Goal: Information Seeking & Learning: Learn about a topic

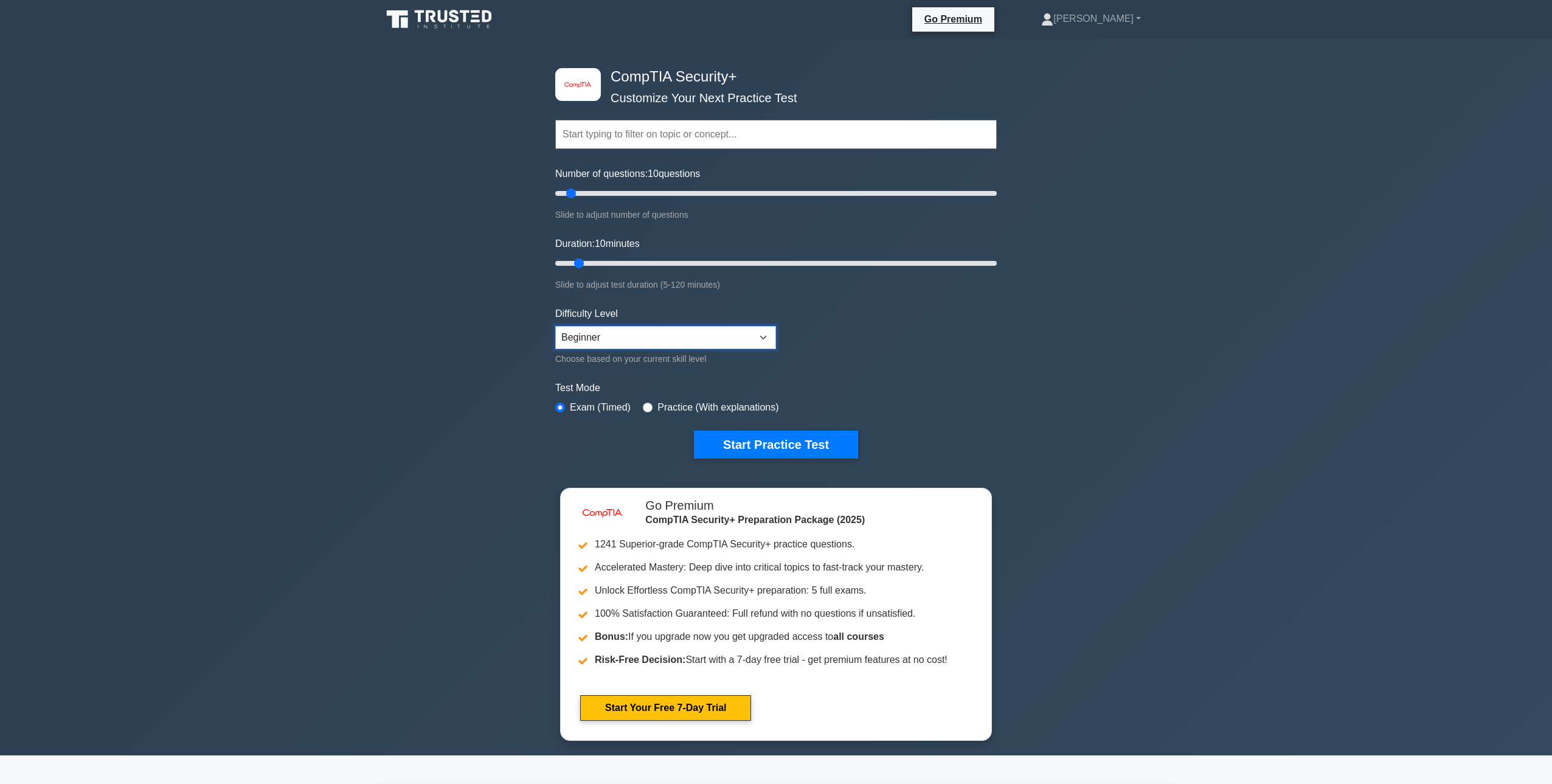
click at [555, 326] on select "Beginner Intermediate Expert" at bounding box center [665, 337] width 221 height 23
select select "intermediate"
click option "Intermediate" at bounding box center [0, 0] width 0 height 0
click at [744, 431] on button "Start Practice Test" at bounding box center [776, 445] width 164 height 28
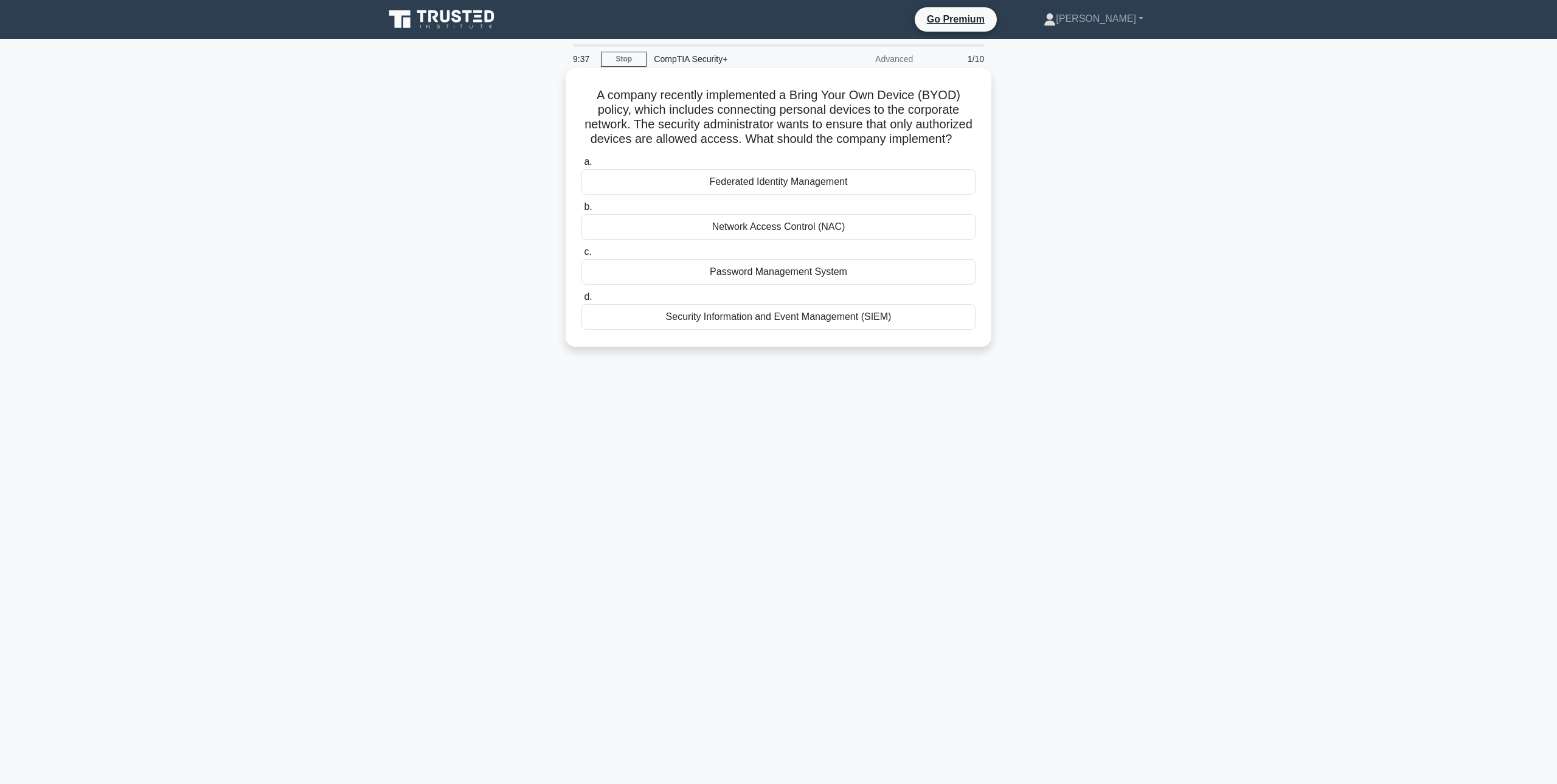
click at [758, 223] on div "Network Access Control (NAC)" at bounding box center [779, 227] width 394 height 25
click at [582, 211] on input "b. Network Access Control (NAC)" at bounding box center [582, 207] width 0 height 8
click at [813, 267] on div "Identity and access management controls" at bounding box center [779, 272] width 394 height 25
click at [582, 256] on input "c. Identity and access management controls" at bounding box center [582, 252] width 0 height 8
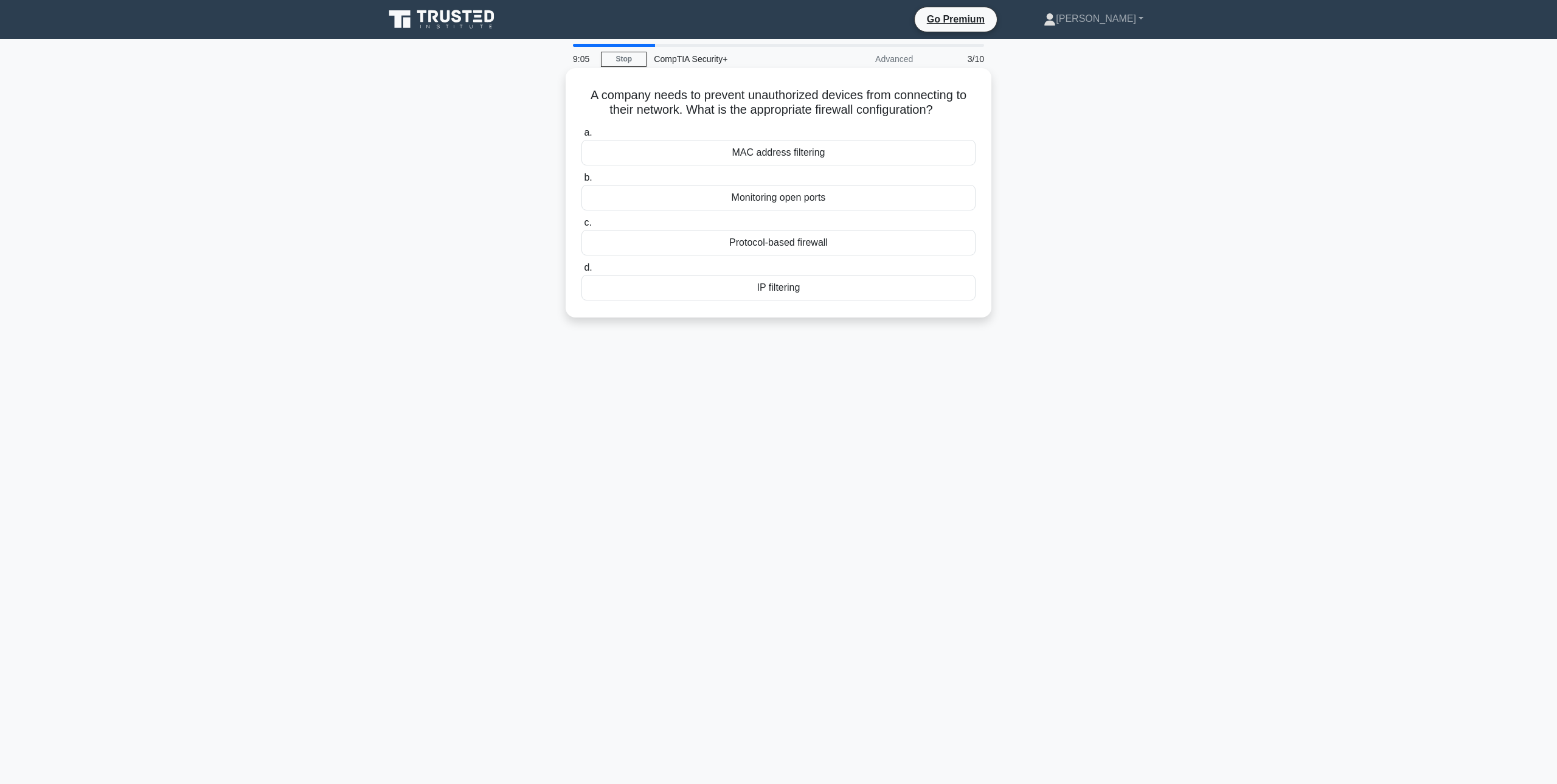
click at [888, 247] on div "Protocol-based firewall" at bounding box center [779, 243] width 394 height 25
click at [582, 227] on input "c. Protocol-based firewall" at bounding box center [582, 223] width 0 height 8
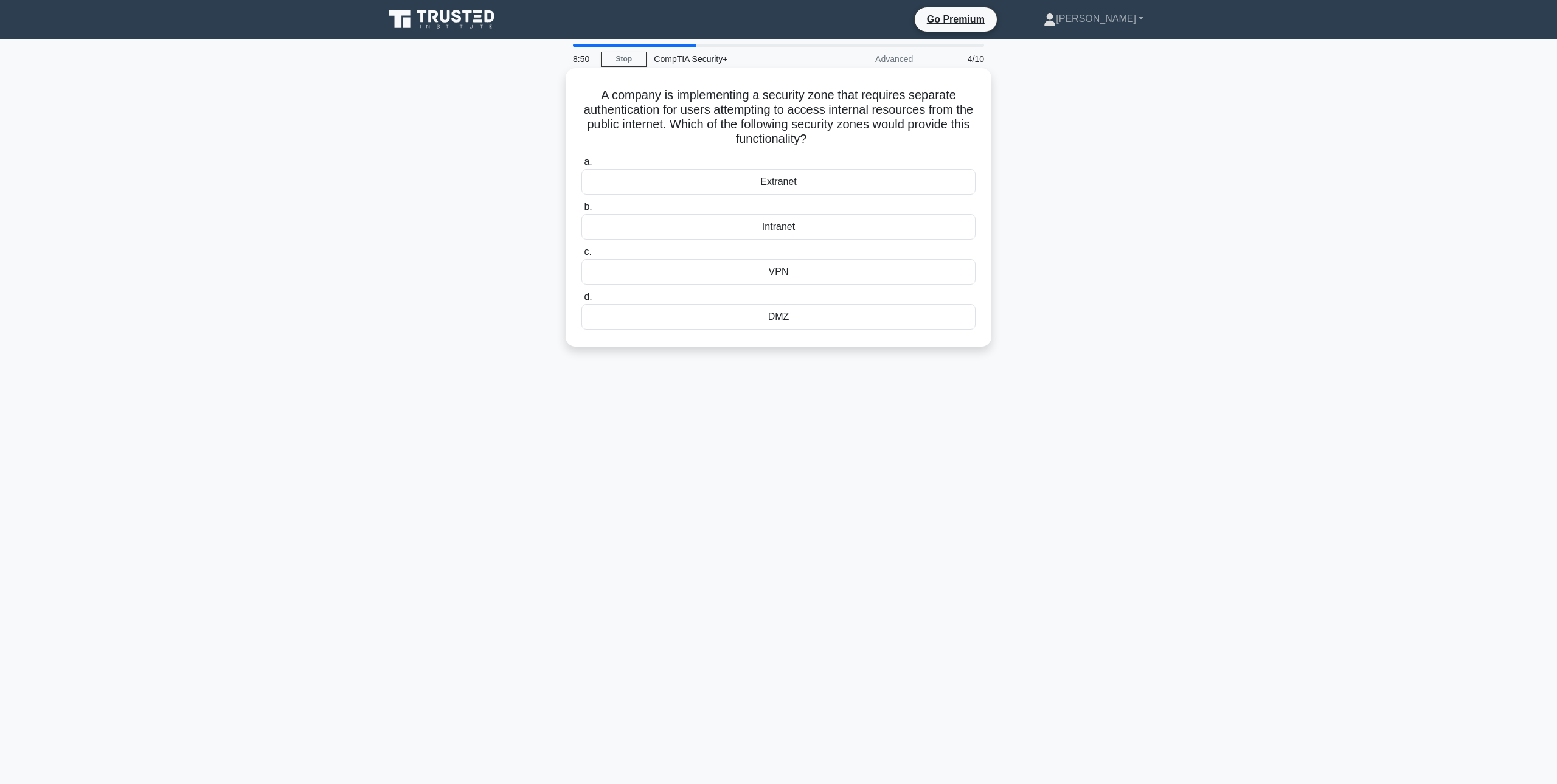
click at [897, 227] on div "Intranet" at bounding box center [779, 227] width 394 height 25
click at [582, 211] on input "b. Intranet" at bounding box center [582, 207] width 0 height 8
click at [911, 223] on div "Implementing intrusion detection systems (IDS)" at bounding box center [779, 227] width 394 height 25
click at [582, 211] on input "b. Implementing intrusion detection systems (IDS)" at bounding box center [582, 207] width 0 height 8
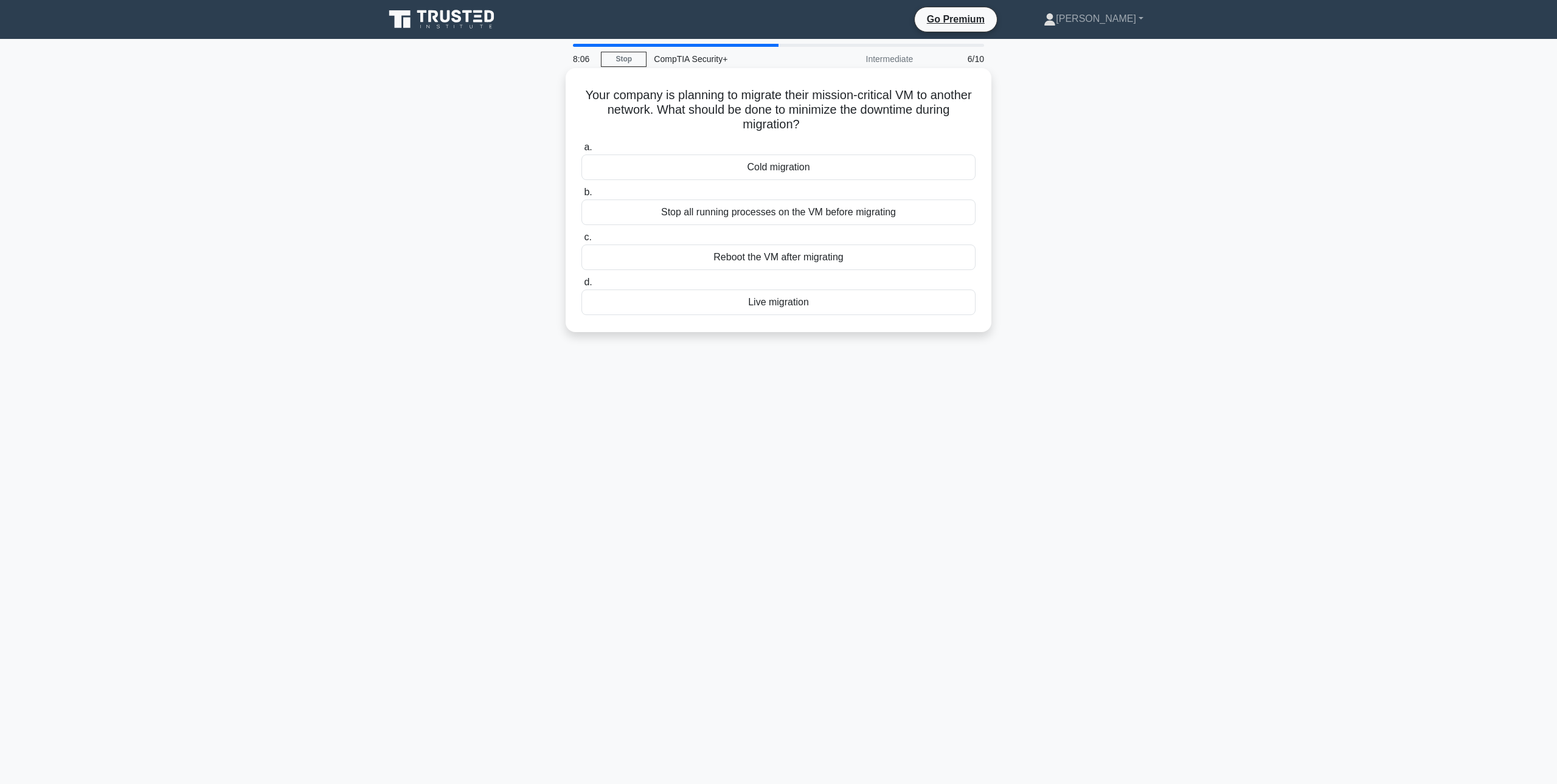
click at [824, 264] on div "Reboot the VM after migrating" at bounding box center [779, 258] width 394 height 25
click at [582, 241] on input "c. Reboot the VM after migrating" at bounding box center [582, 237] width 0 height 8
click at [800, 300] on div "Range estimation" at bounding box center [779, 302] width 394 height 25
click at [582, 286] on input "d. Range estimation" at bounding box center [582, 282] width 0 height 8
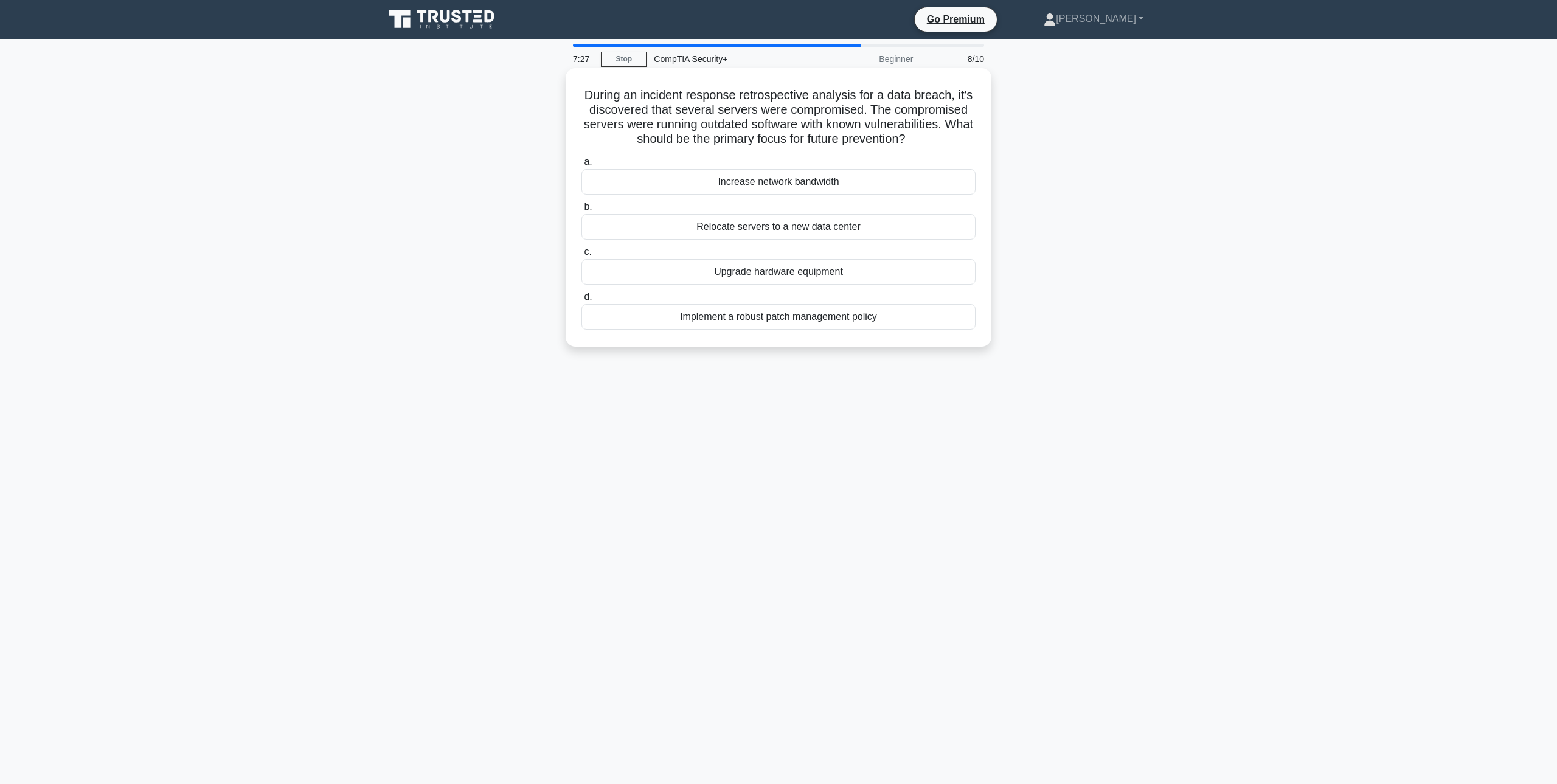
click at [862, 315] on div "Implement a robust patch management policy" at bounding box center [779, 317] width 394 height 25
click at [582, 301] on input "d. Implement a robust patch management policy" at bounding box center [582, 297] width 0 height 8
click at [886, 225] on div "Safely turn off and unplug all remaining equipment." at bounding box center [779, 227] width 394 height 25
click at [582, 211] on input "b. Safely turn off and unplug all remaining equipment." at bounding box center [582, 207] width 0 height 8
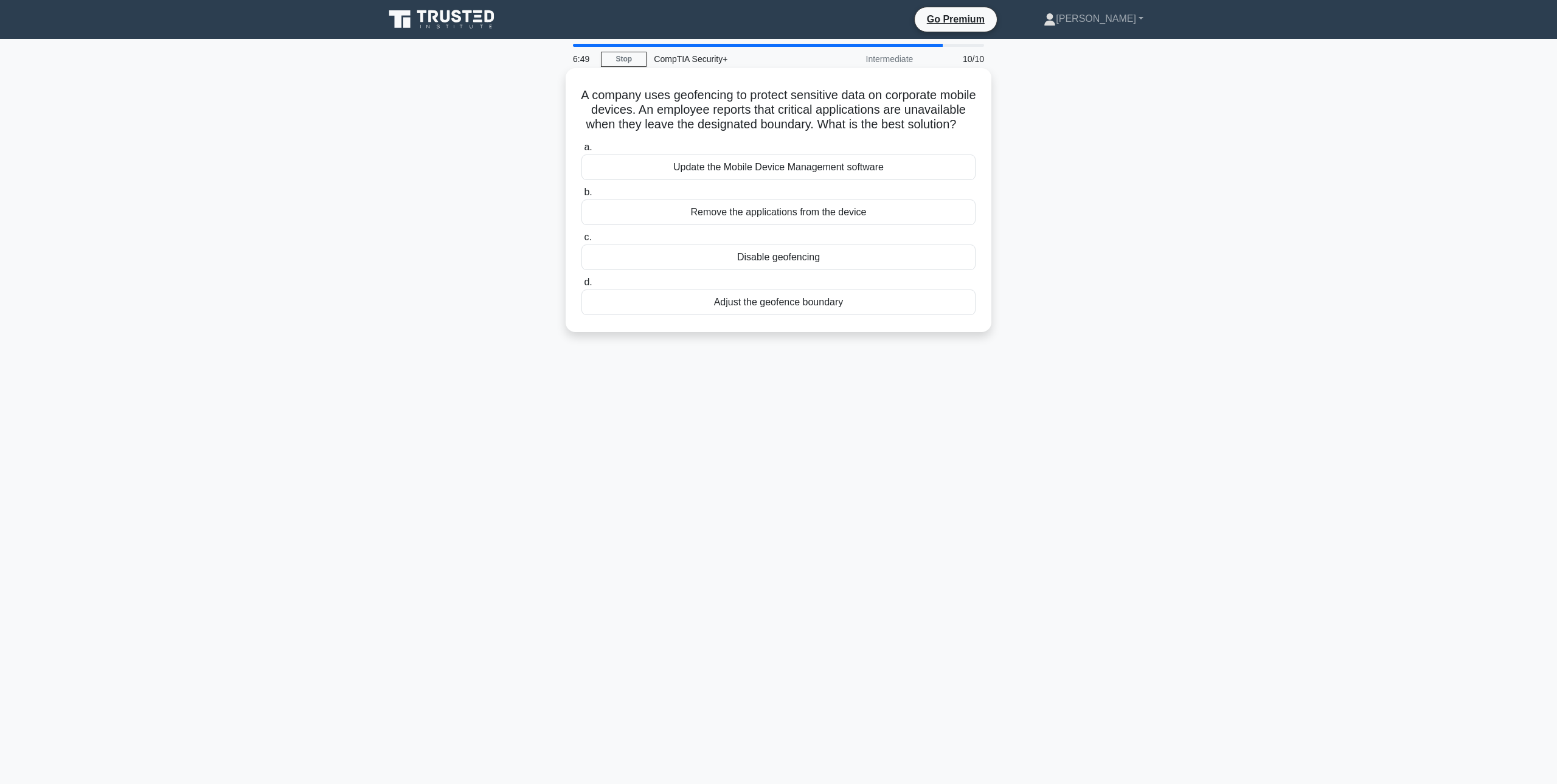
click at [828, 311] on div "Adjust the geofence boundary" at bounding box center [779, 302] width 394 height 25
click at [582, 286] on input "d. Adjust the geofence boundary" at bounding box center [582, 282] width 0 height 8
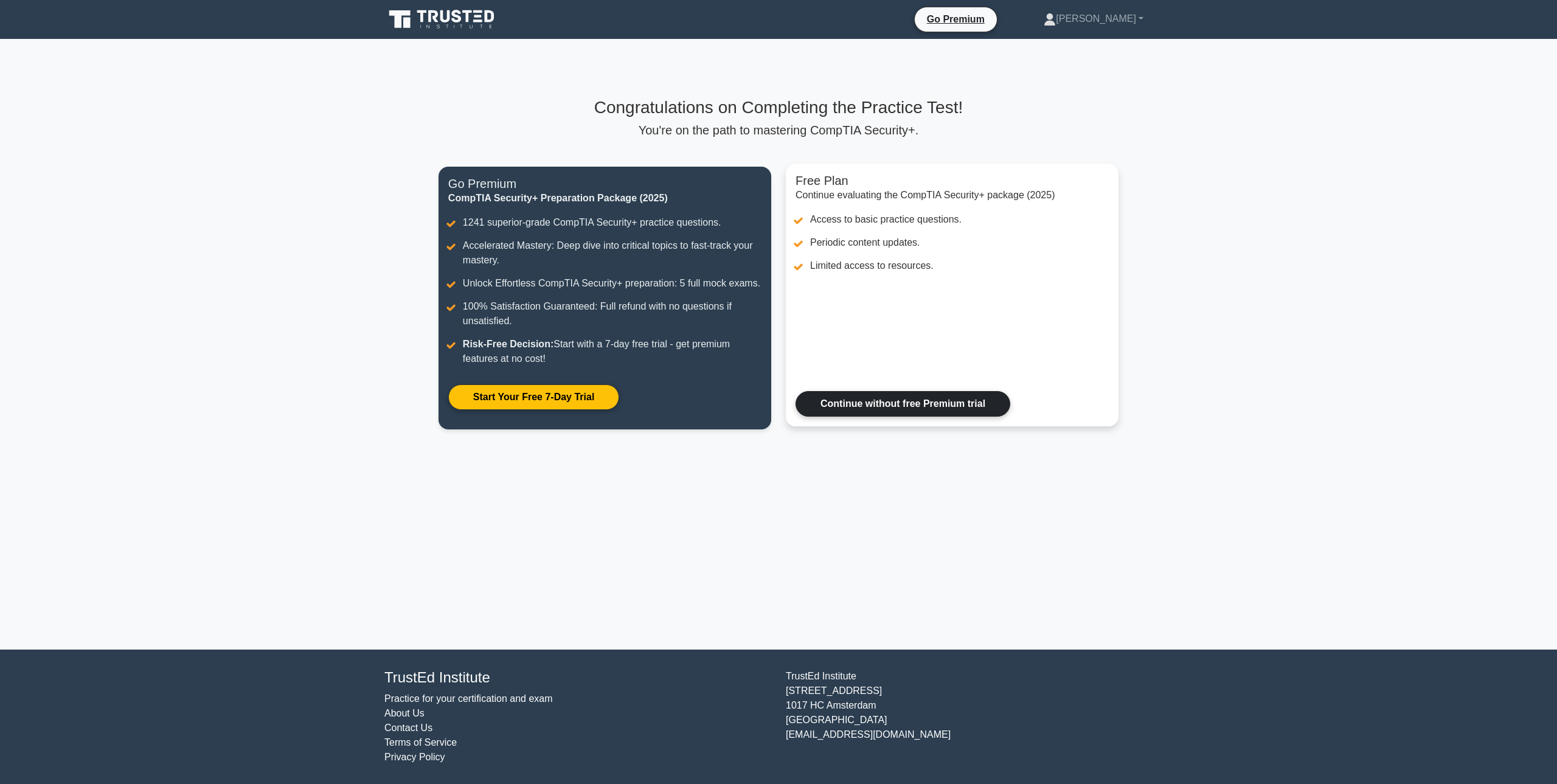
click at [861, 412] on link "Continue without free Premium trial" at bounding box center [903, 404] width 215 height 25
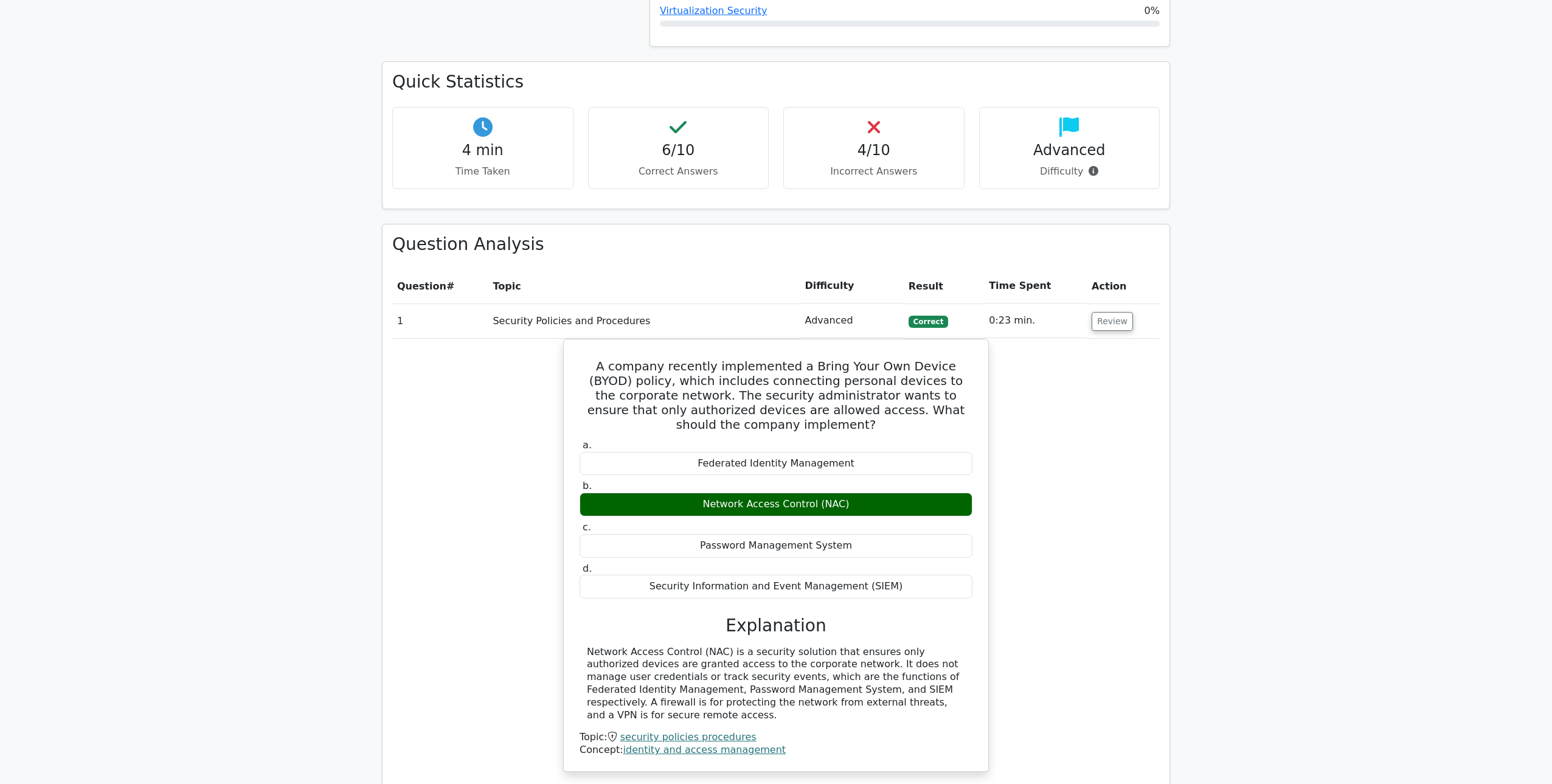
scroll to position [1265, 0]
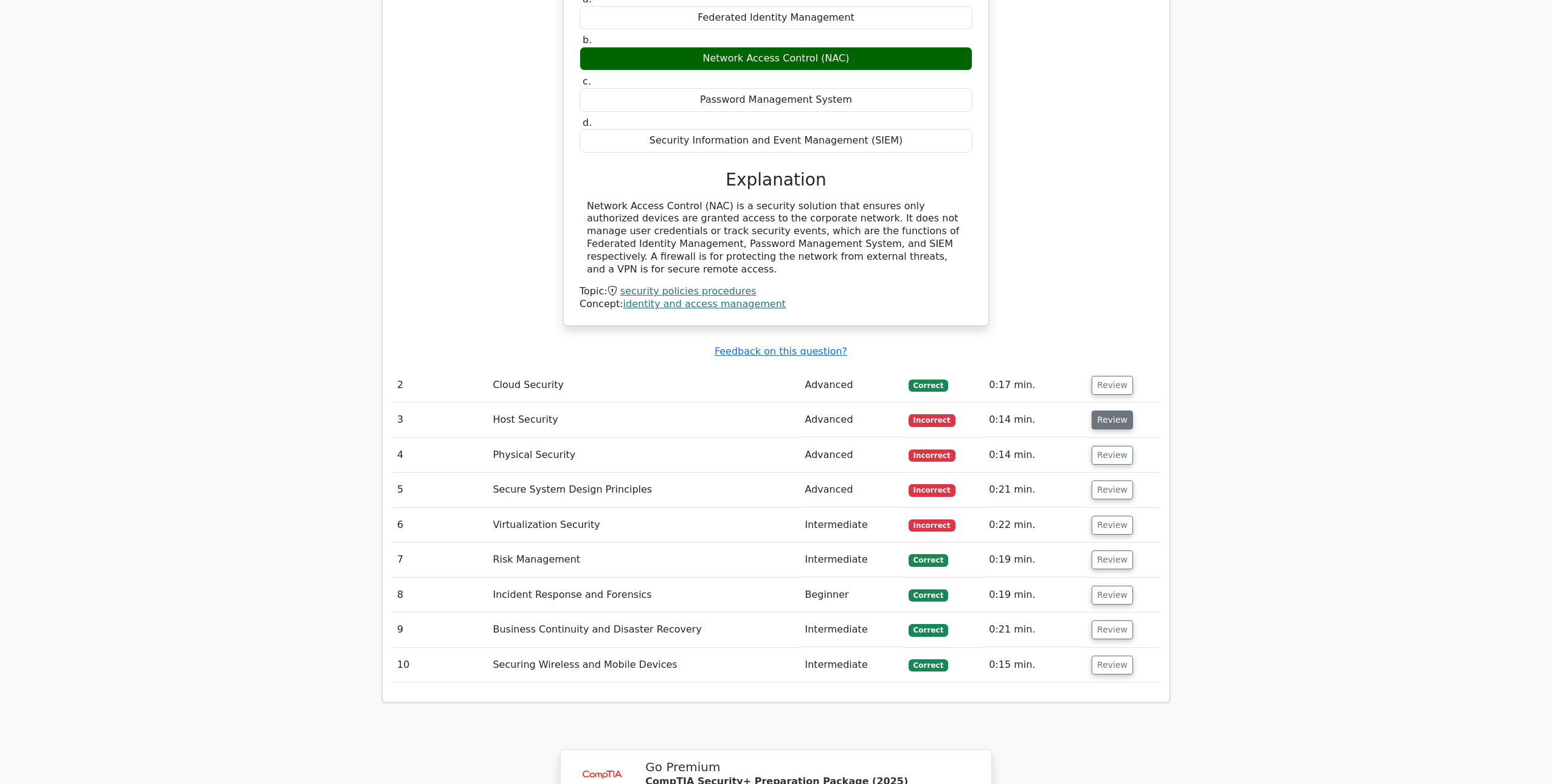
click at [1102, 410] on button "Review" at bounding box center [1113, 420] width 42 height 19
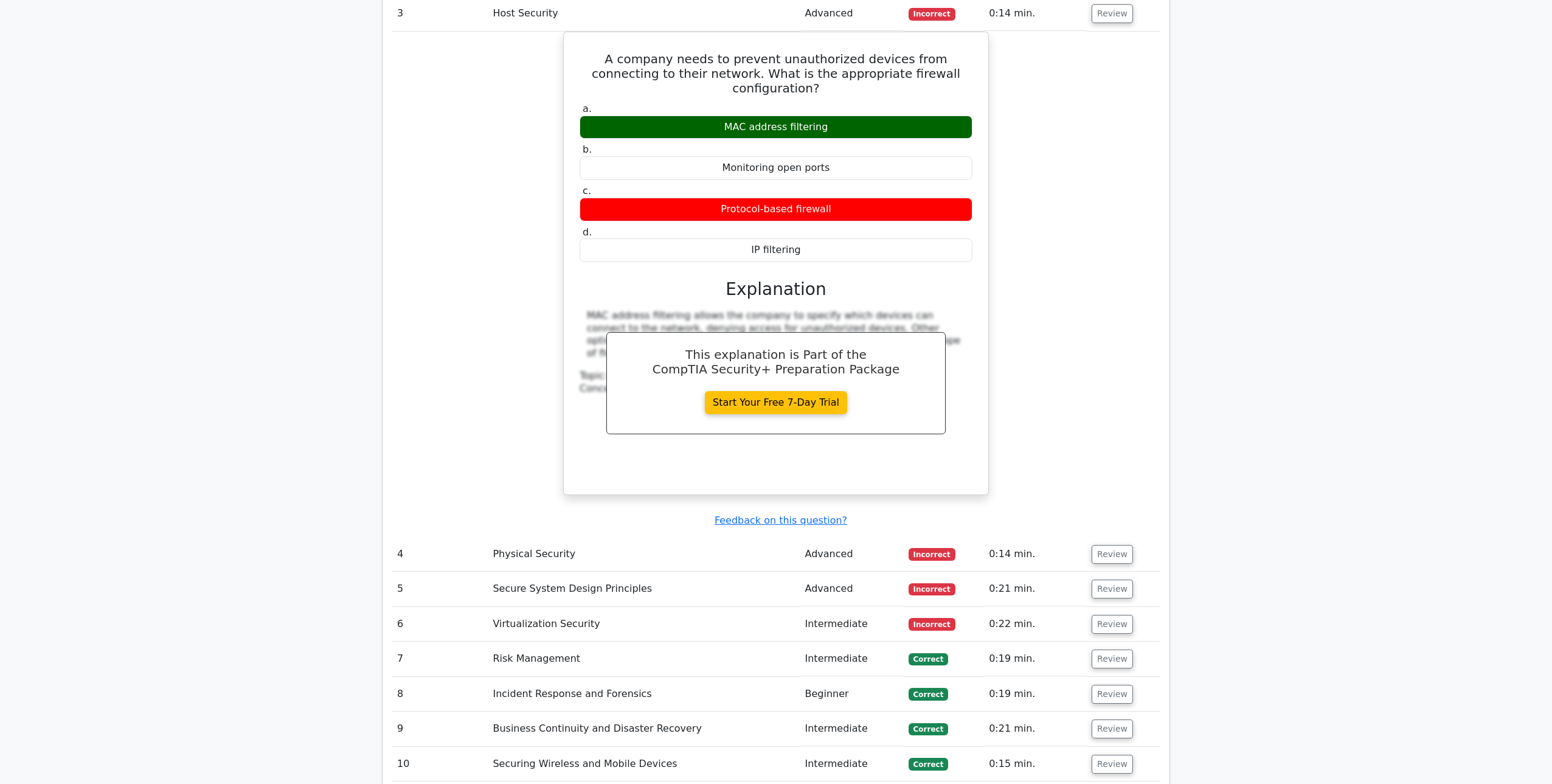
scroll to position [1707, 0]
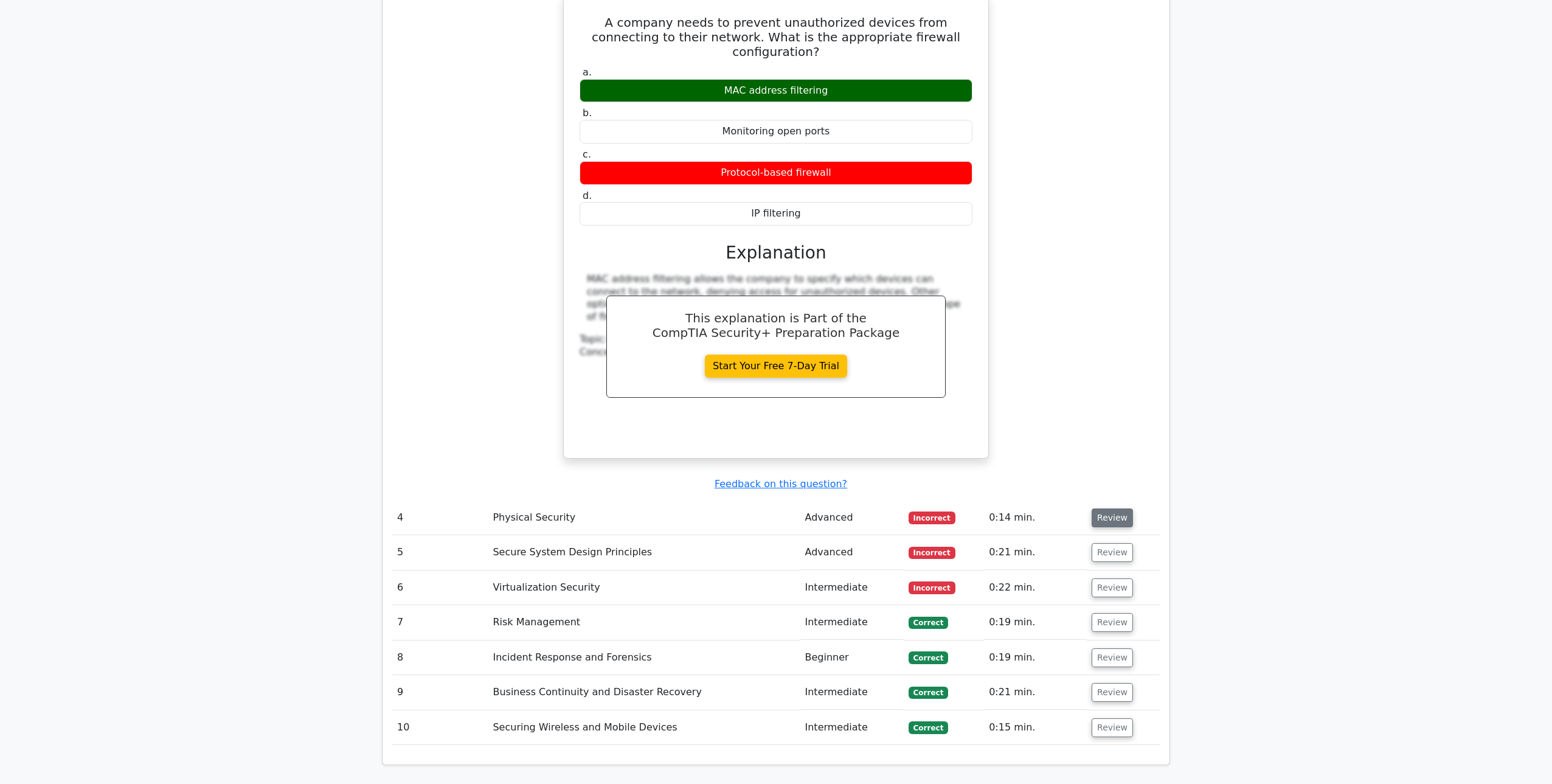
click at [1121, 508] on button "Review" at bounding box center [1113, 518] width 42 height 19
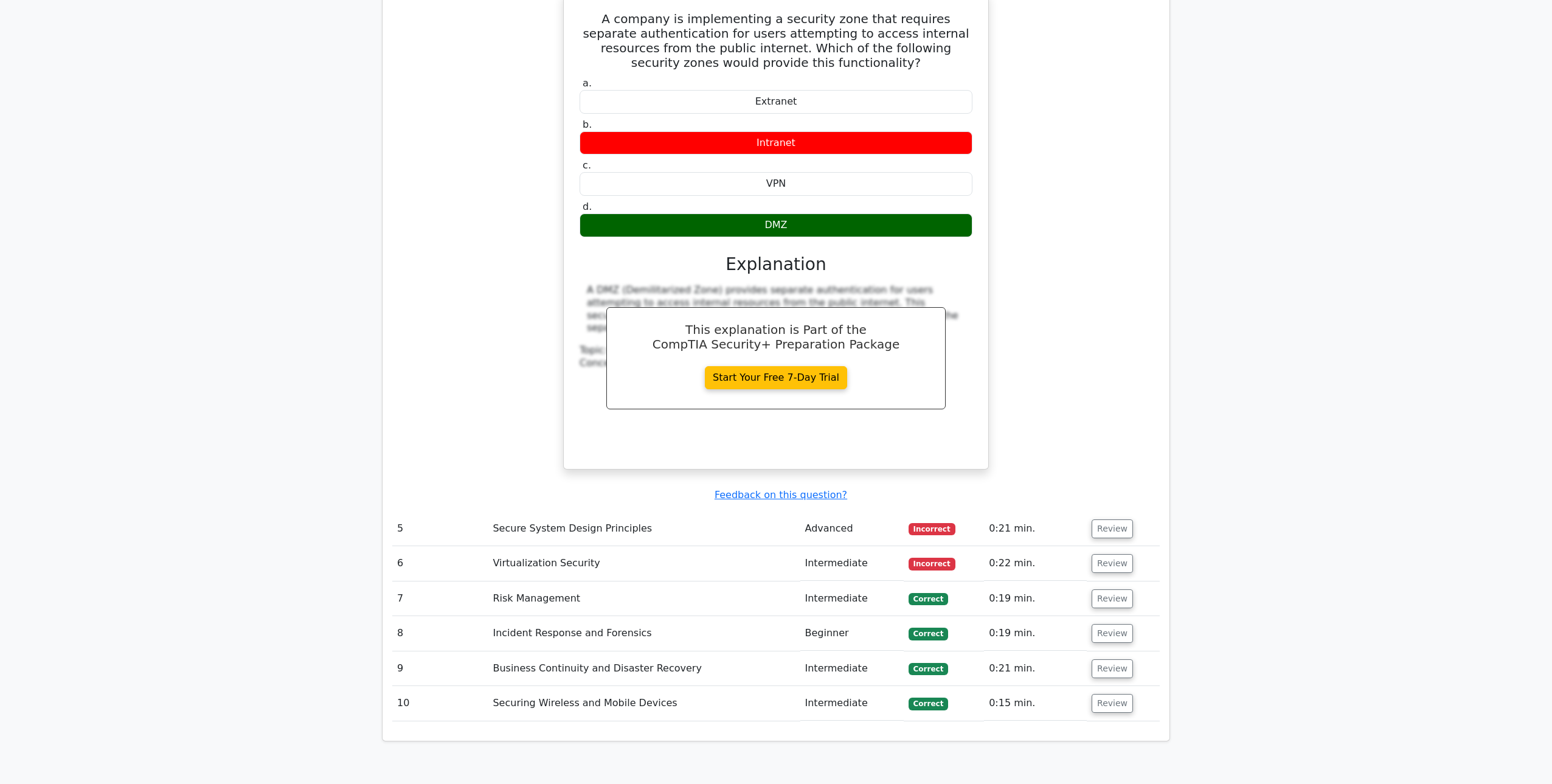
scroll to position [2277, 0]
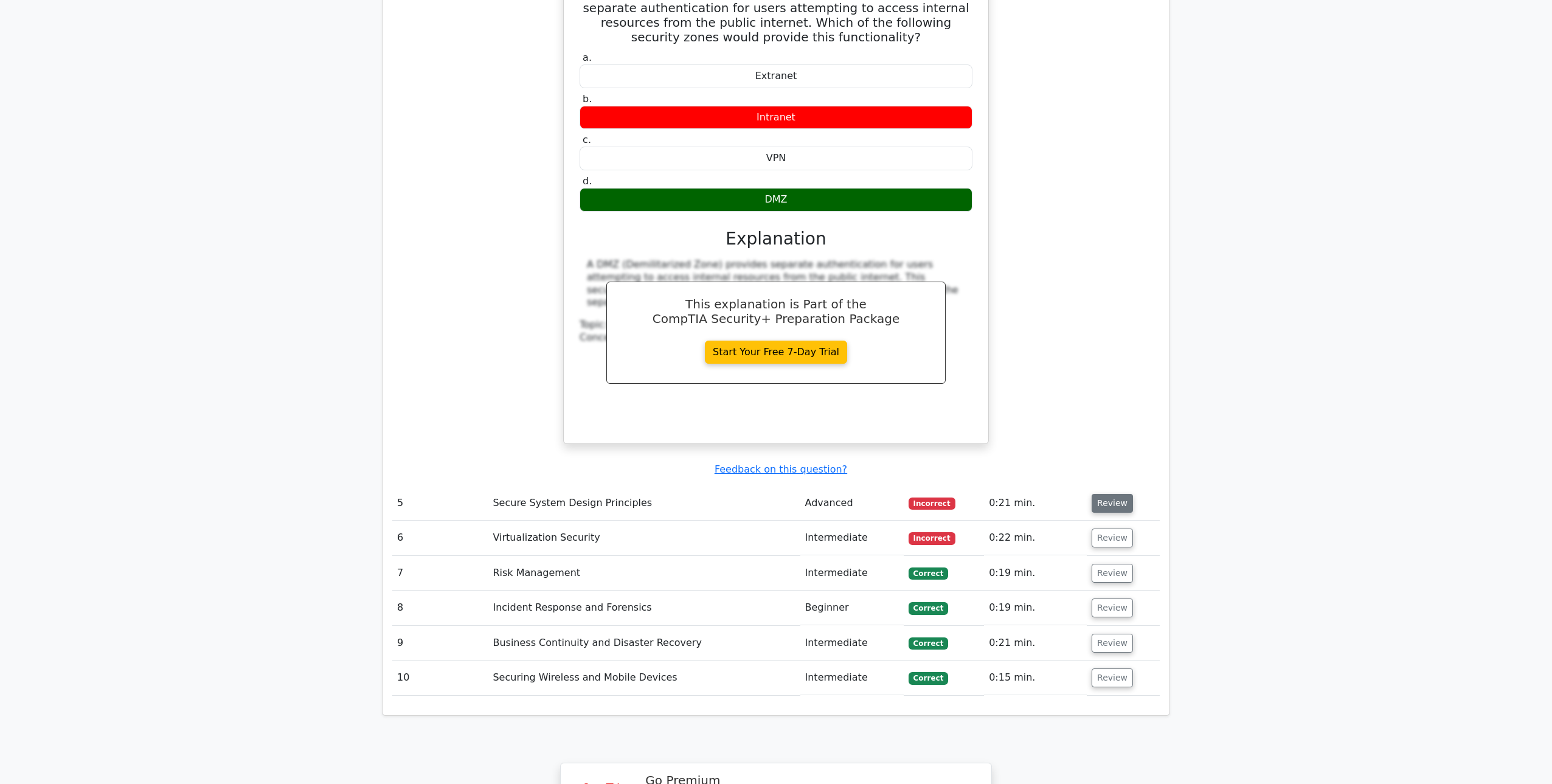
click at [1114, 494] on button "Review" at bounding box center [1113, 503] width 42 height 19
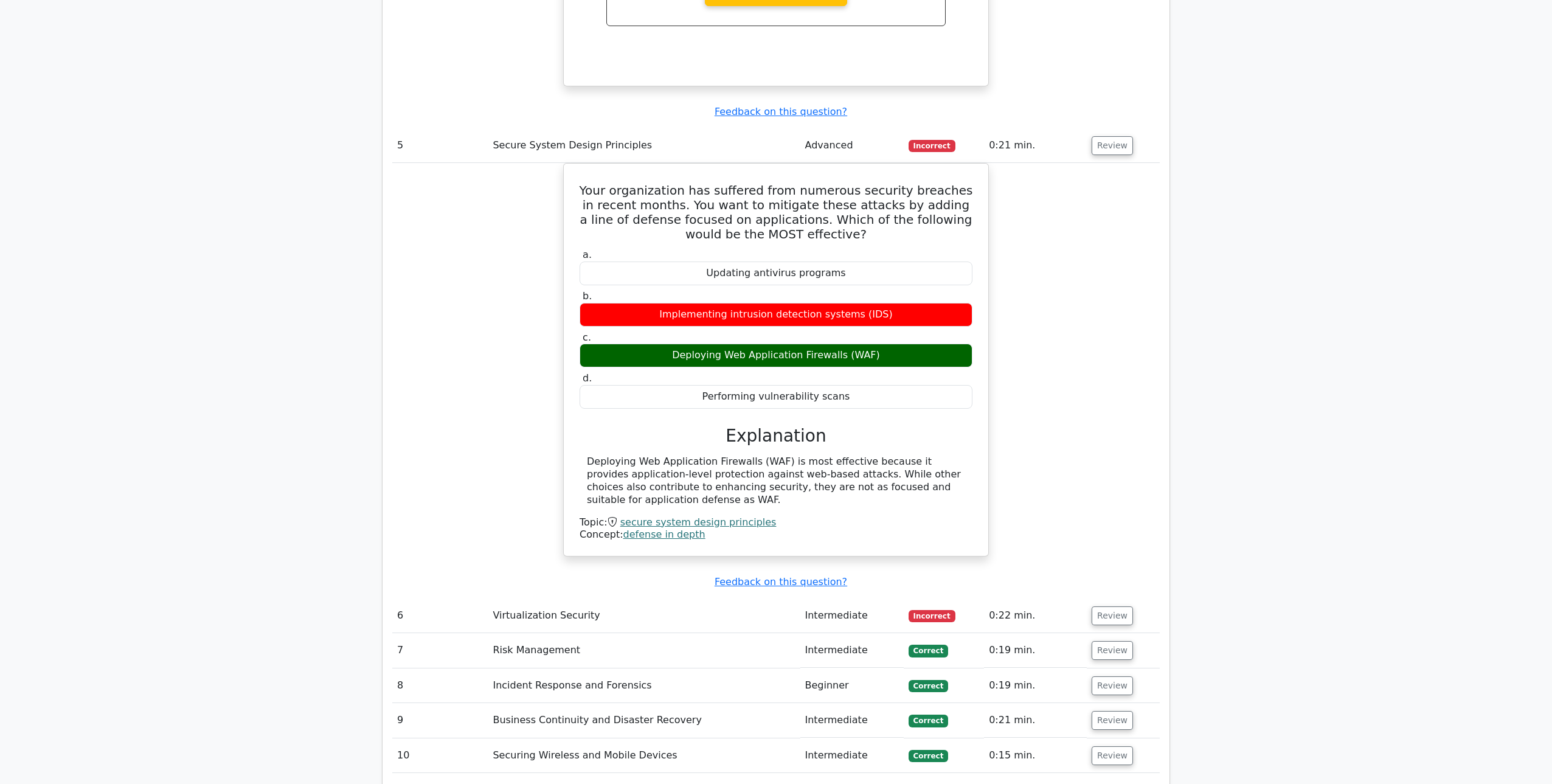
scroll to position [2656, 0]
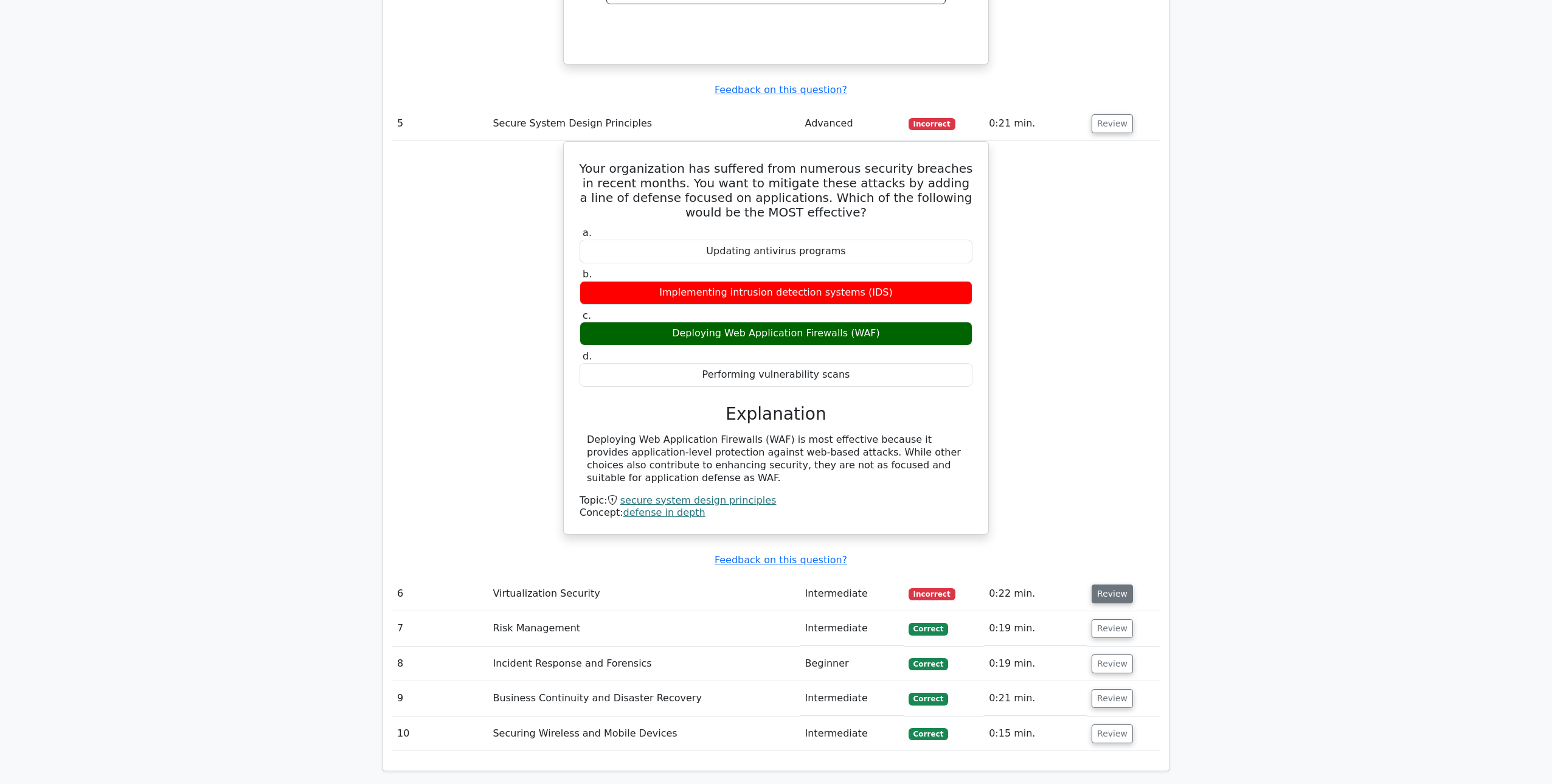
click at [1116, 584] on button "Review" at bounding box center [1113, 594] width 42 height 19
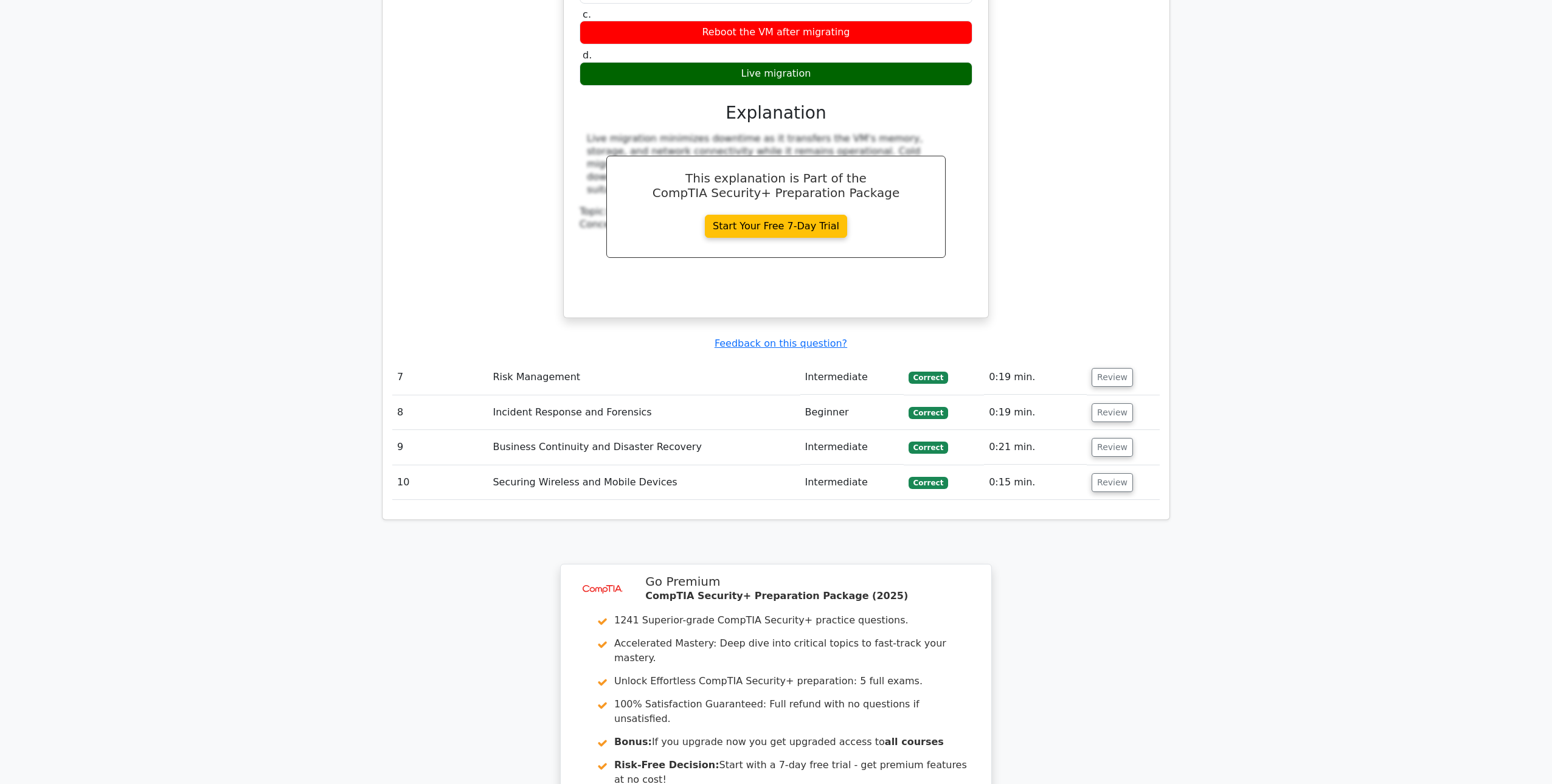
scroll to position [3479, 0]
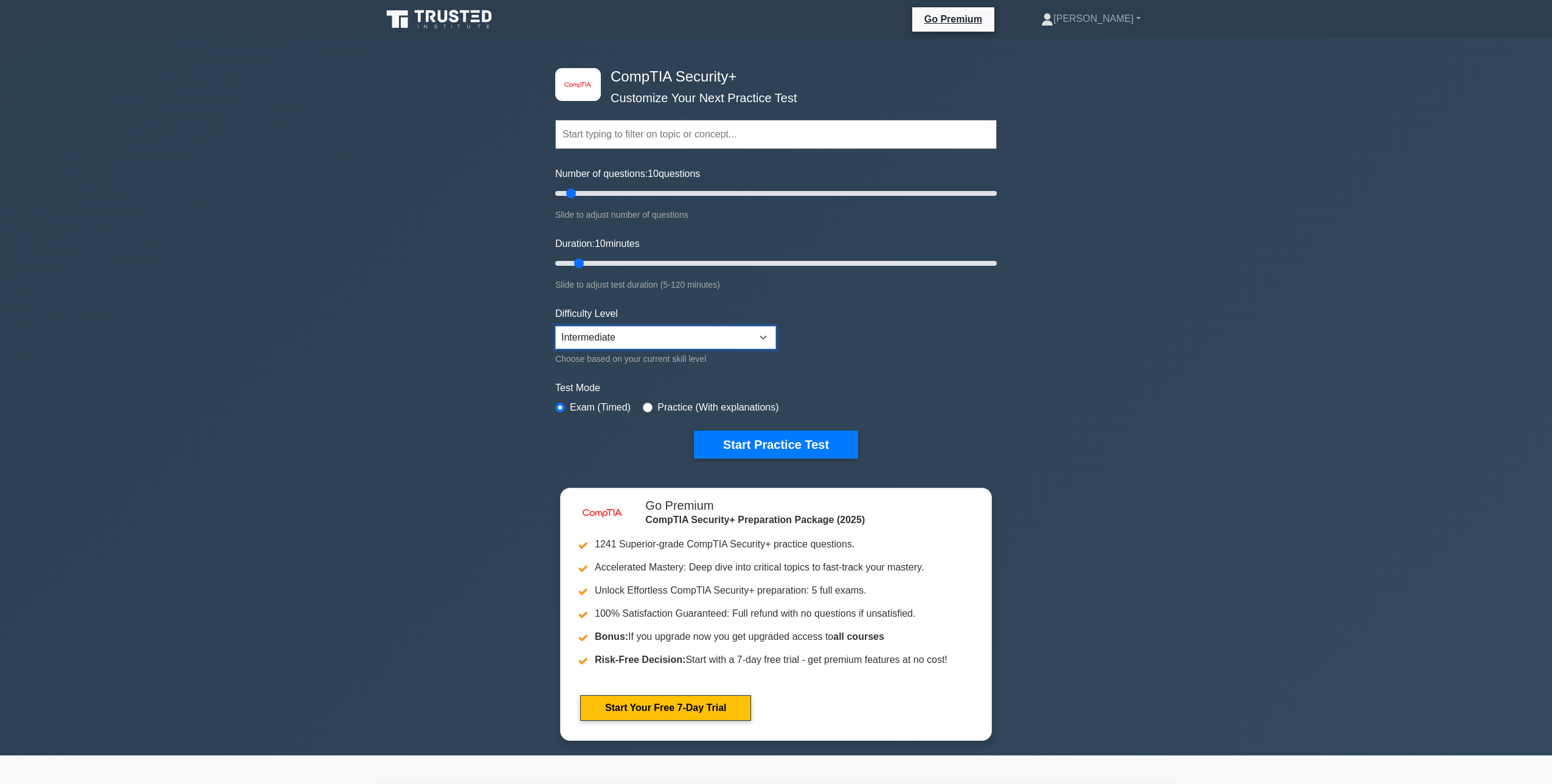
click at [555, 326] on select "Beginner Intermediate Expert" at bounding box center [665, 337] width 221 height 23
select select "beginner"
click option "Beginner" at bounding box center [0, 0] width 0 height 0
click at [718, 407] on label "Practice (With explanations)" at bounding box center [718, 408] width 121 height 15
click at [671, 402] on label "Practice (With explanations)" at bounding box center [718, 408] width 121 height 15
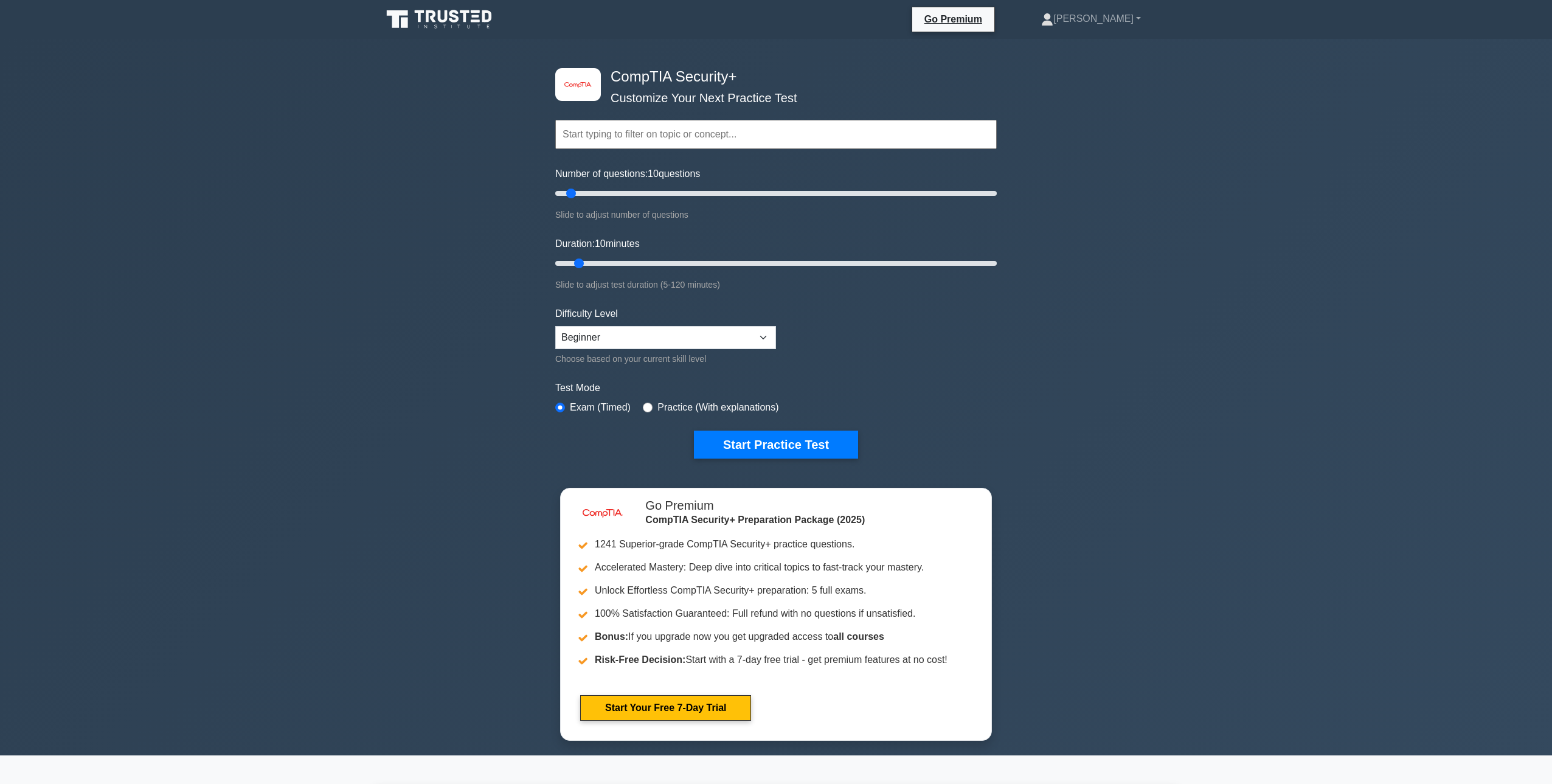
click at [620, 412] on label "Exam (Timed)" at bounding box center [600, 408] width 61 height 15
click at [643, 402] on input "radio" at bounding box center [648, 407] width 10 height 10
radio input "true"
click at [555, 404] on input "radio" at bounding box center [560, 407] width 10 height 10
radio input "true"
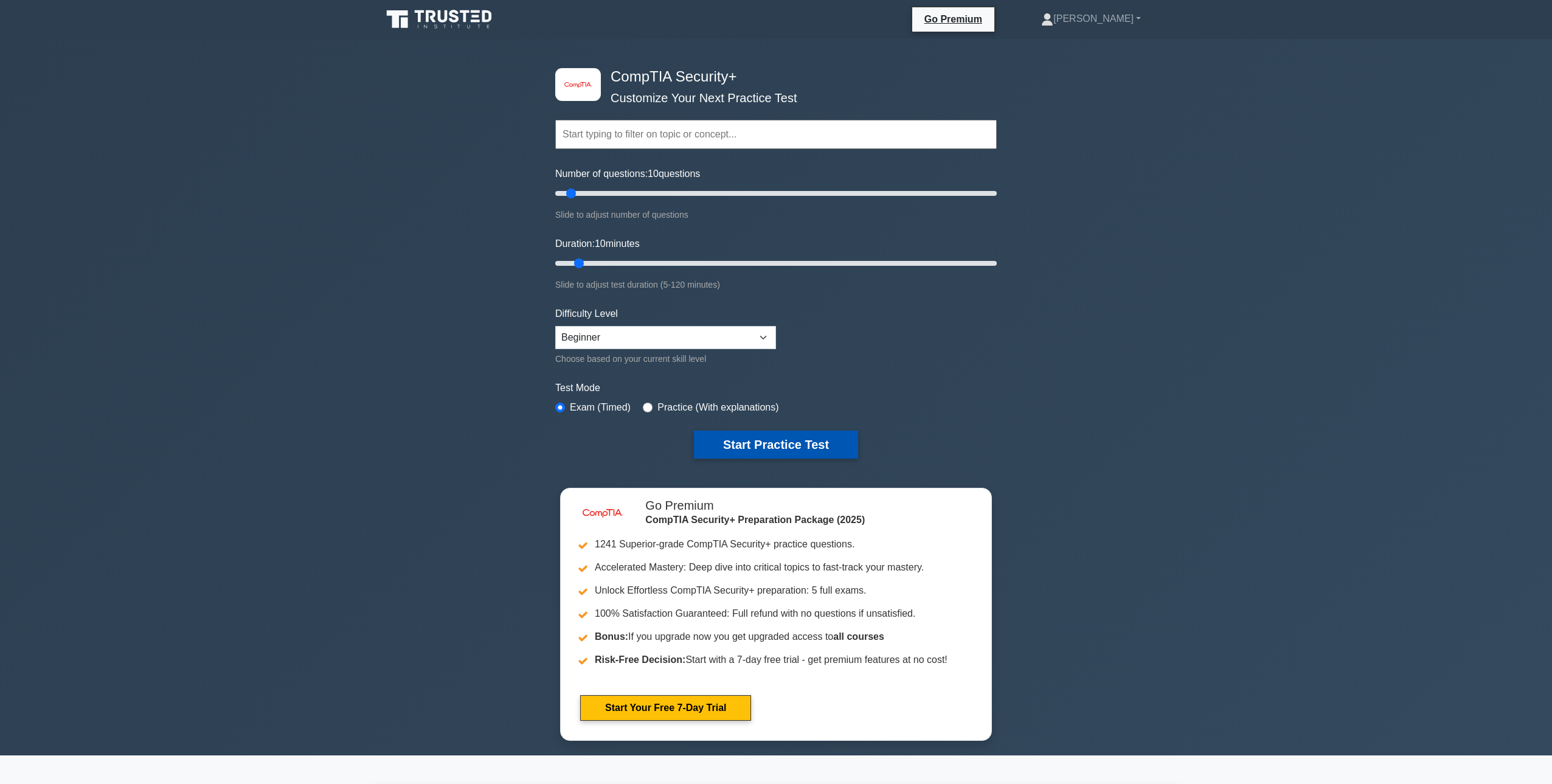
click at [746, 439] on button "Start Practice Test" at bounding box center [776, 445] width 164 height 28
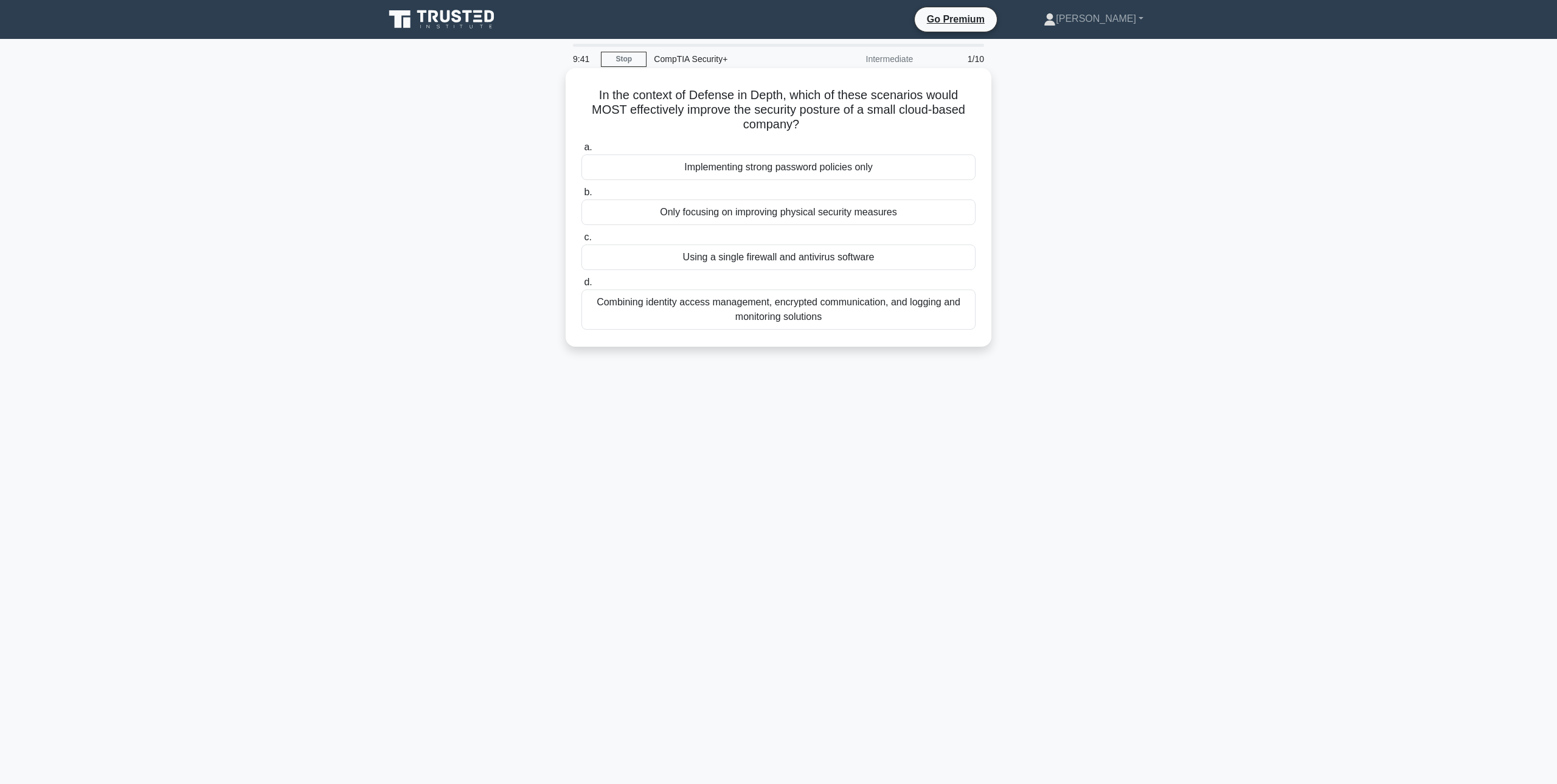
click at [823, 309] on div "Combining identity access management, encrypted communication, and logging and …" at bounding box center [779, 310] width 394 height 40
click at [582, 286] on input "d. Combining identity access management, encrypted communication, and logging a…" at bounding box center [582, 282] width 0 height 8
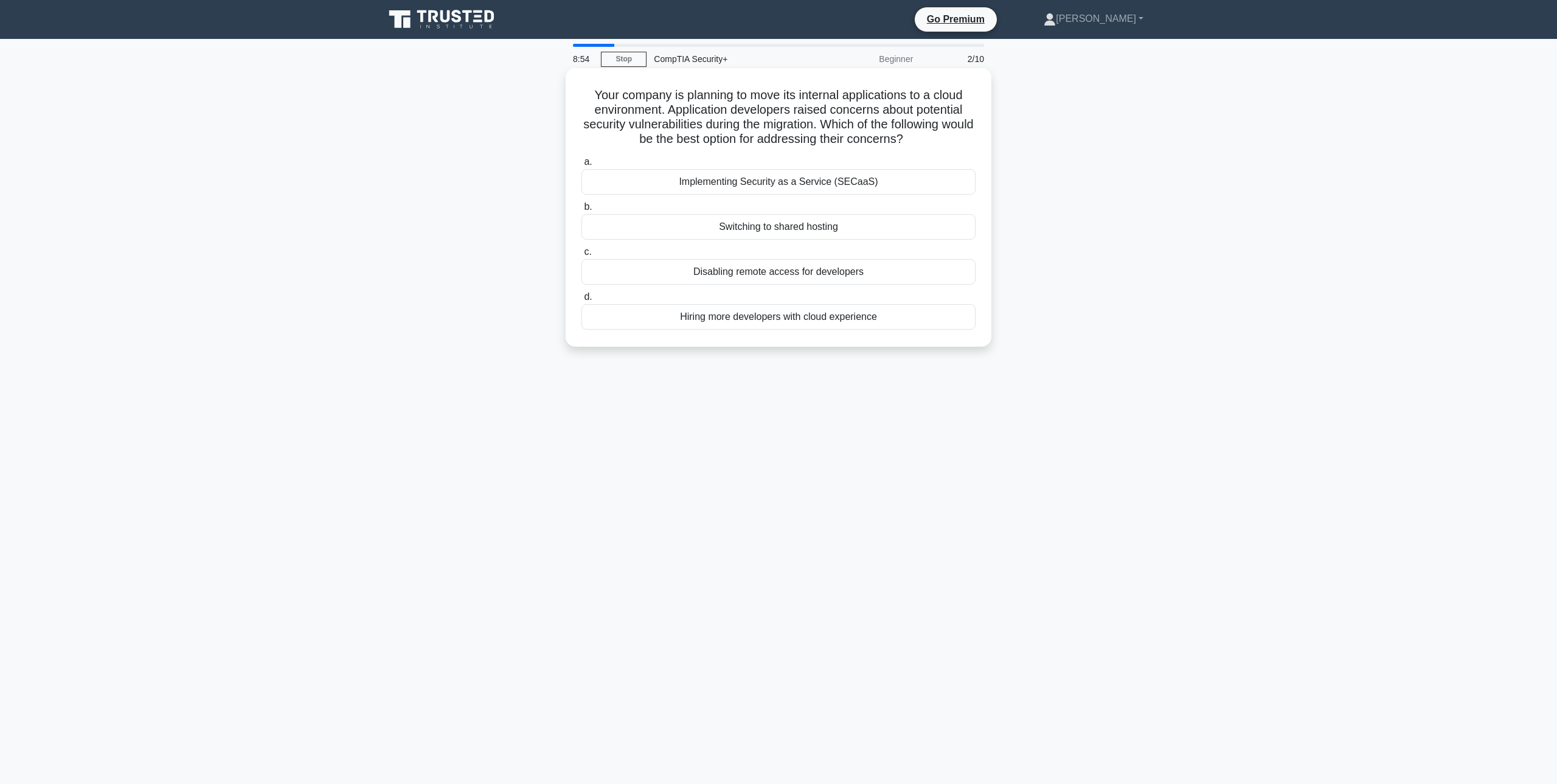
click at [802, 182] on div "Implementing Security as a Service (SECaaS)" at bounding box center [779, 182] width 394 height 25
click at [582, 166] on input "a. Implementing Security as a Service (SECaaS)" at bounding box center [582, 162] width 0 height 8
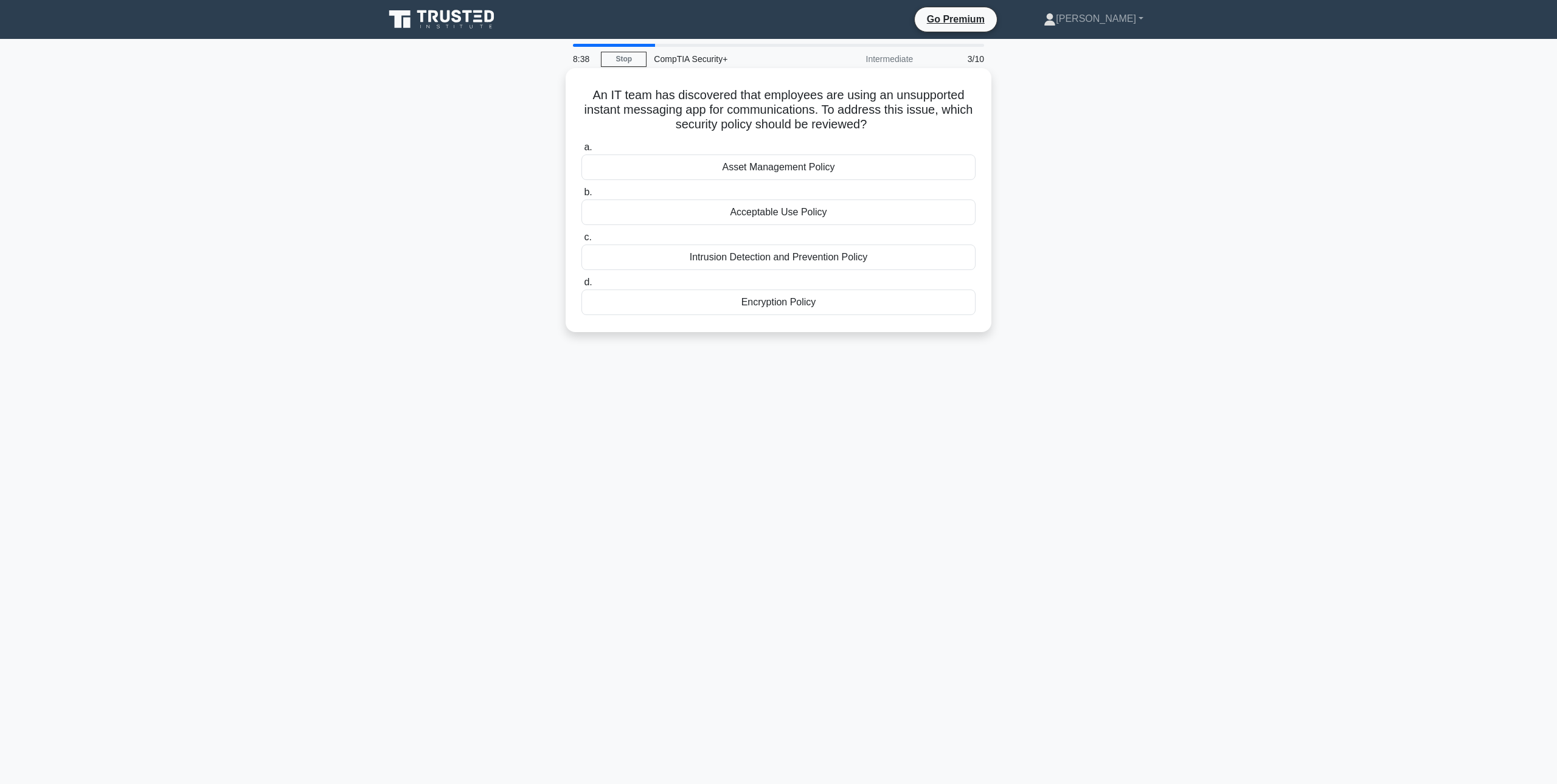
click at [833, 208] on div "Acceptable Use Policy" at bounding box center [779, 212] width 394 height 25
click at [582, 197] on input "b. Acceptable Use Policy" at bounding box center [582, 192] width 0 height 8
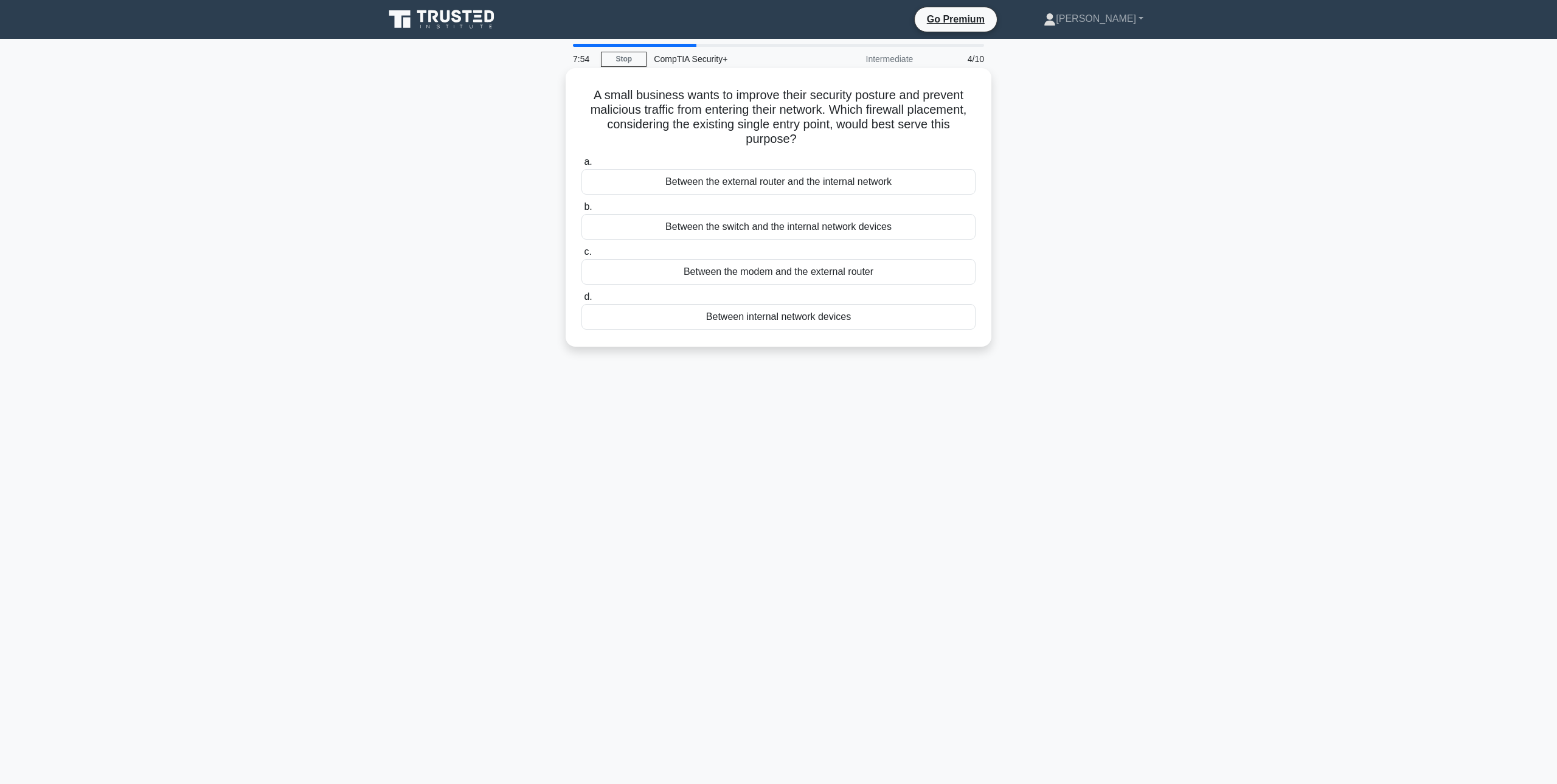
click at [896, 186] on div "Between the external router and the internal network" at bounding box center [779, 182] width 394 height 25
click at [582, 166] on input "a. Between the external router and the internal network" at bounding box center [582, 162] width 0 height 8
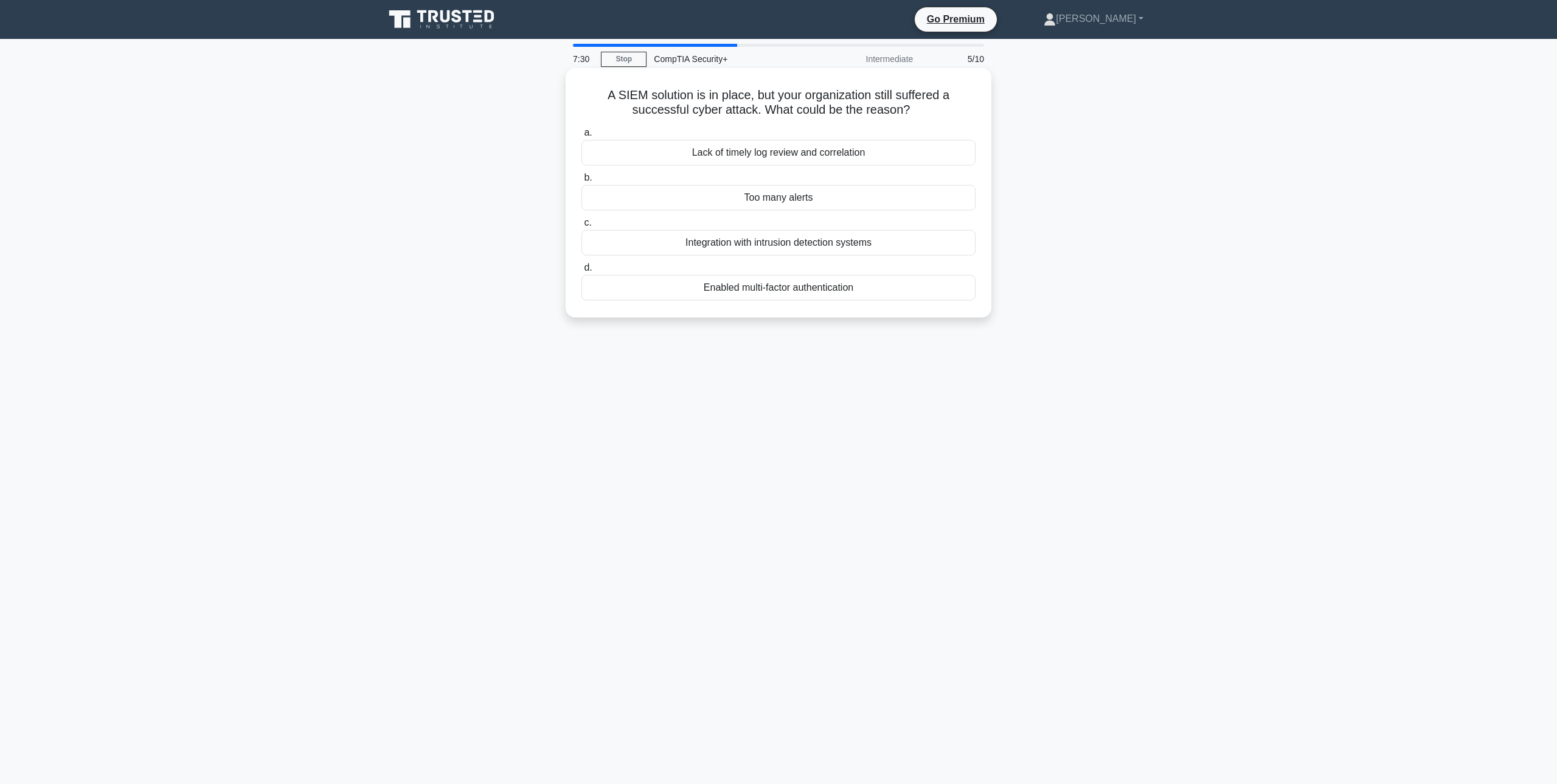
click at [838, 245] on div "Integration with intrusion detection systems" at bounding box center [779, 243] width 394 height 25
click at [582, 227] on input "c. Integration with intrusion detection systems" at bounding box center [582, 223] width 0 height 8
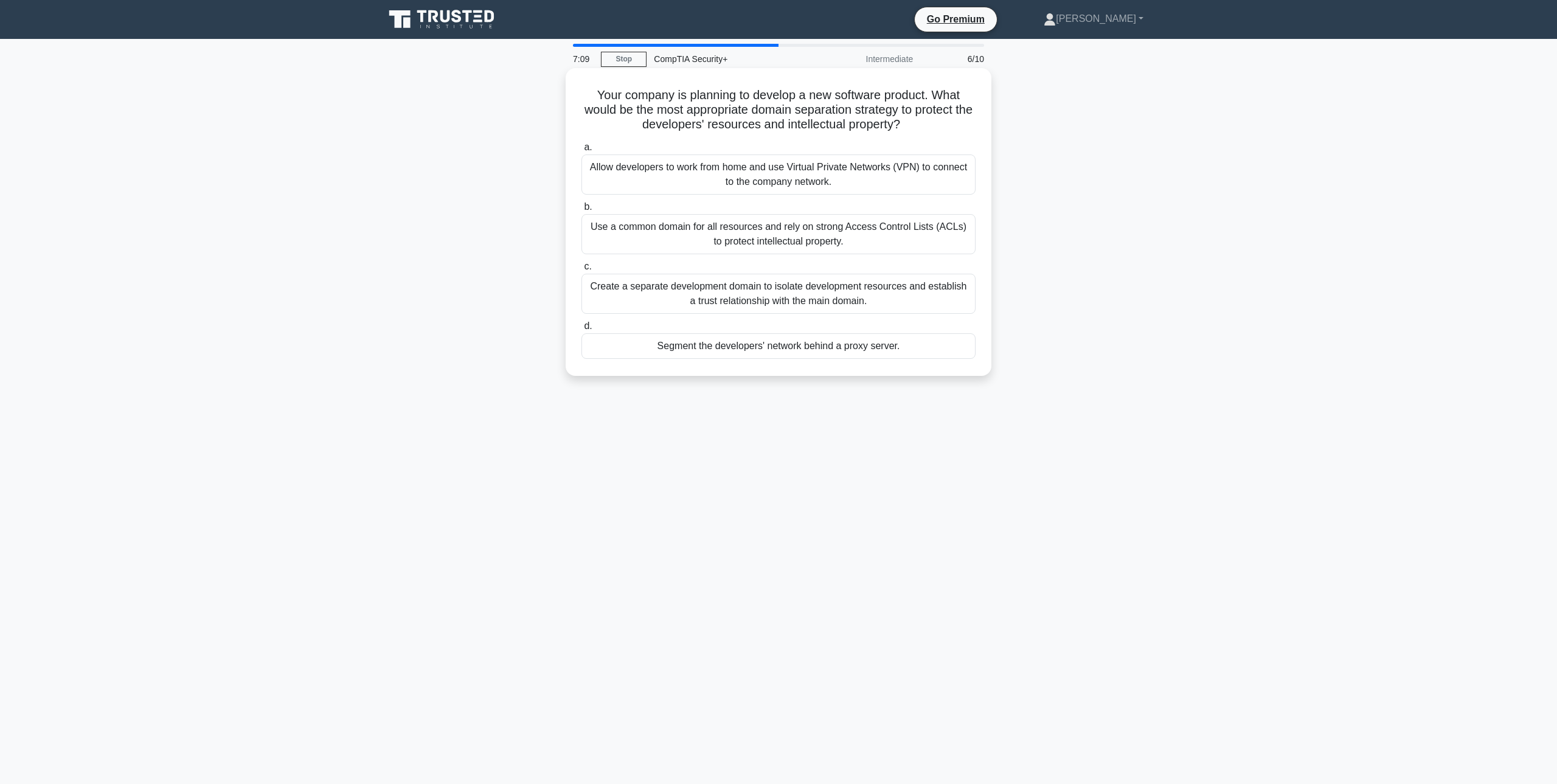
click at [870, 287] on div "Create a separate development domain to isolate development resources and estab…" at bounding box center [779, 294] width 394 height 40
click at [582, 271] on input "c. Create a separate development domain to isolate development resources and es…" at bounding box center [582, 267] width 0 height 8
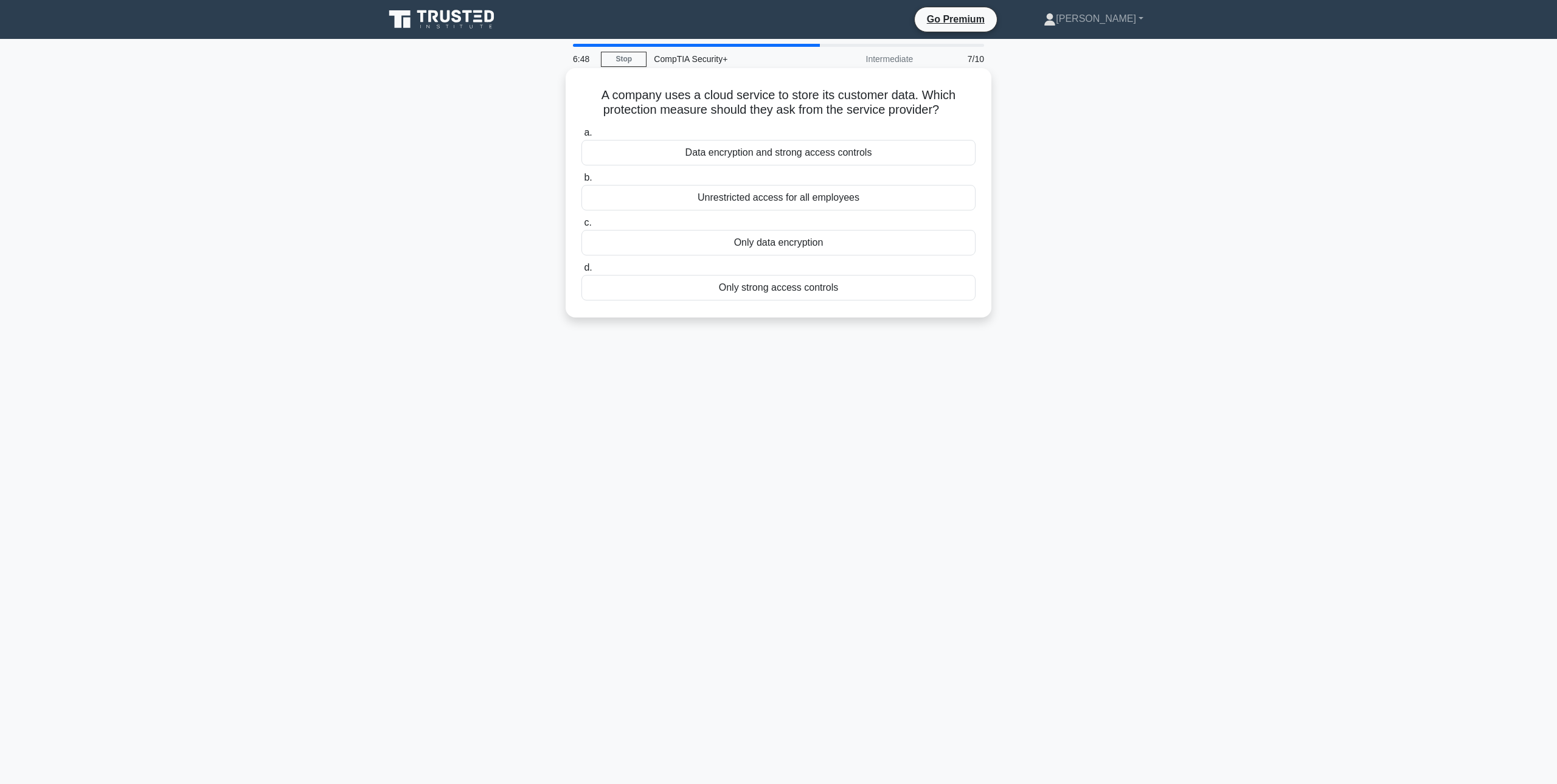
click at [877, 158] on div "Data encryption and strong access controls" at bounding box center [779, 153] width 394 height 25
click at [582, 137] on input "a. Data encryption and strong access controls" at bounding box center [582, 133] width 0 height 8
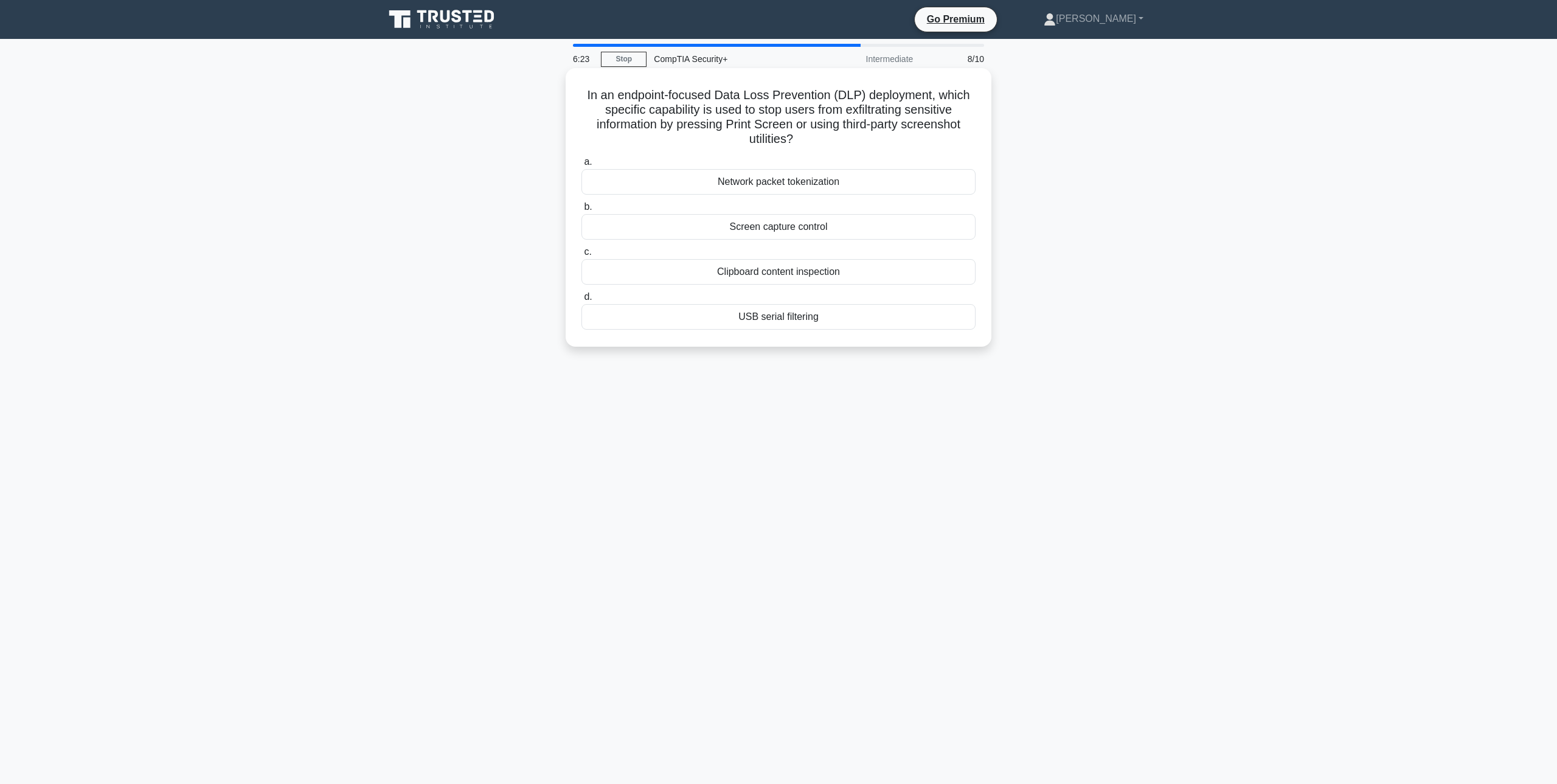
click at [832, 233] on div "Screen capture control" at bounding box center [779, 227] width 394 height 25
click at [582, 211] on input "b. Screen capture control" at bounding box center [582, 207] width 0 height 8
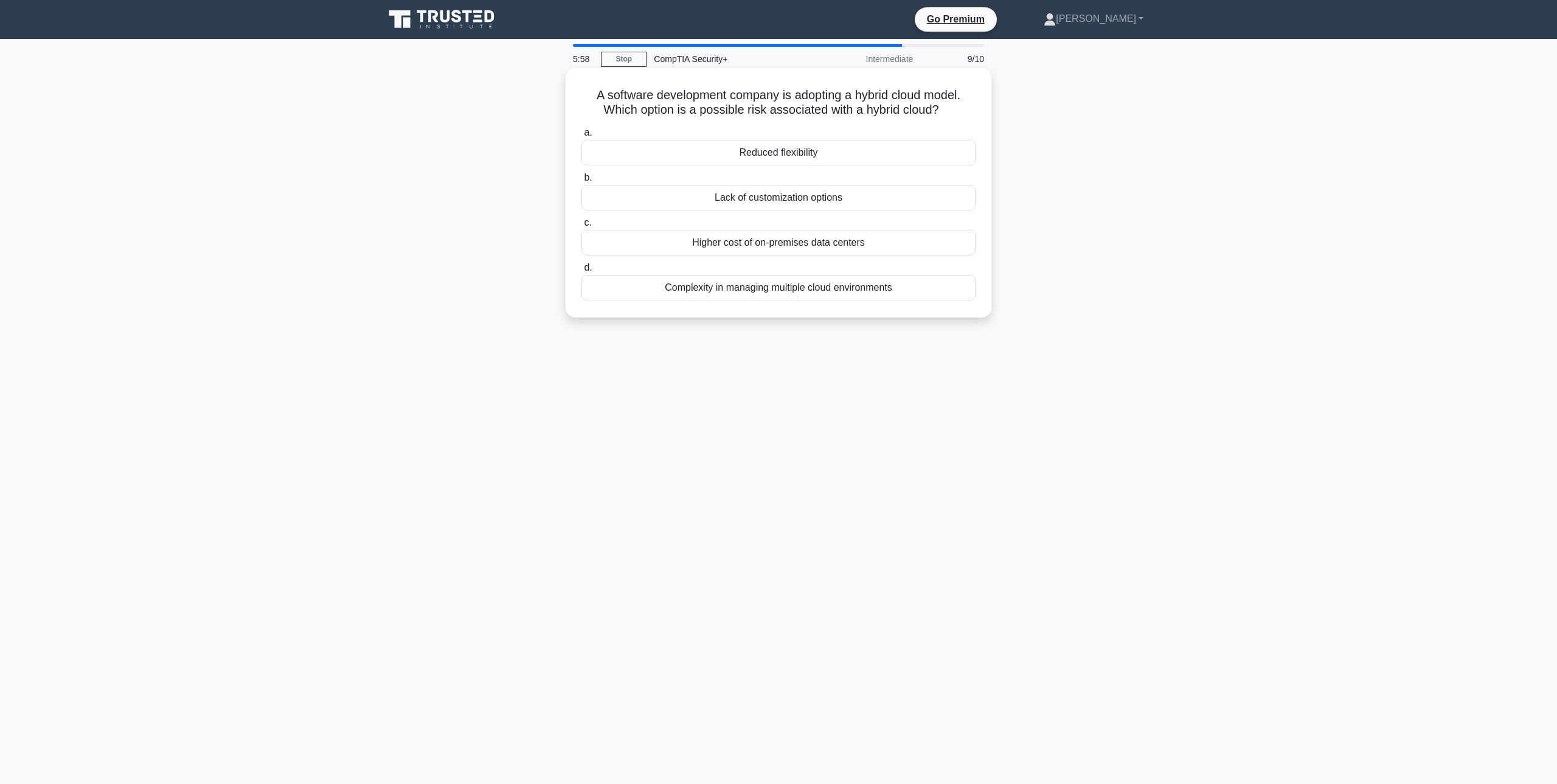
click at [865, 243] on div "Higher cost of on-premises data centers" at bounding box center [779, 243] width 394 height 25
click at [582, 227] on input "c. Higher cost of on-premises data centers" at bounding box center [582, 223] width 0 height 8
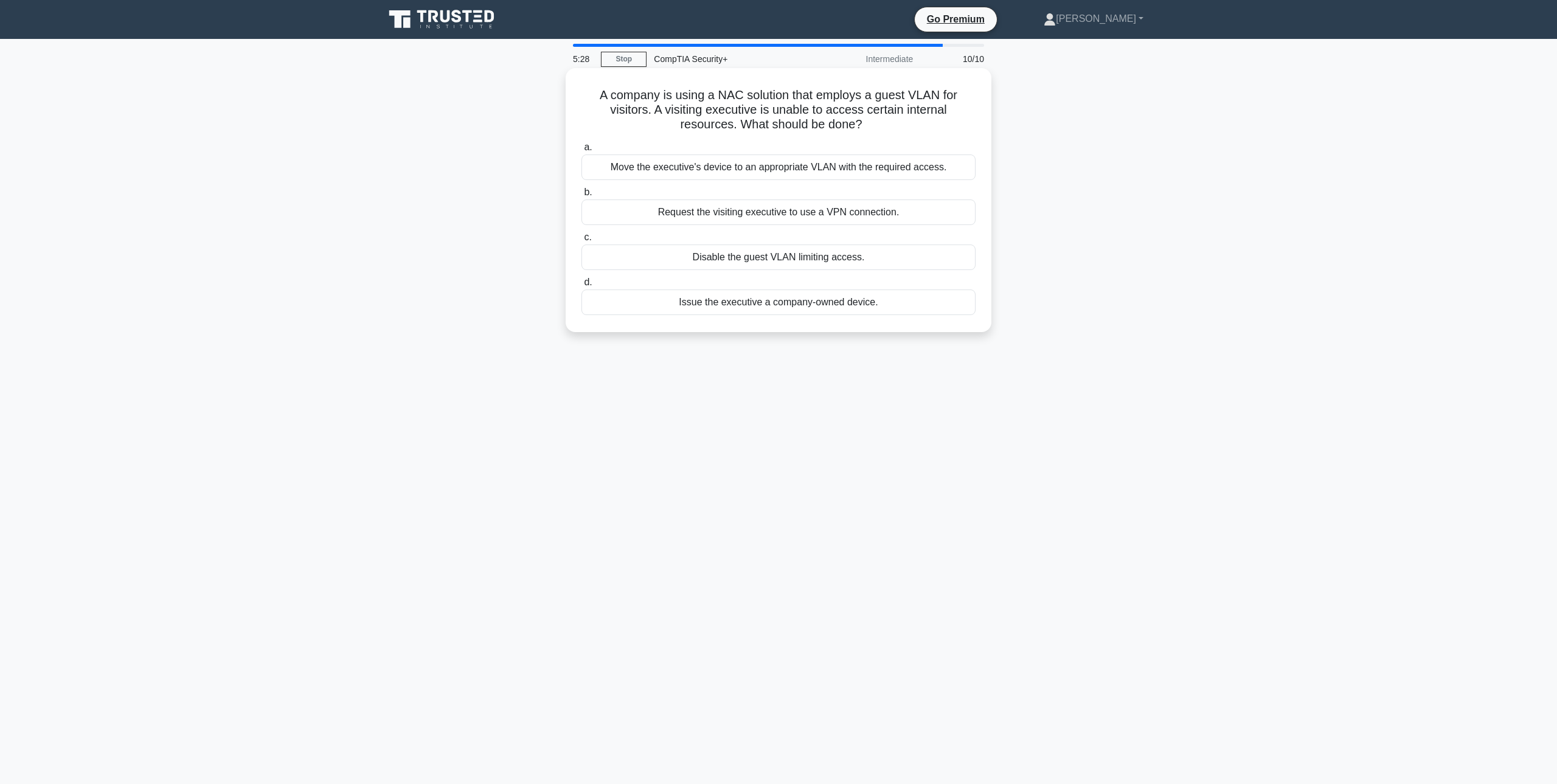
click at [841, 168] on div "Move the executive's device to an appropriate VLAN with the required access." at bounding box center [779, 167] width 394 height 25
click at [582, 152] on input "a. Move the executive's device to an appropriate VLAN with the required access." at bounding box center [582, 148] width 0 height 8
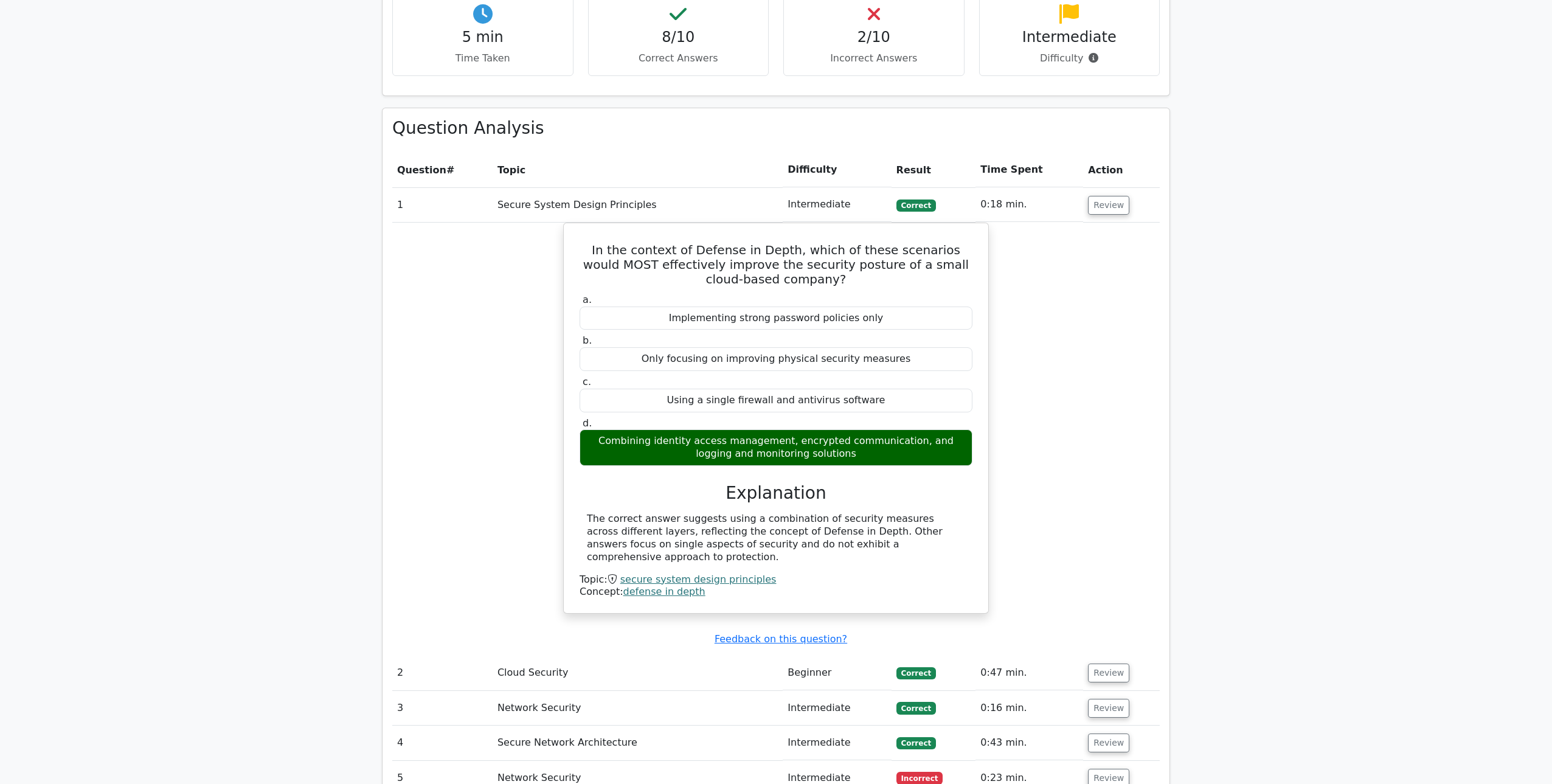
scroll to position [885, 0]
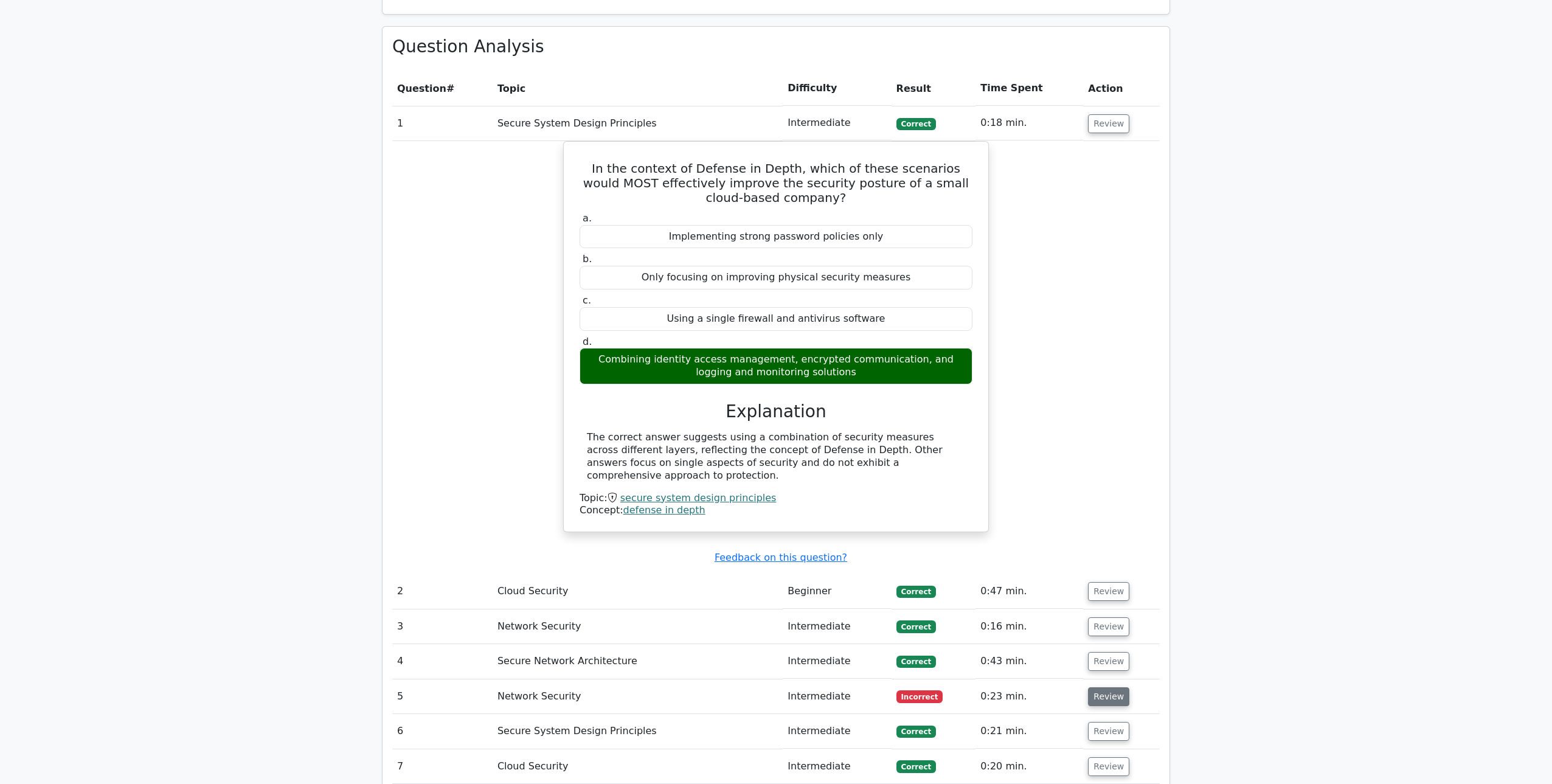
click at [1115, 687] on button "Review" at bounding box center [1109, 697] width 42 height 19
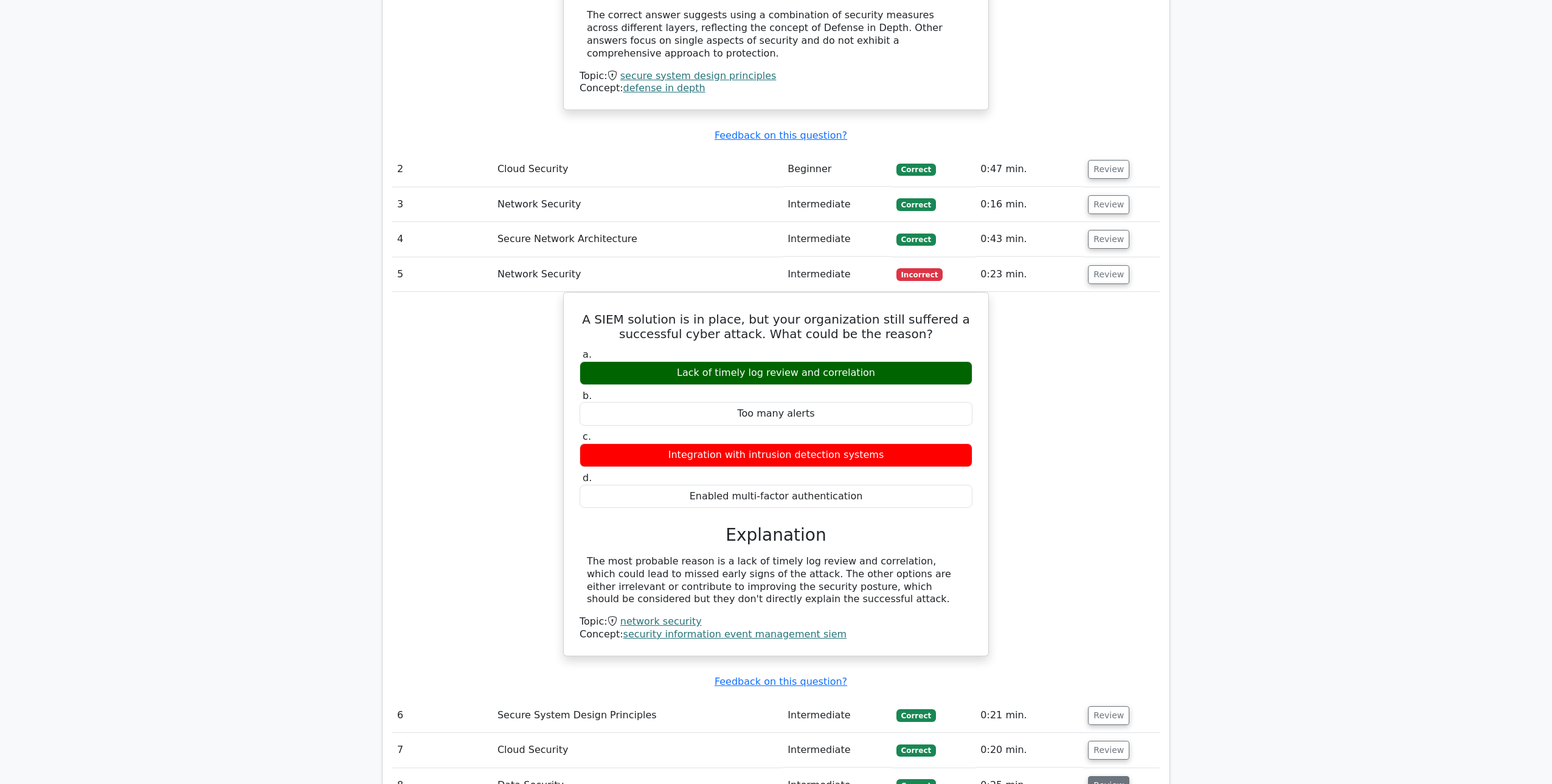
scroll to position [1392, 0]
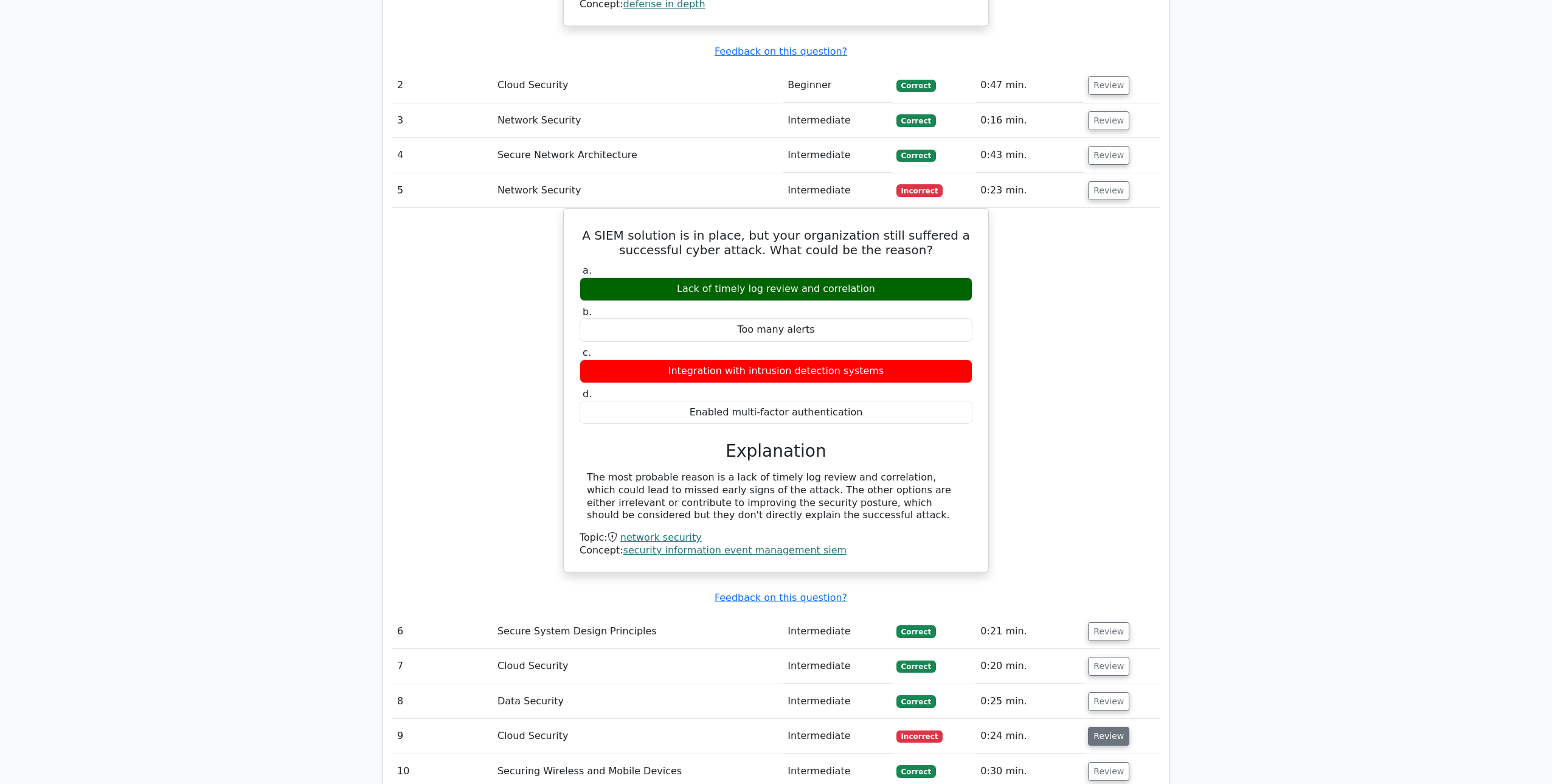
click at [1113, 727] on button "Review" at bounding box center [1109, 736] width 42 height 19
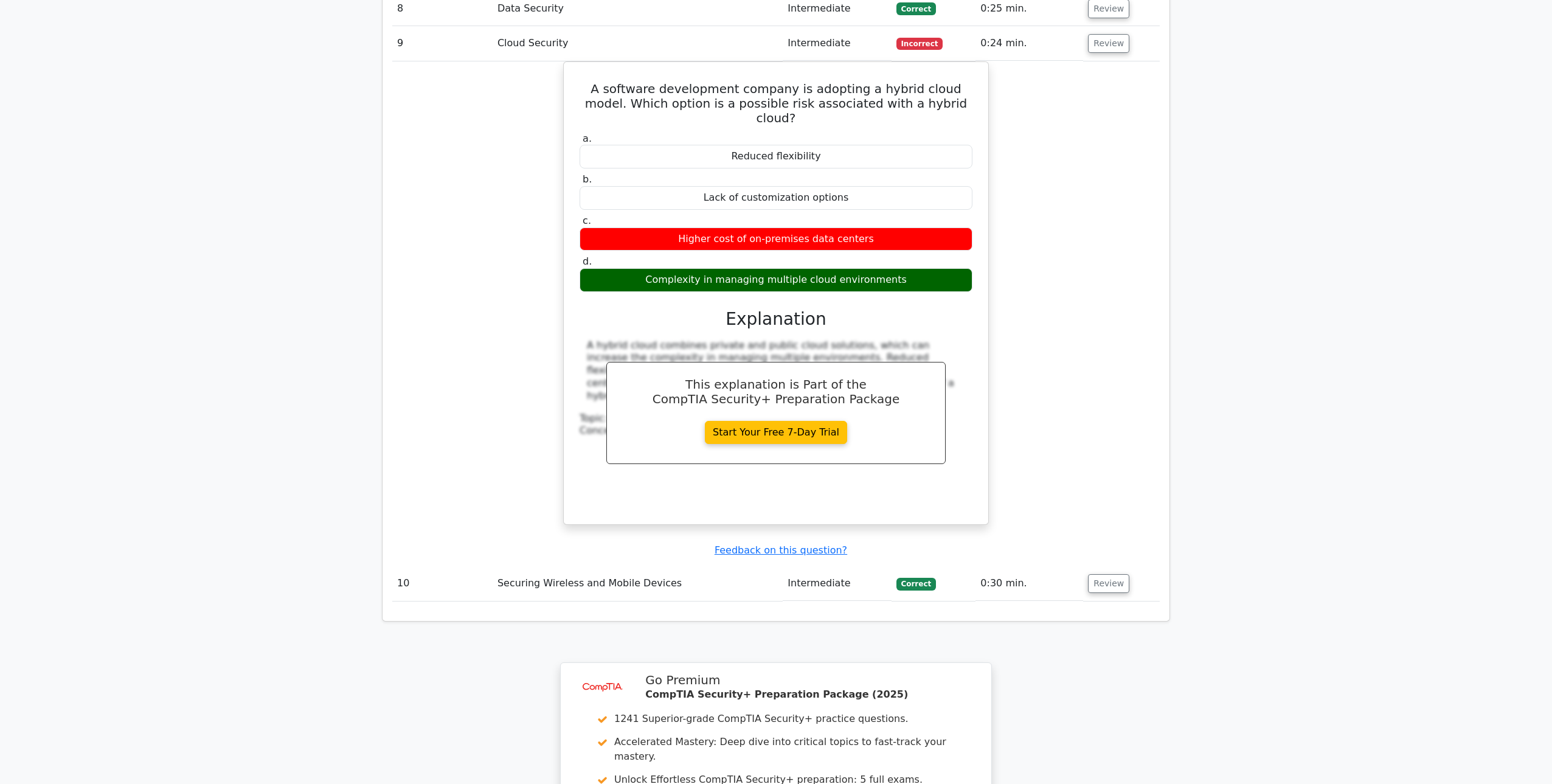
scroll to position [2363, 0]
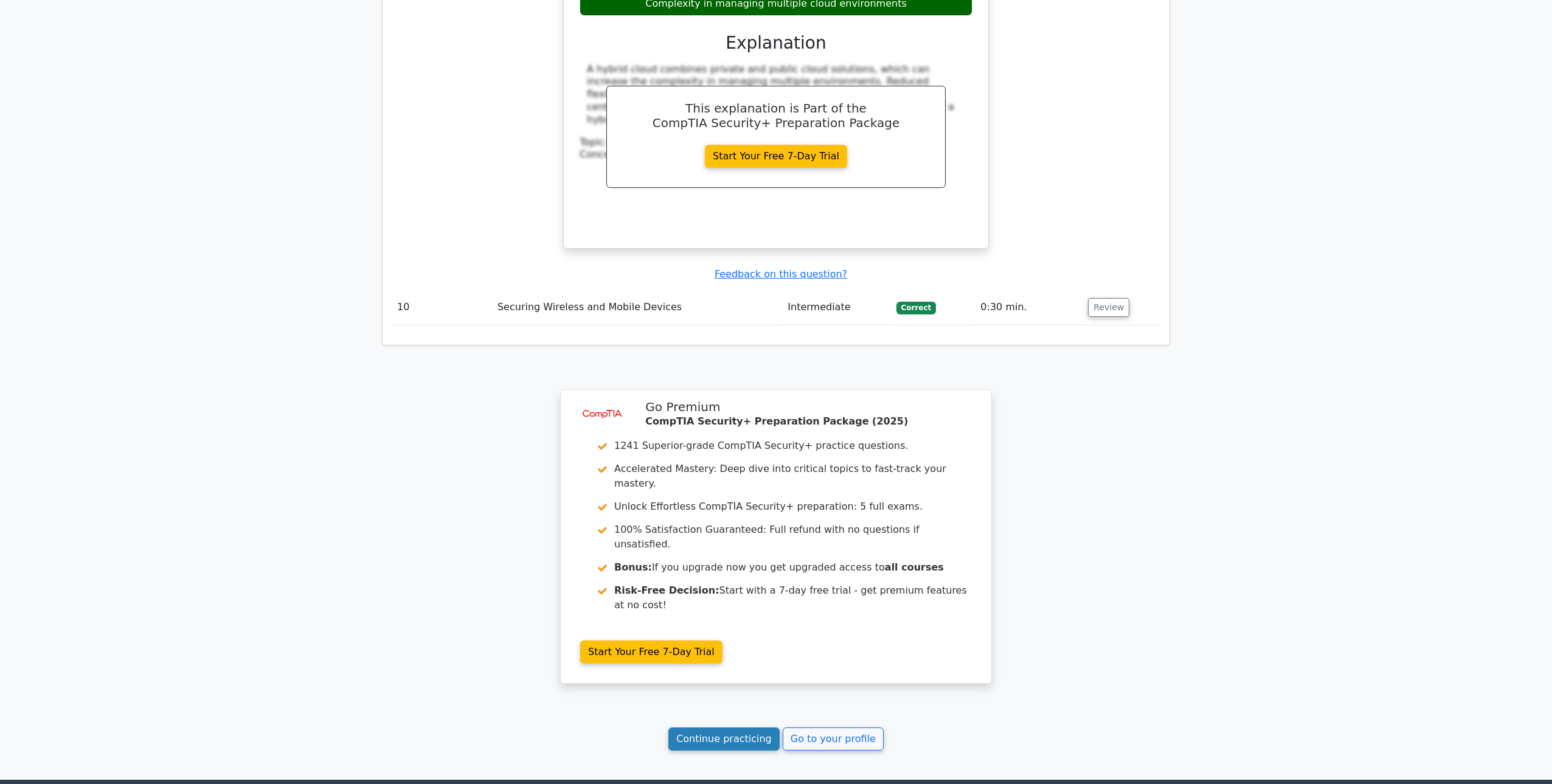
click at [726, 728] on link "Continue practicing" at bounding box center [724, 739] width 111 height 23
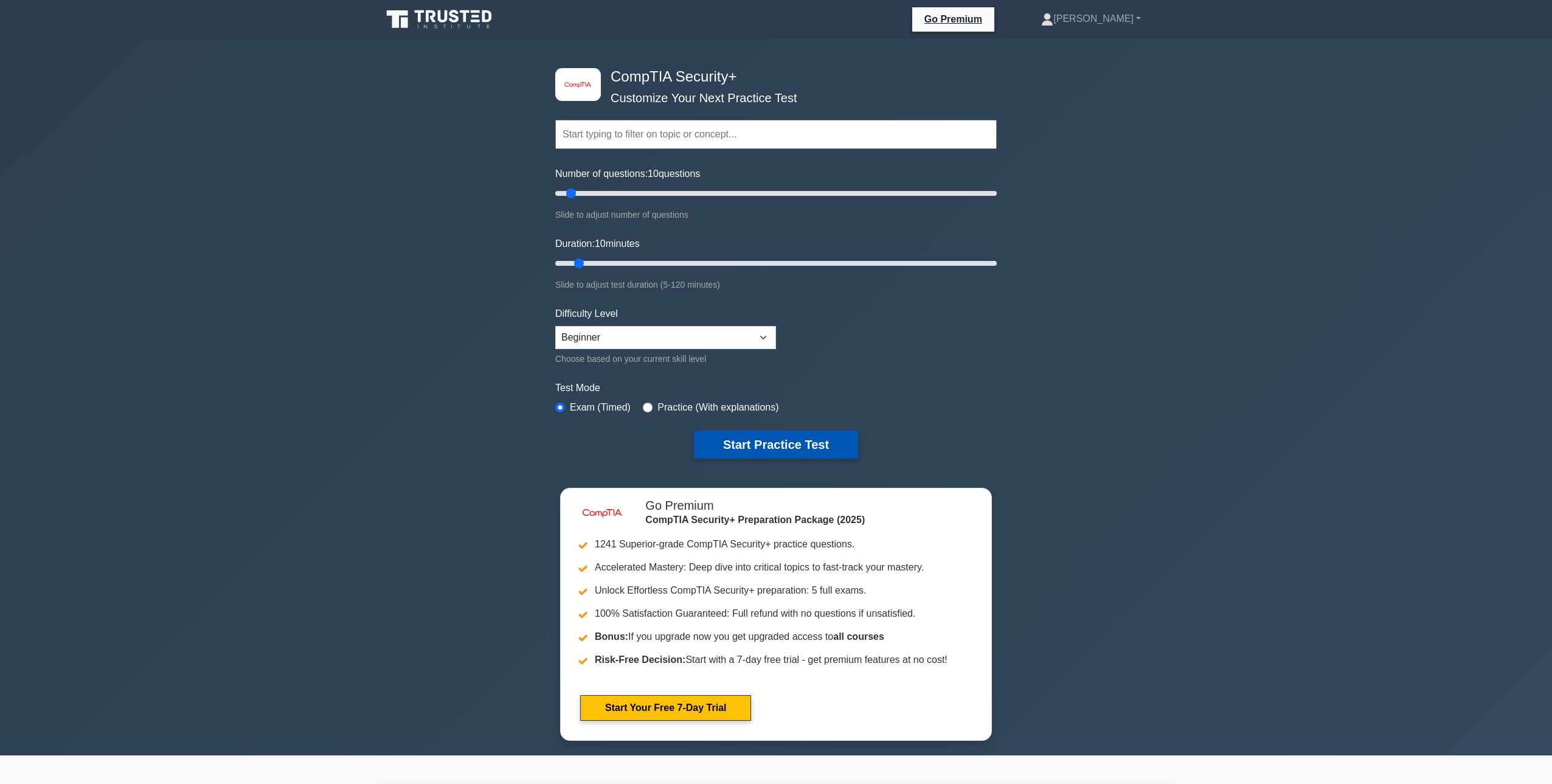
click at [735, 437] on button "Start Practice Test" at bounding box center [776, 445] width 164 height 28
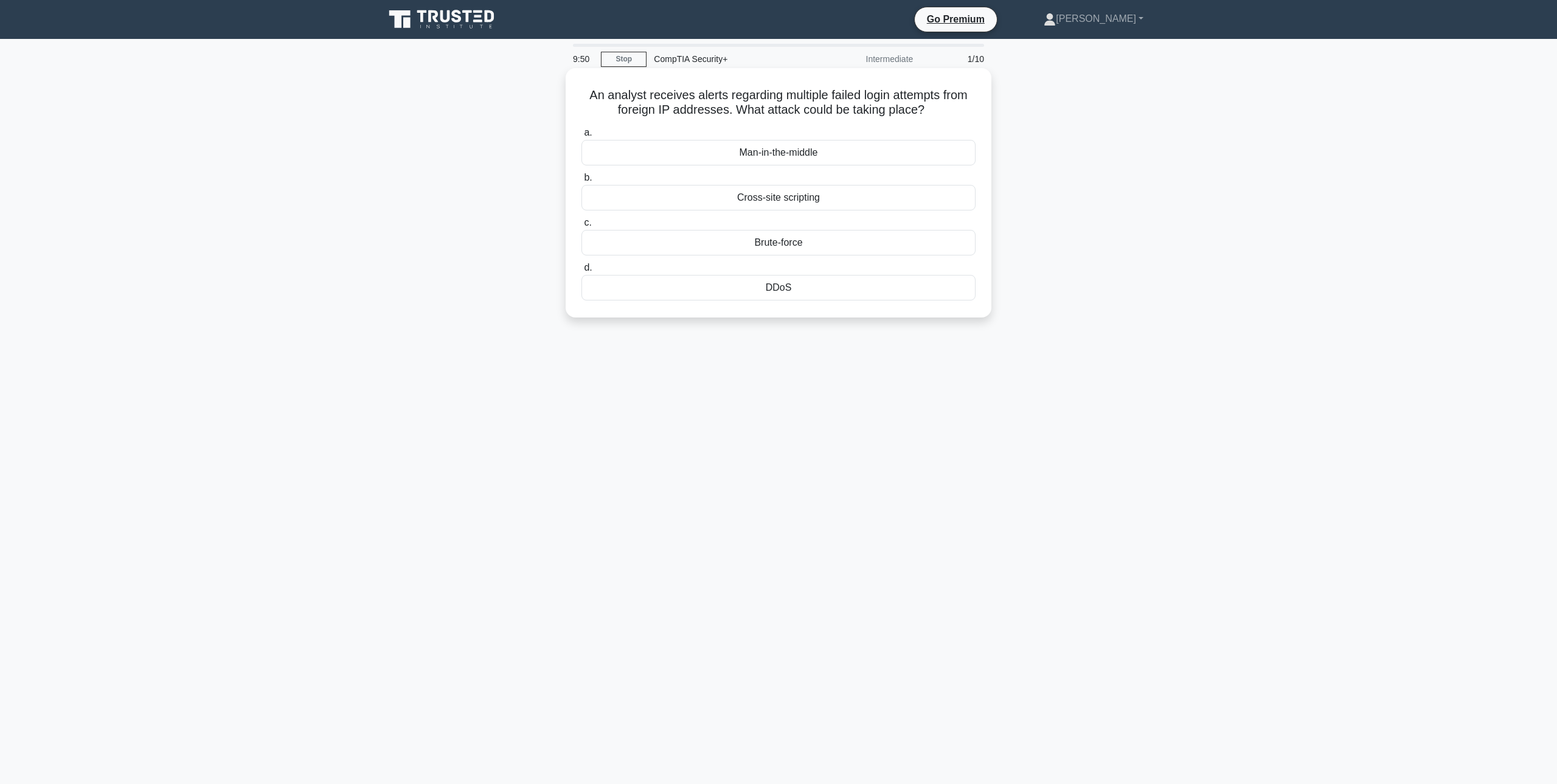
click at [812, 243] on div "Brute-force" at bounding box center [779, 243] width 394 height 25
click at [582, 227] on input "c. Brute-force" at bounding box center [582, 223] width 0 height 8
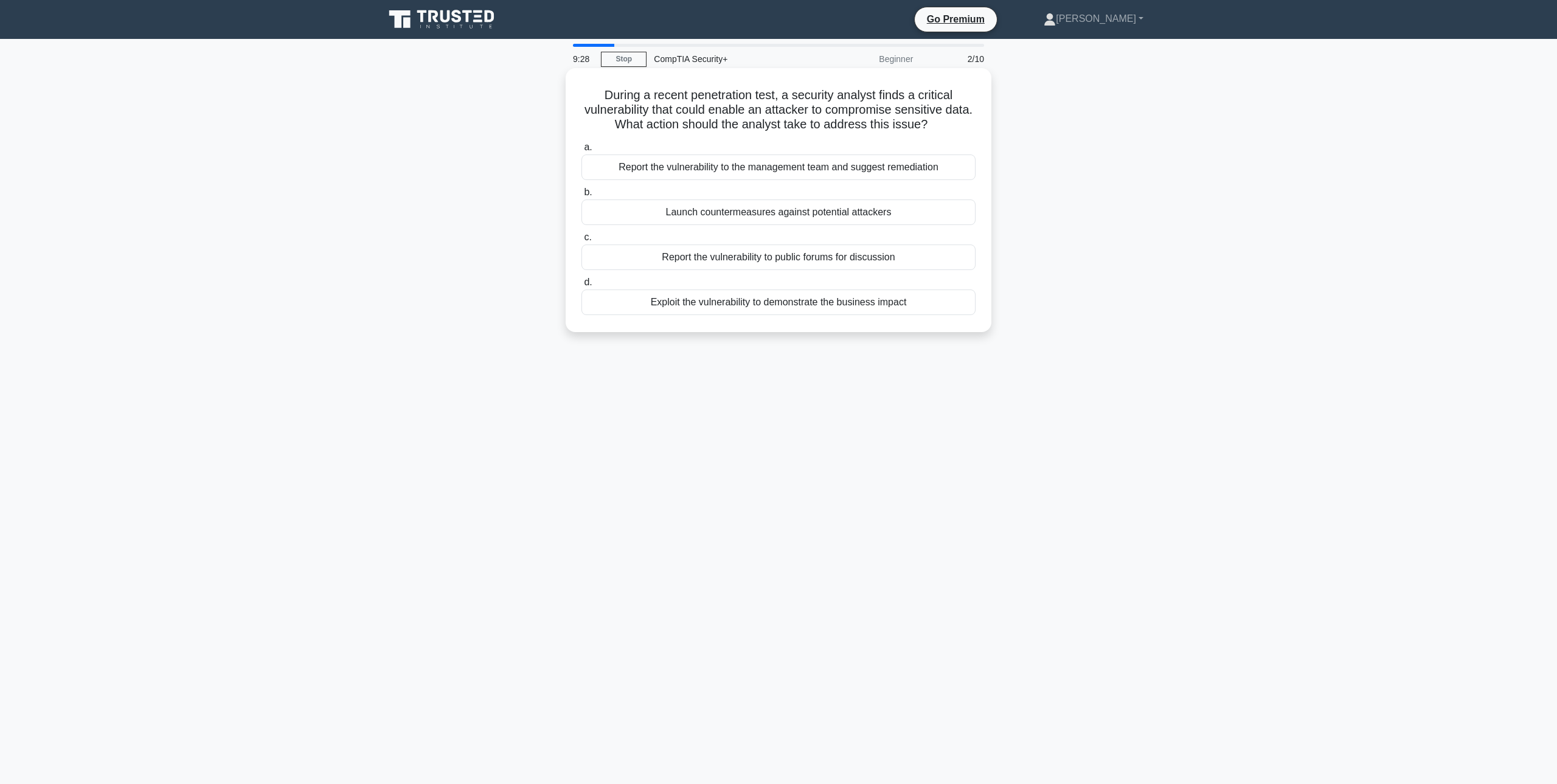
click at [835, 303] on div "Exploit the vulnerability to demonstrate the business impact" at bounding box center [779, 302] width 394 height 25
click at [582, 286] on input "d. Exploit the vulnerability to demonstrate the business impact" at bounding box center [582, 282] width 0 height 8
click at [839, 177] on div "Verify the person's identity through established company channels before accept…" at bounding box center [779, 167] width 394 height 25
click at [582, 152] on input "a. Verify the person's identity through established company channels before acc…" at bounding box center [582, 148] width 0 height 8
click at [863, 248] on div "Time-Based Access Control (TBAC)" at bounding box center [779, 258] width 394 height 25
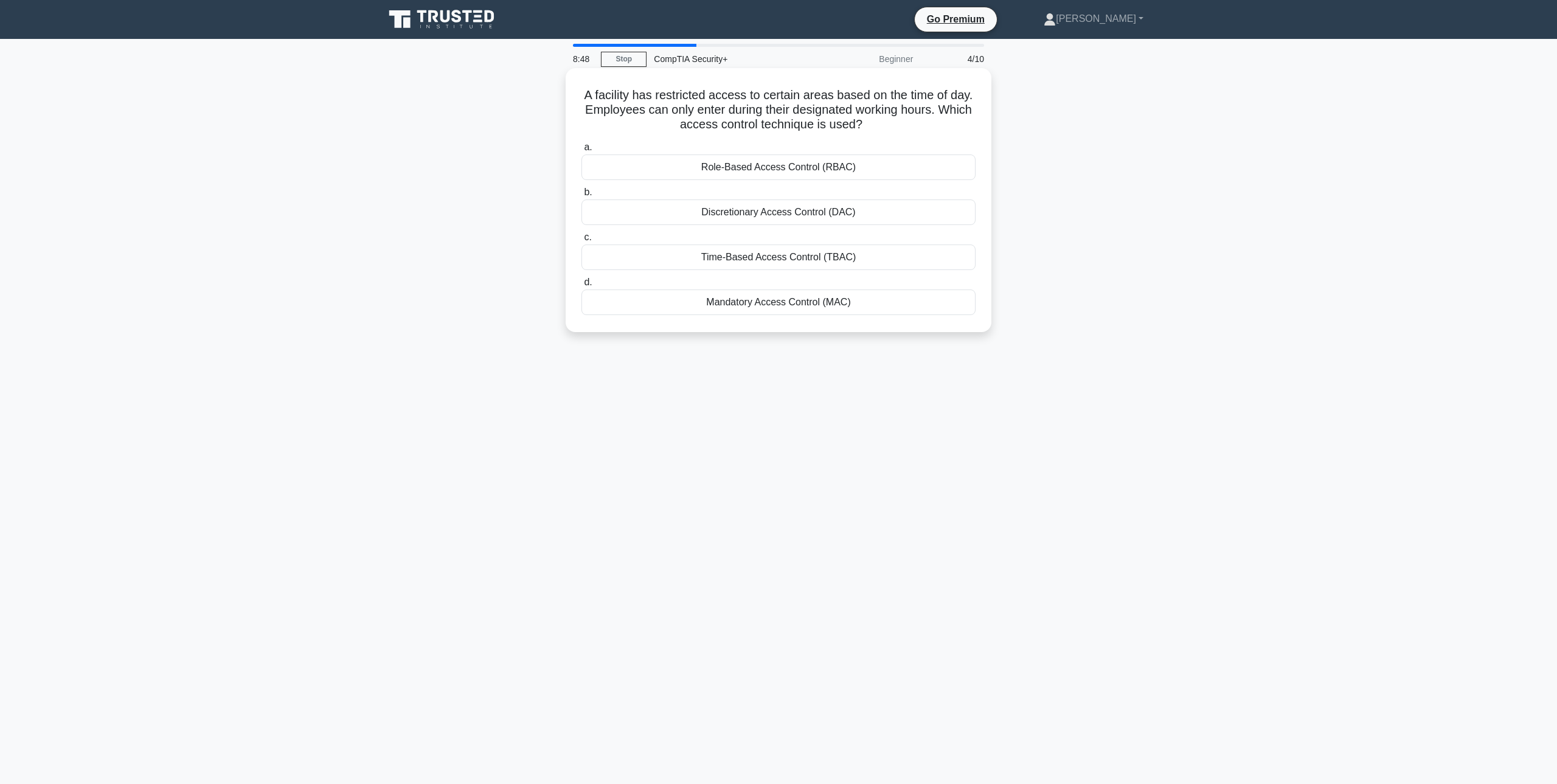
click at [582, 241] on input "c. Time-Based Access Control (TBAC)" at bounding box center [582, 237] width 0 height 8
click at [857, 215] on div "Wipe and restore the infected machines to a previous state." at bounding box center [779, 212] width 394 height 25
click at [582, 197] on input "b. Wipe and restore the infected machines to a previous state." at bounding box center [582, 192] width 0 height 8
click at [852, 304] on div "Restore data from a backup after removing the ransomware" at bounding box center [779, 302] width 394 height 25
click at [582, 286] on input "d. Restore data from a backup after removing the ransomware" at bounding box center [582, 282] width 0 height 8
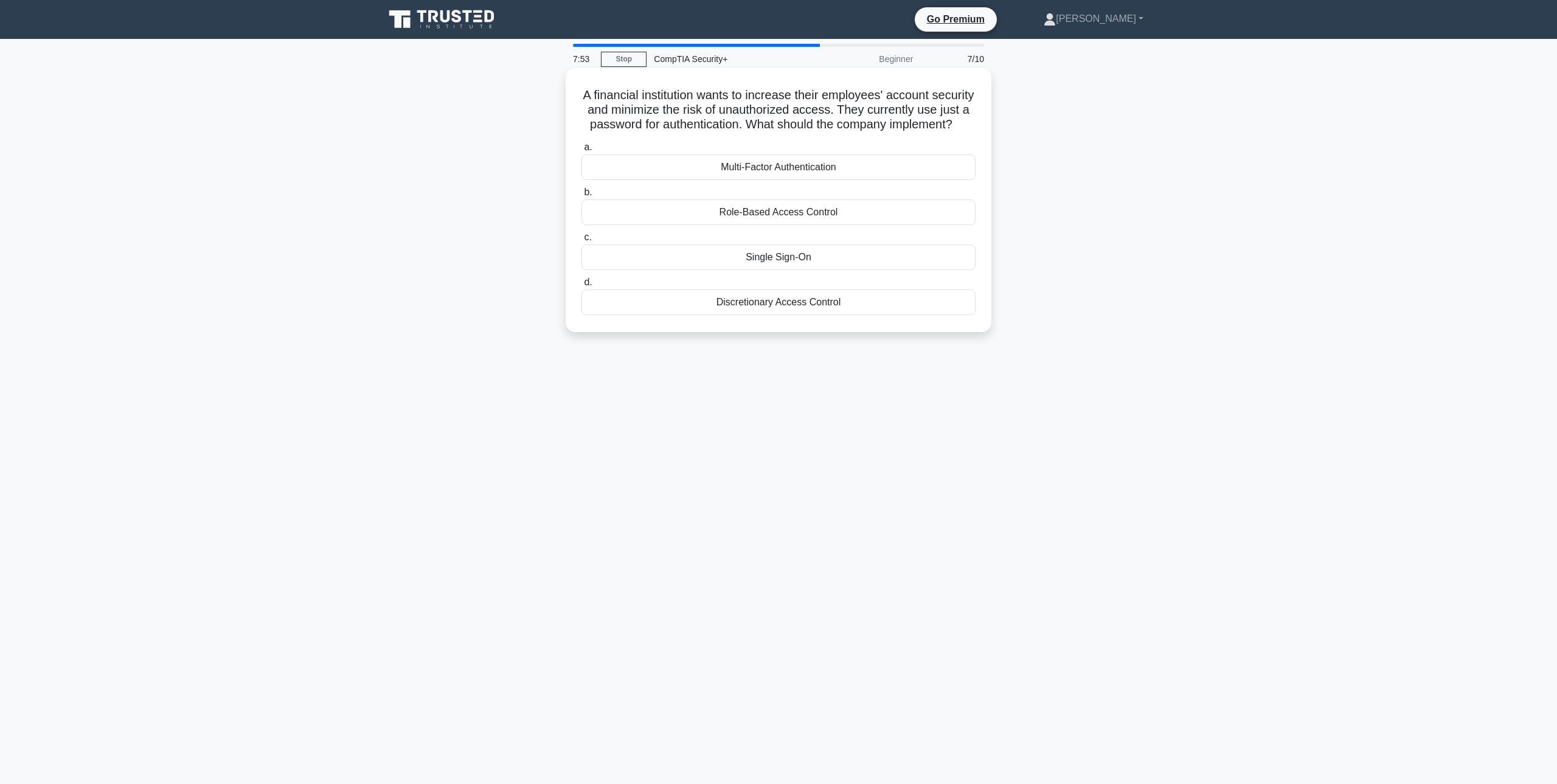
click at [762, 171] on div "Multi-Factor Authentication" at bounding box center [779, 167] width 394 height 25
click at [582, 152] on input "a. Multi-Factor Authentication" at bounding box center [582, 148] width 0 height 8
click at [922, 164] on div "Contact the vendor through their official channels and verify the caller's iden…" at bounding box center [779, 167] width 394 height 25
click at [582, 152] on input "a. Contact the vendor through their official channels and verify the caller's i…" at bounding box center [582, 148] width 0 height 8
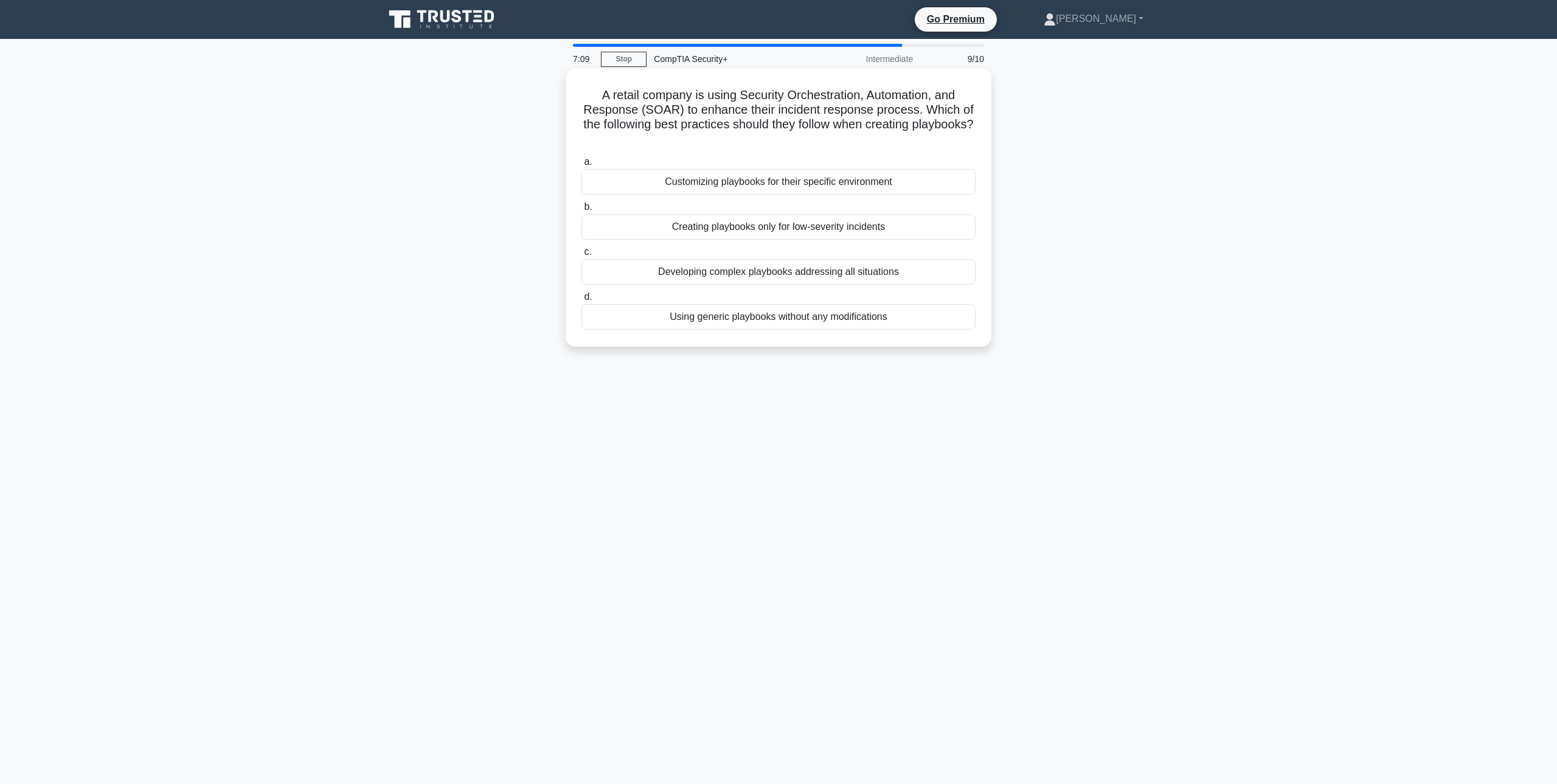
click at [796, 184] on div "Customizing playbooks for their specific environment" at bounding box center [779, 182] width 394 height 25
click at [582, 166] on input "a. Customizing playbooks for their specific environment" at bounding box center [582, 162] width 0 height 8
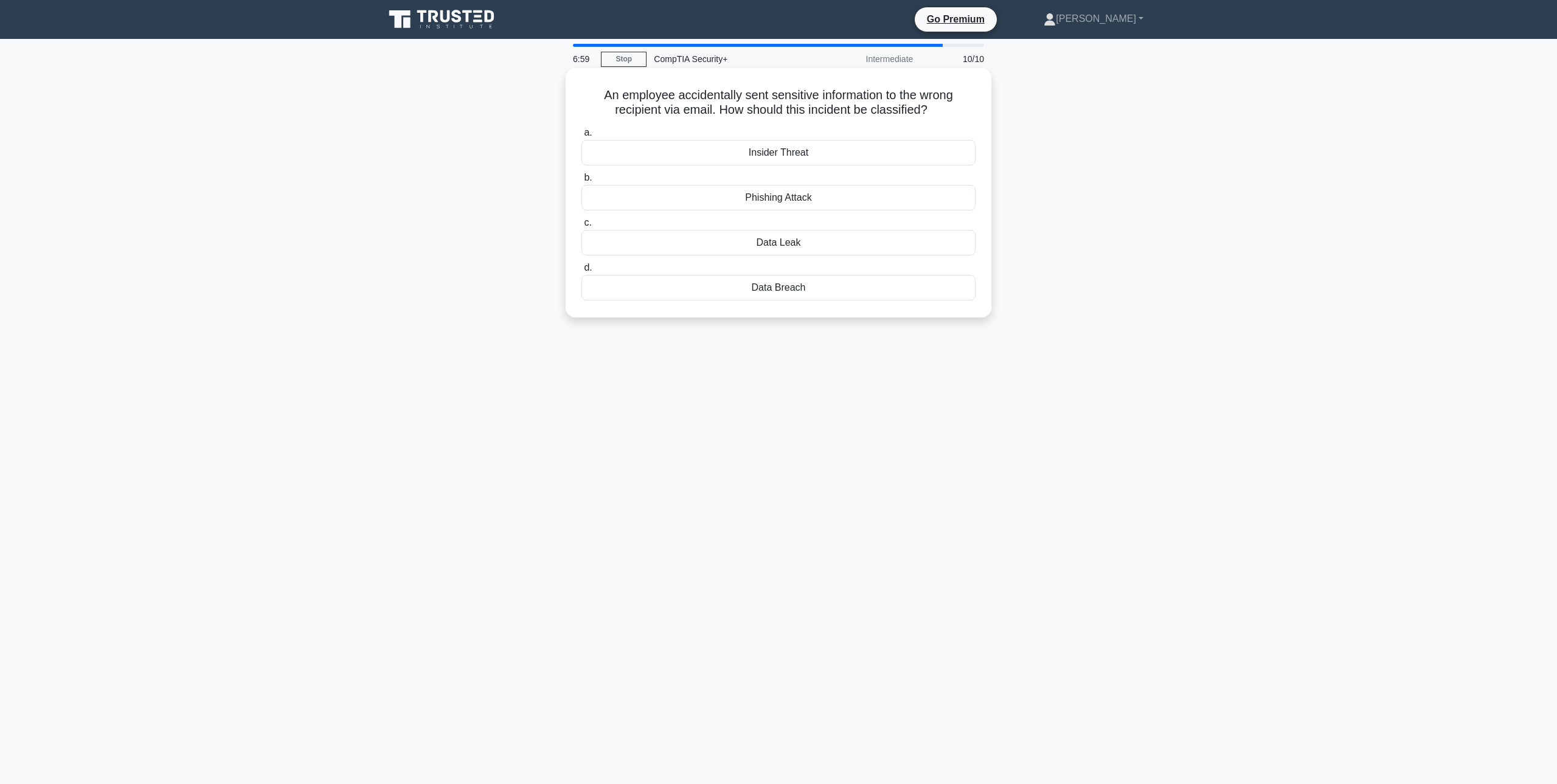
click at [800, 242] on div "Data Leak" at bounding box center [779, 243] width 394 height 25
click at [582, 227] on input "c. Data Leak" at bounding box center [582, 223] width 0 height 8
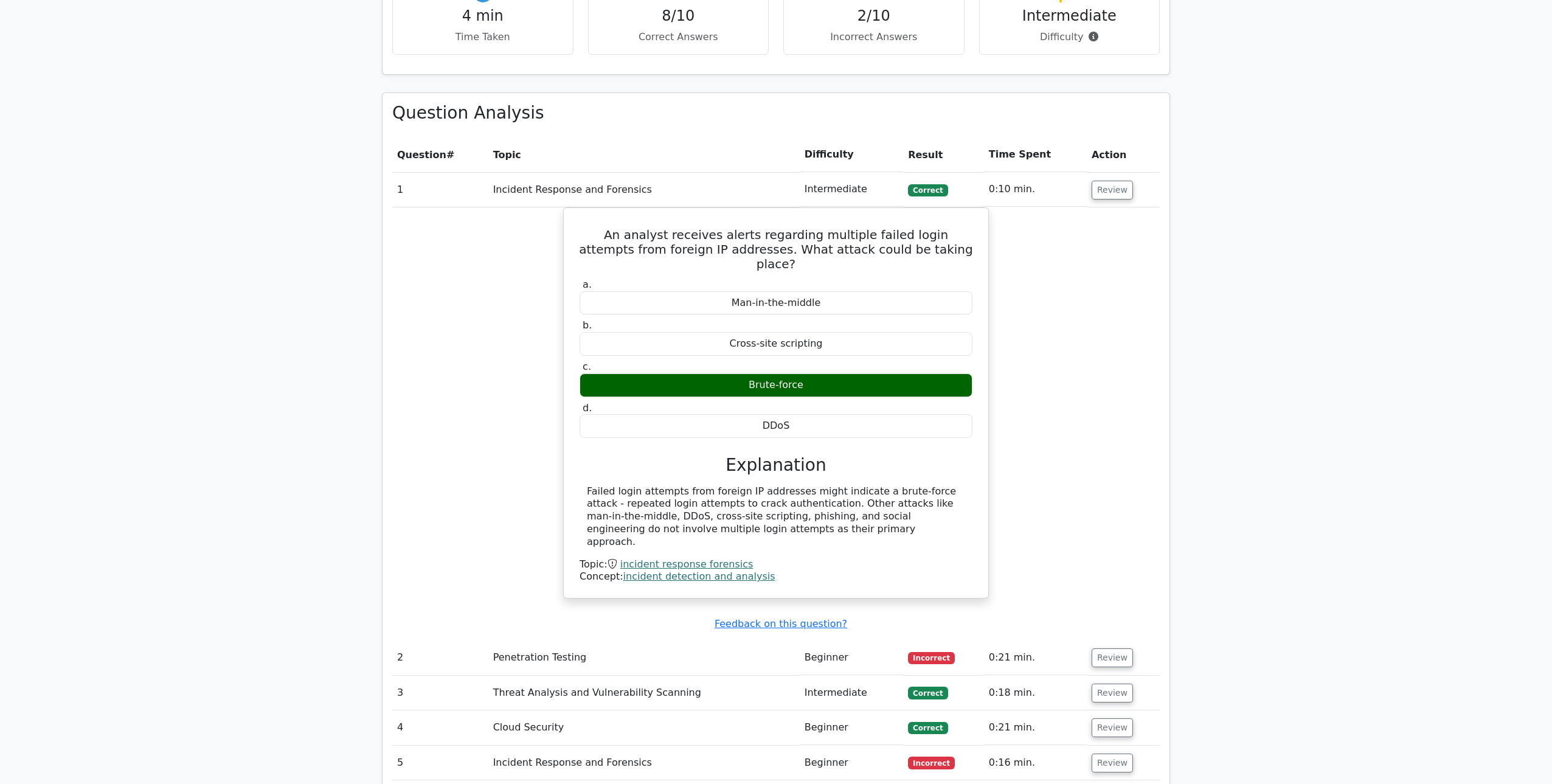
scroll to position [949, 0]
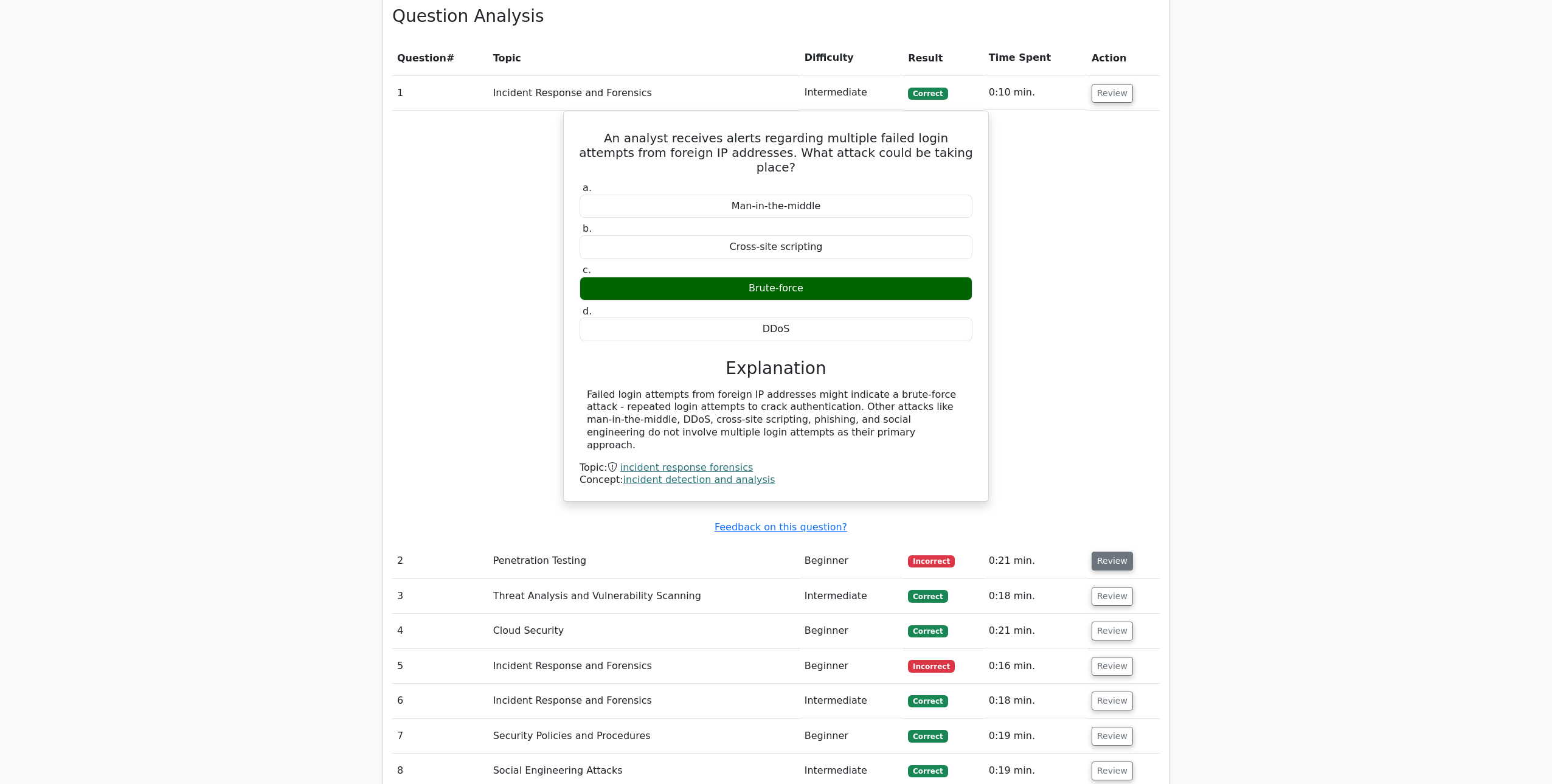
click at [1107, 551] on button "Review" at bounding box center [1113, 561] width 42 height 19
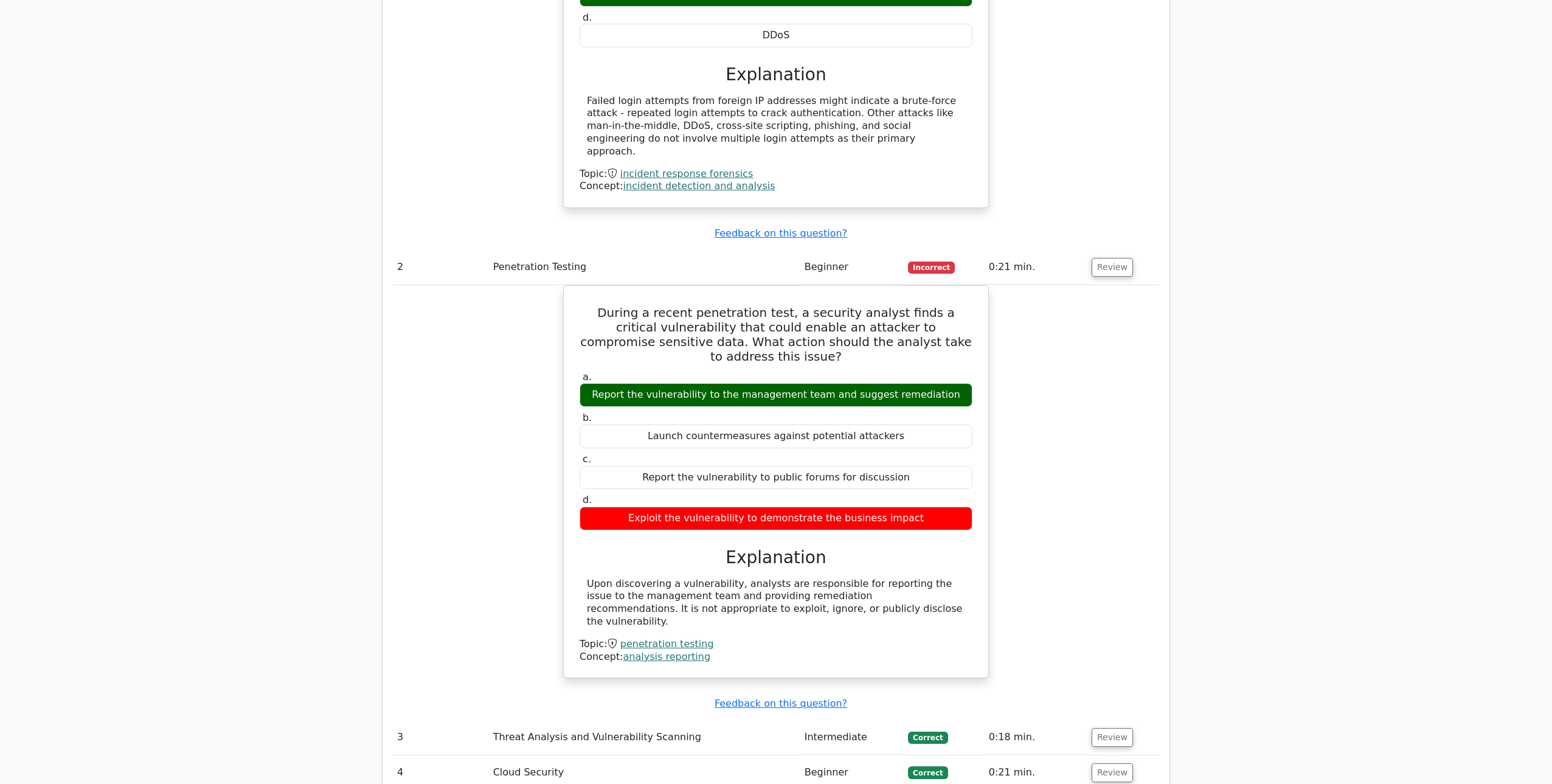
scroll to position [1265, 0]
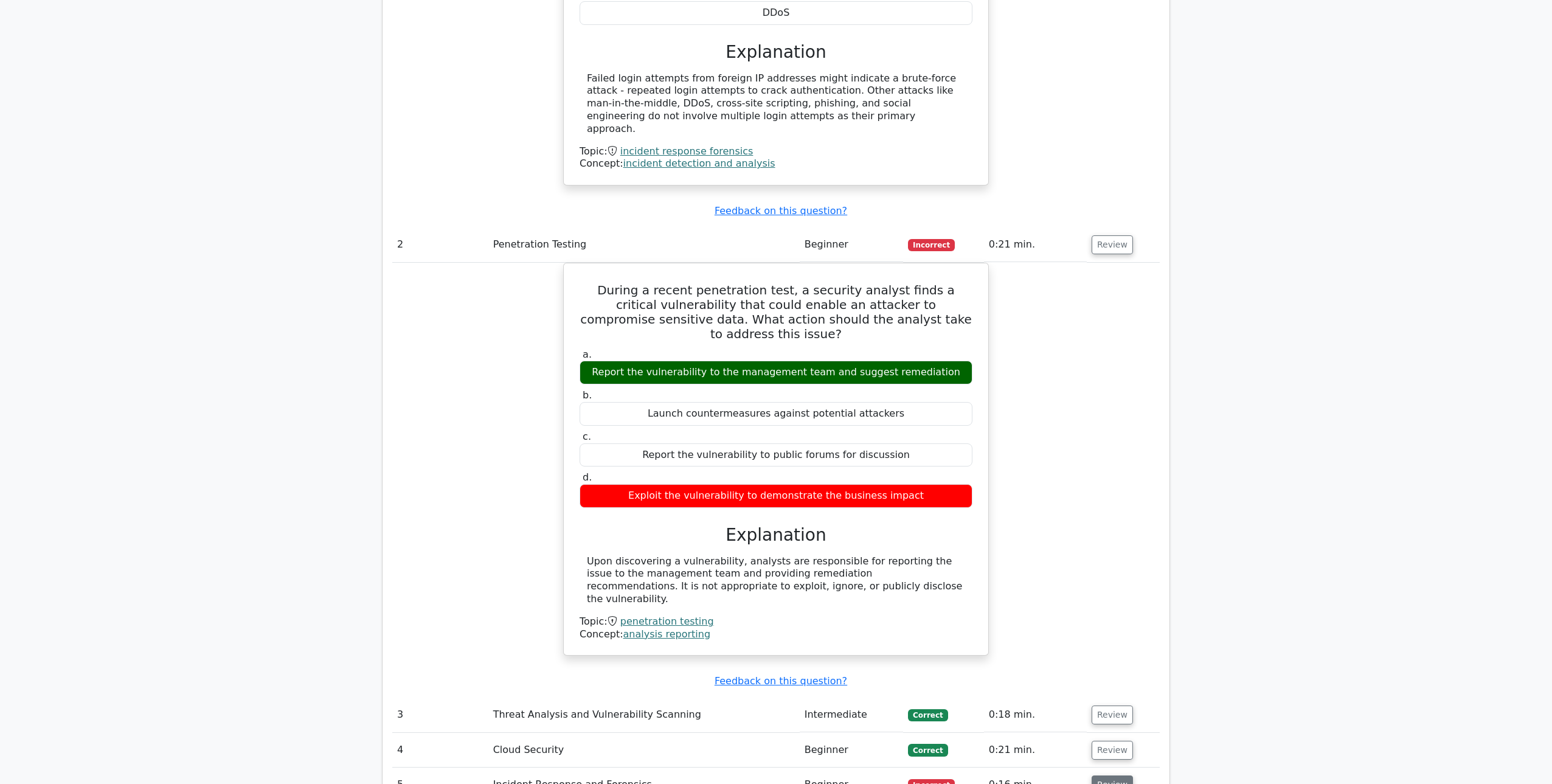
click at [1094, 775] on button "Review" at bounding box center [1113, 785] width 42 height 19
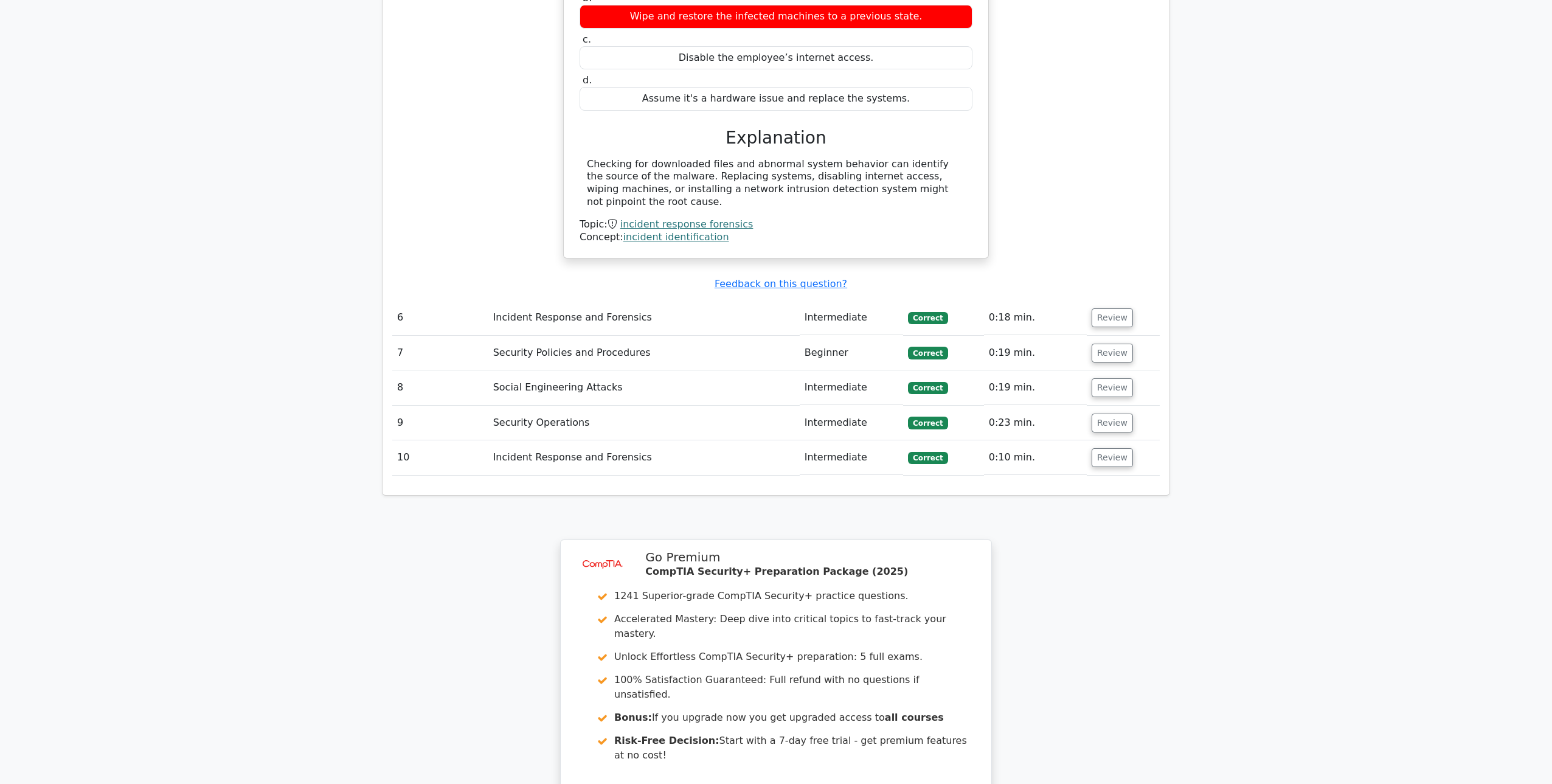
scroll to position [2277, 0]
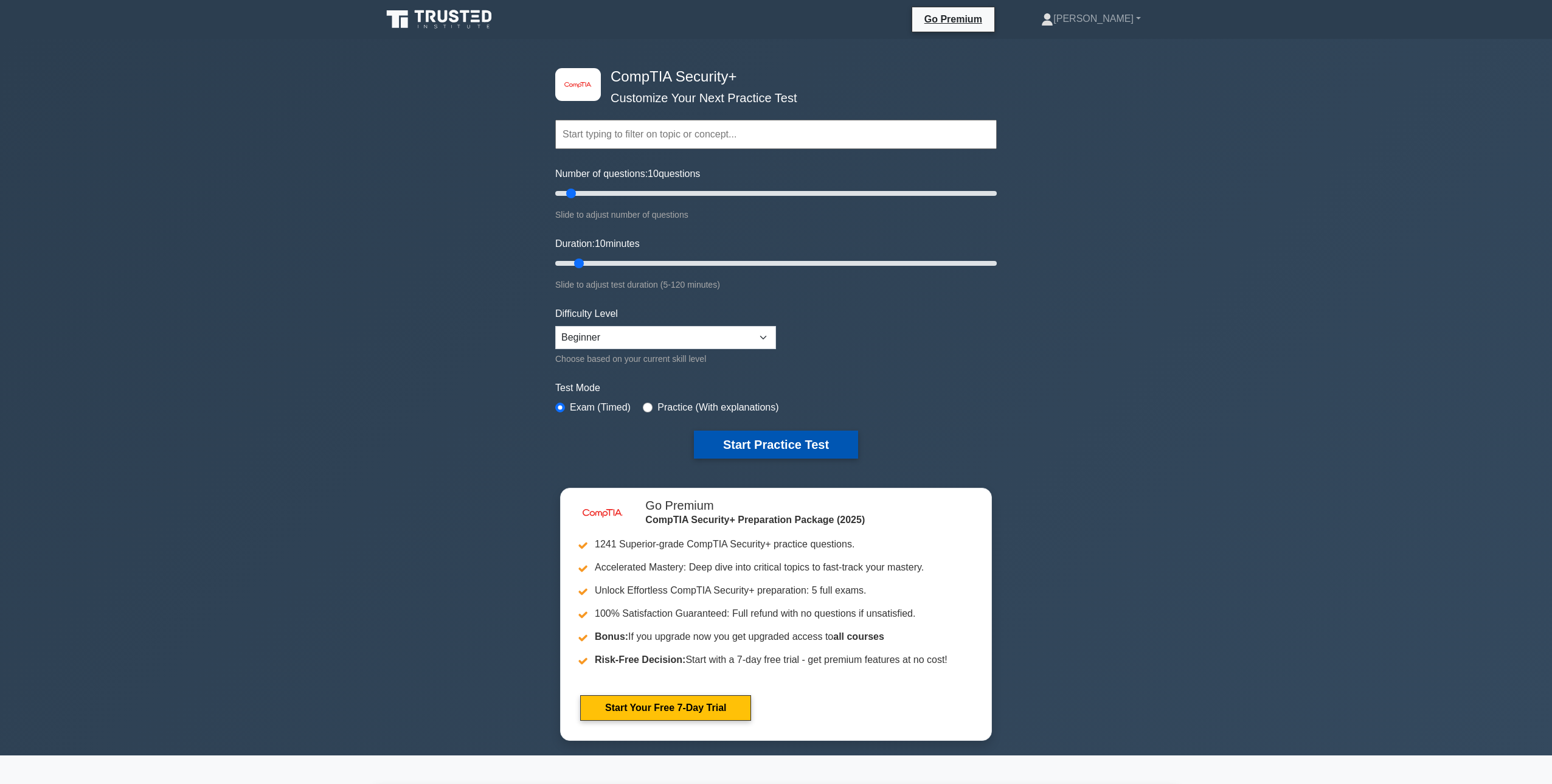
click at [732, 442] on button "Start Practice Test" at bounding box center [776, 445] width 164 height 28
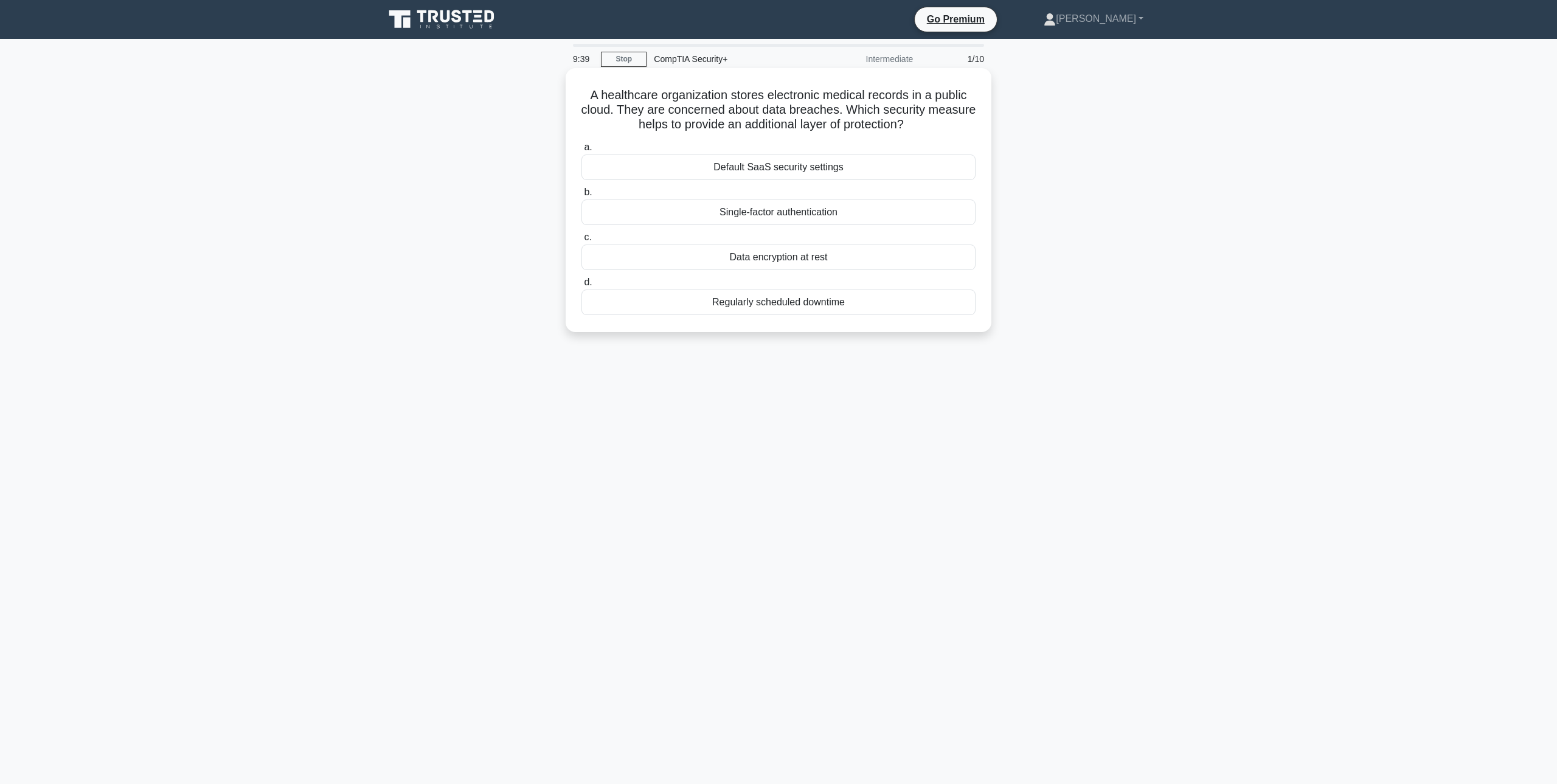
click at [849, 260] on div "Data encryption at rest" at bounding box center [779, 258] width 394 height 25
click at [582, 241] on input "c. Data encryption at rest" at bounding box center [582, 237] width 0 height 8
drag, startPoint x: 778, startPoint y: 307, endPoint x: 778, endPoint y: 319, distance: 12.0
click at [778, 319] on div "An organization suffered an insider attack that caused data loss. Which of the …" at bounding box center [779, 200] width 416 height 254
click at [778, 306] on div "Deploy an intrusion detection system" at bounding box center [779, 302] width 394 height 25
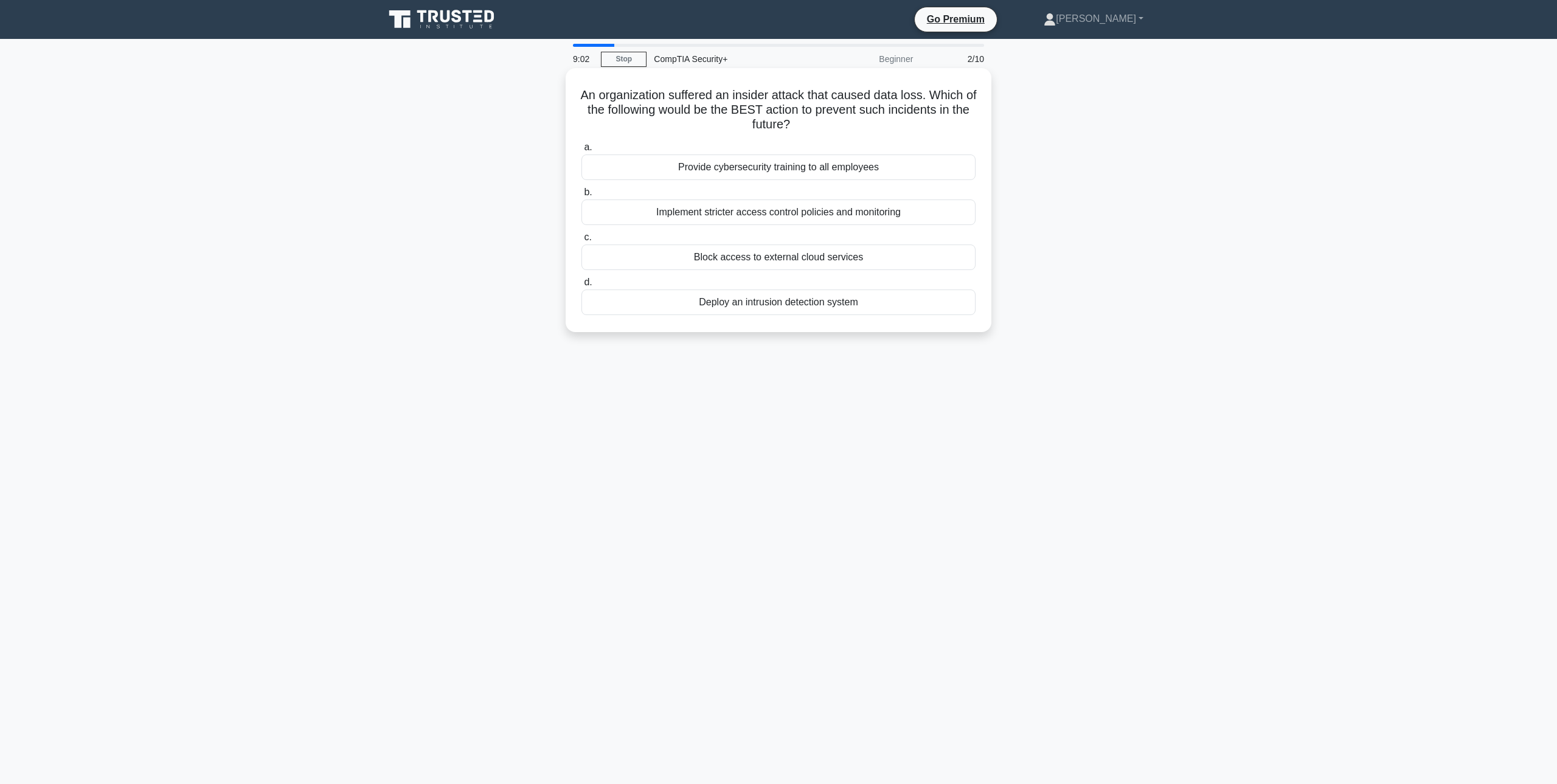
click at [582, 286] on input "d. Deploy an intrusion detection system" at bounding box center [582, 282] width 0 height 8
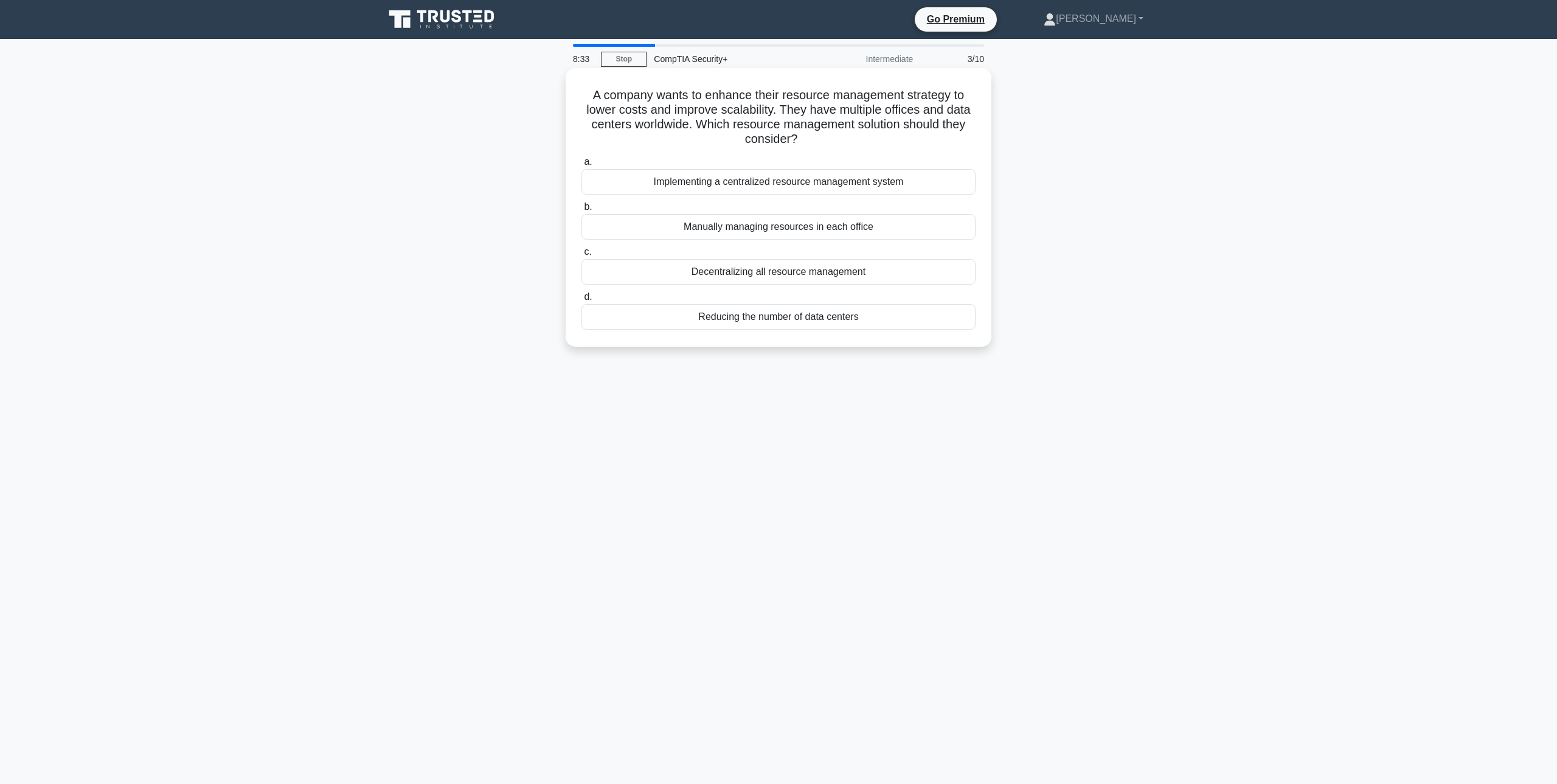
click at [943, 177] on div "Implementing a centralized resource management system" at bounding box center [779, 182] width 394 height 25
click at [582, 166] on input "a. Implementing a centralized resource management system" at bounding box center [582, 162] width 0 height 8
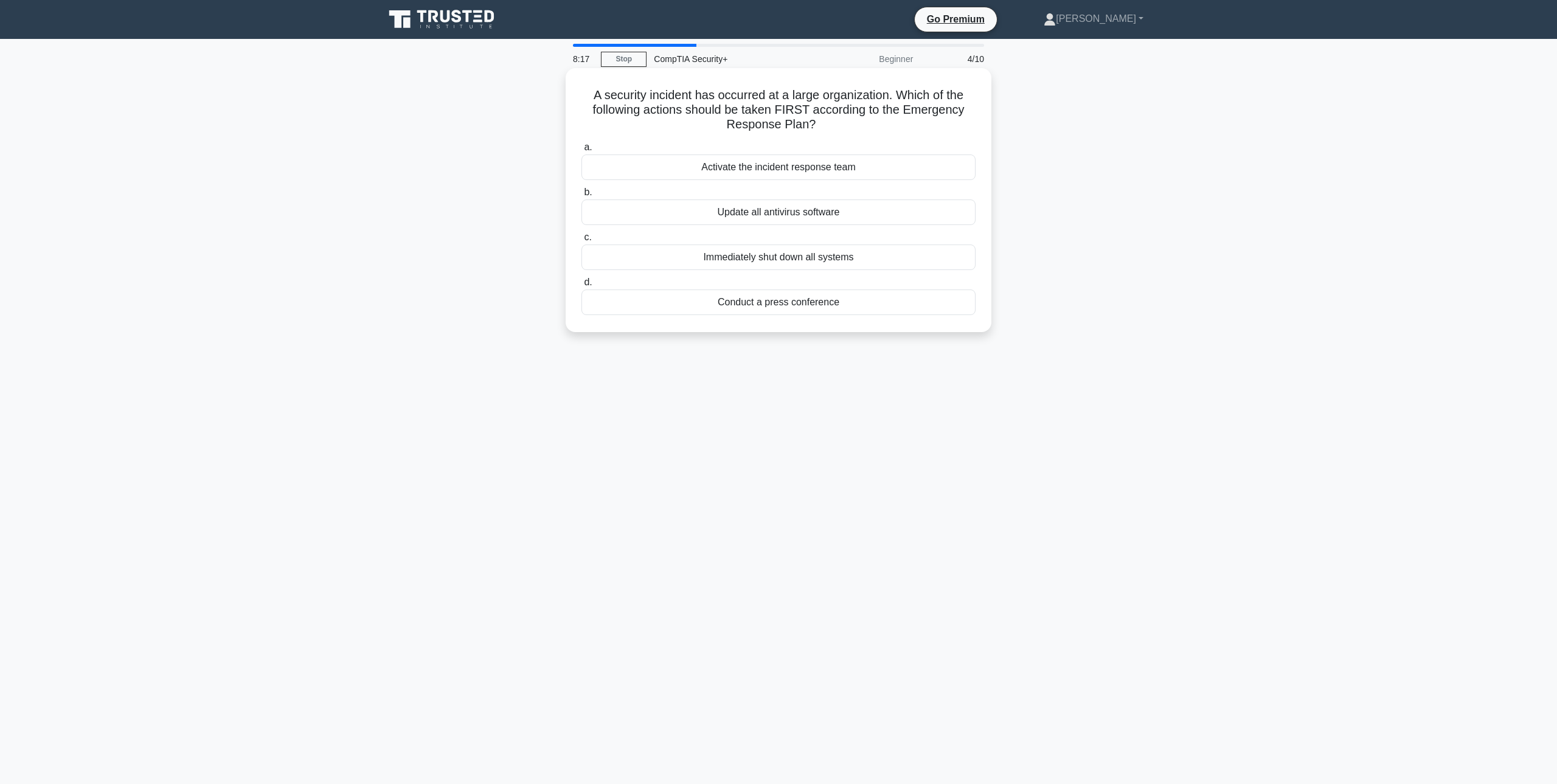
click at [851, 164] on div "Activate the incident response team" at bounding box center [779, 167] width 394 height 25
click at [582, 152] on input "a. Activate the incident response team" at bounding box center [582, 148] width 0 height 8
click at [845, 301] on div "File access timestamps" at bounding box center [779, 302] width 394 height 25
click at [582, 286] on input "d. File access timestamps" at bounding box center [582, 282] width 0 height 8
click at [867, 302] on div "Role-based access control policy" at bounding box center [779, 302] width 394 height 25
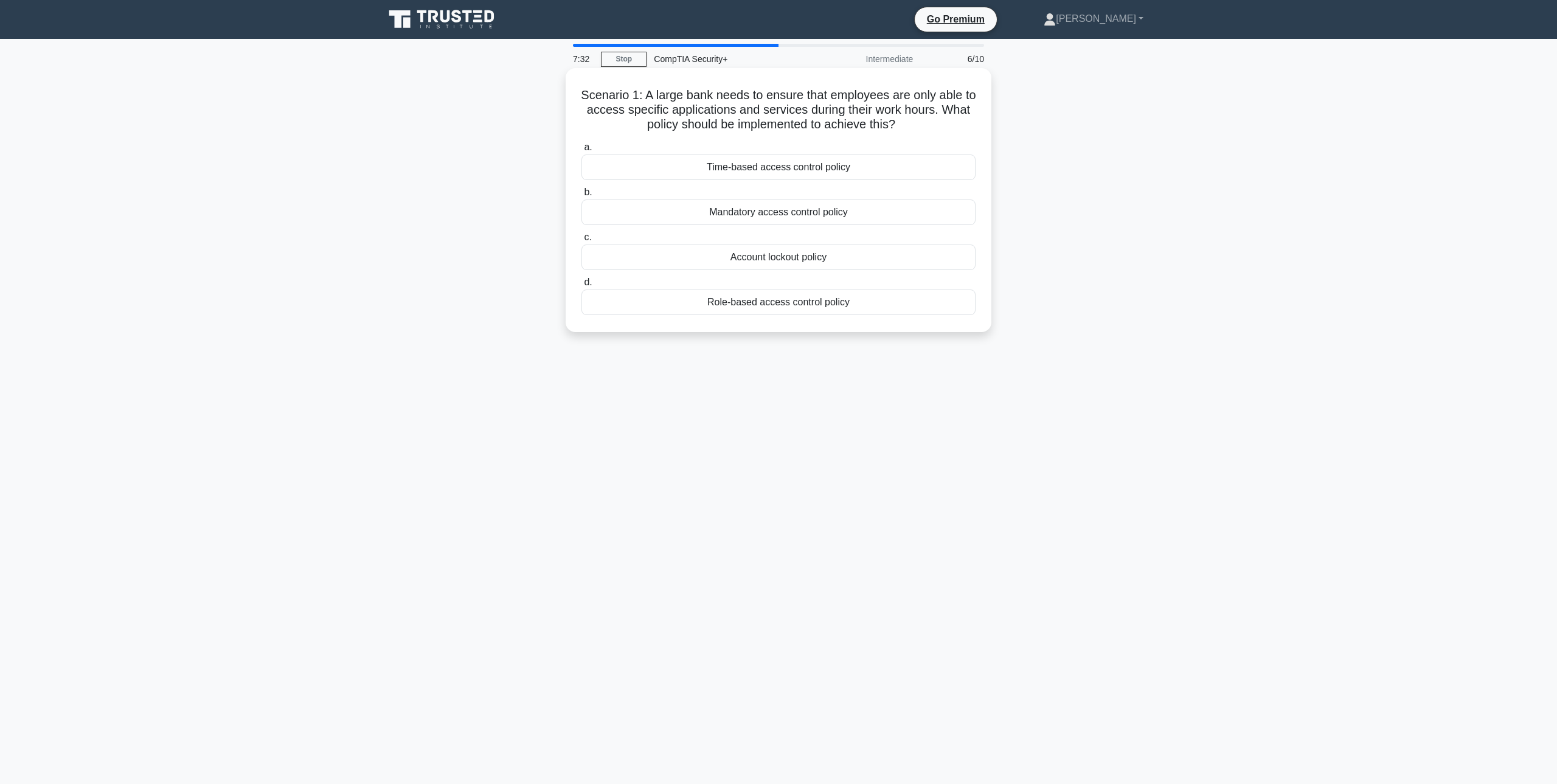
click at [582, 286] on input "d. Role-based access control policy" at bounding box center [582, 282] width 0 height 8
click at [865, 173] on div "Enterprise app store" at bounding box center [779, 167] width 394 height 25
click at [582, 152] on input "a. Enterprise app store" at bounding box center [582, 148] width 0 height 8
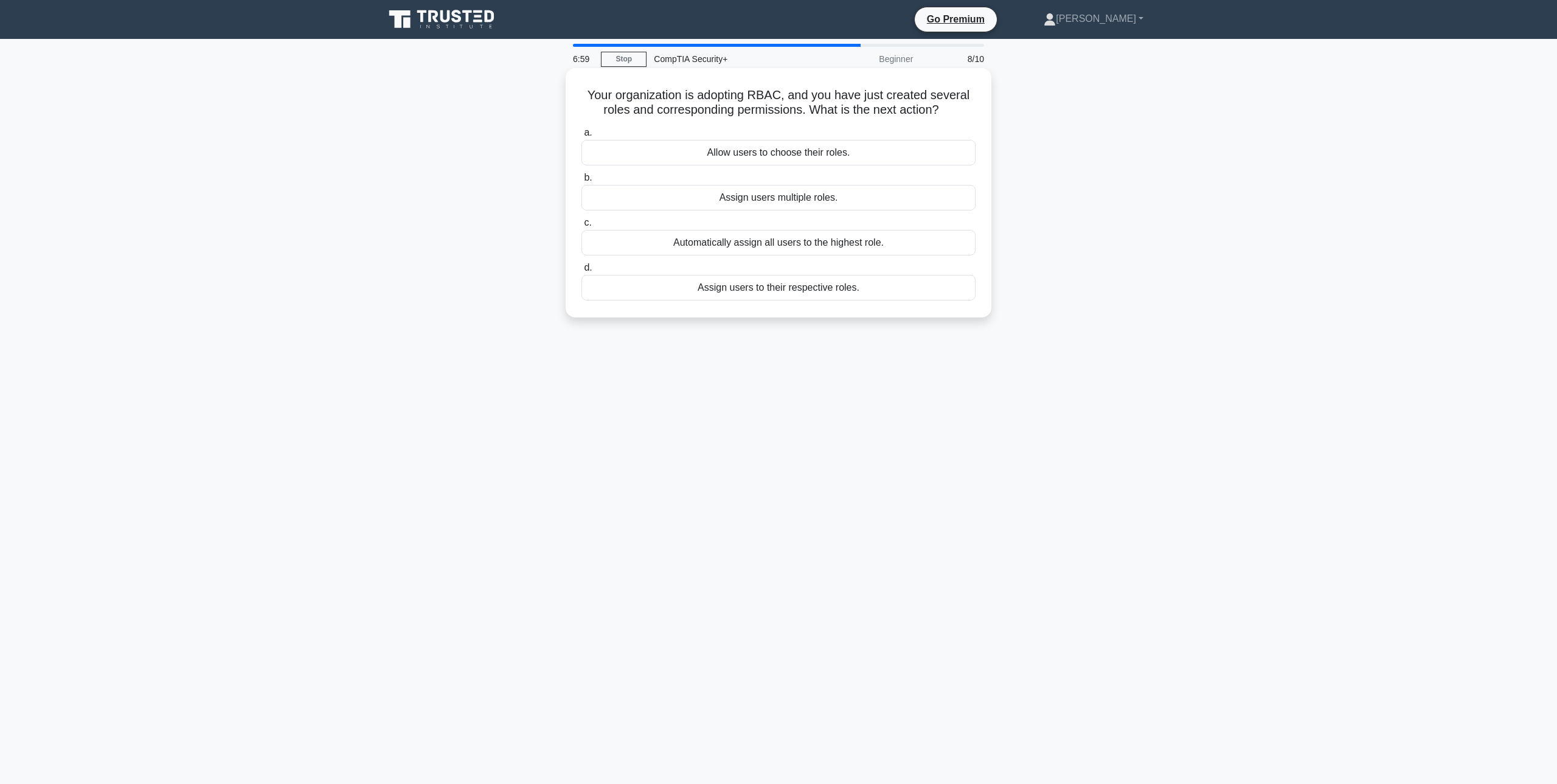
click at [891, 293] on div "Assign users to their respective roles." at bounding box center [779, 288] width 394 height 25
click at [582, 272] on input "d. Assign users to their respective roles." at bounding box center [582, 268] width 0 height 8
click at [884, 248] on div "Adjust the sensitivity and configure custom rules for the IDPS" at bounding box center [779, 243] width 394 height 25
click at [582, 227] on input "c. Adjust the sensitivity and configure custom rules for the IDPS" at bounding box center [582, 223] width 0 height 8
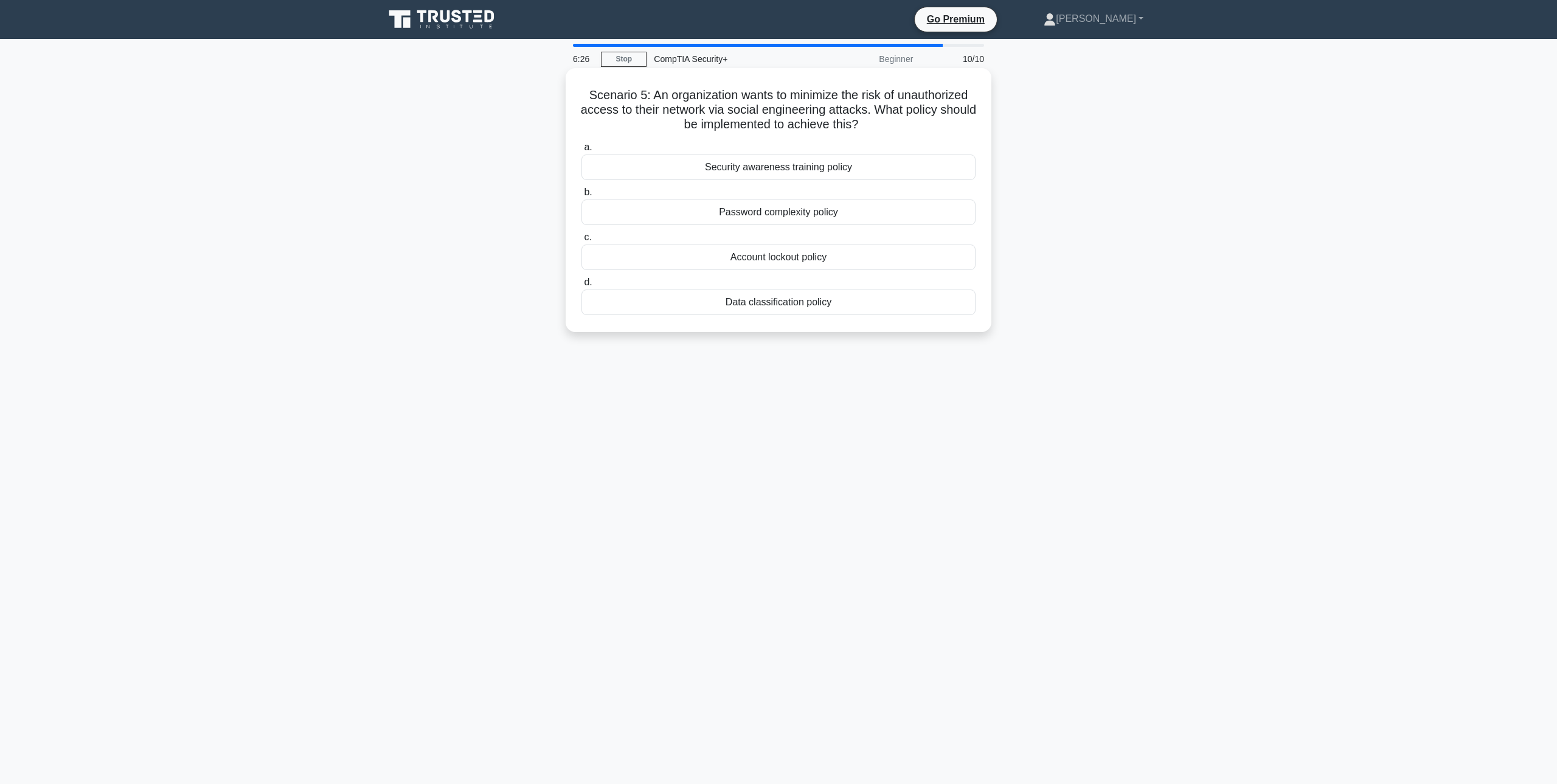
click at [905, 170] on div "Security awareness training policy" at bounding box center [779, 167] width 394 height 25
click at [582, 152] on input "a. Security awareness training policy" at bounding box center [582, 148] width 0 height 8
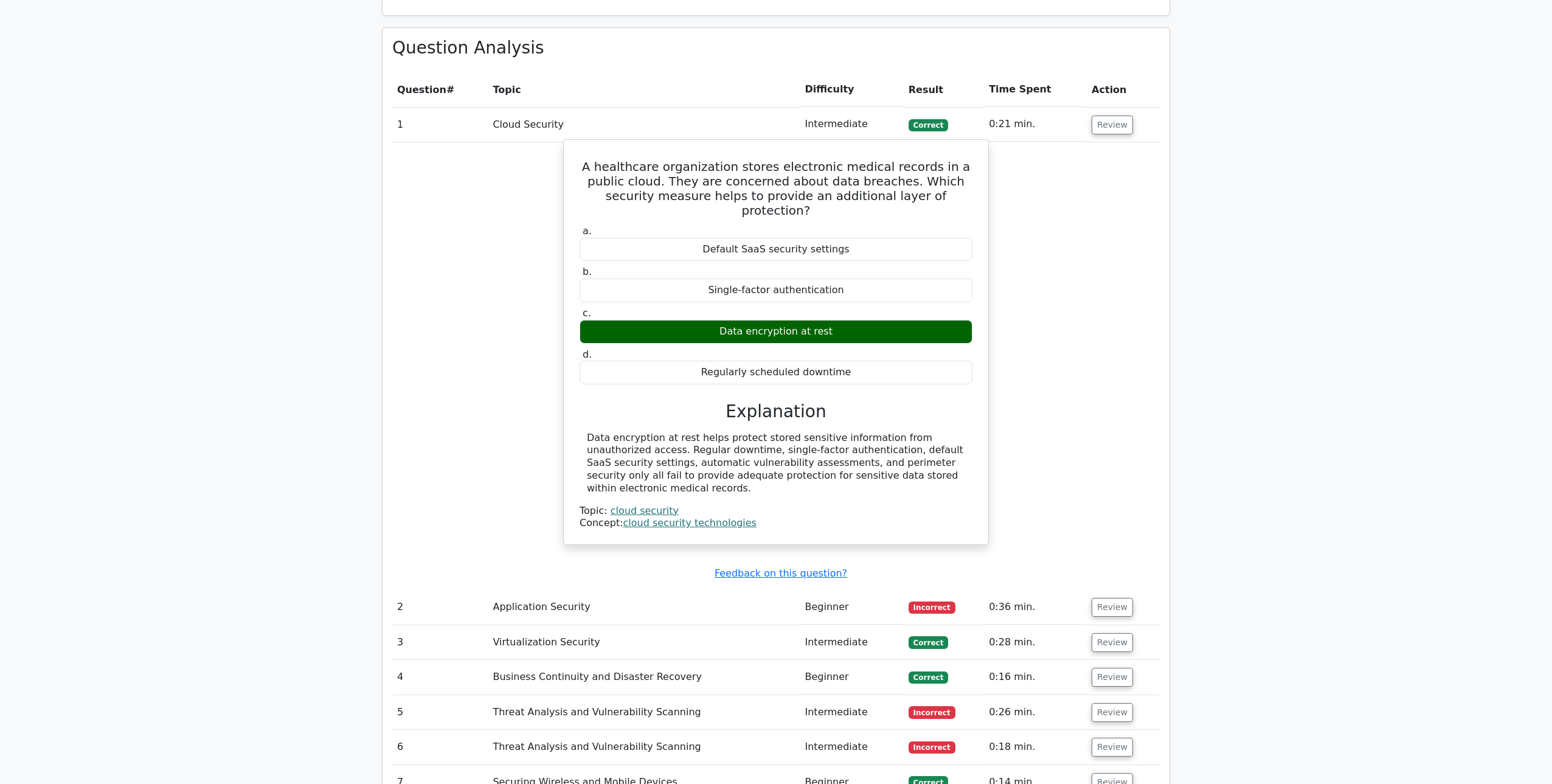
scroll to position [1012, 0]
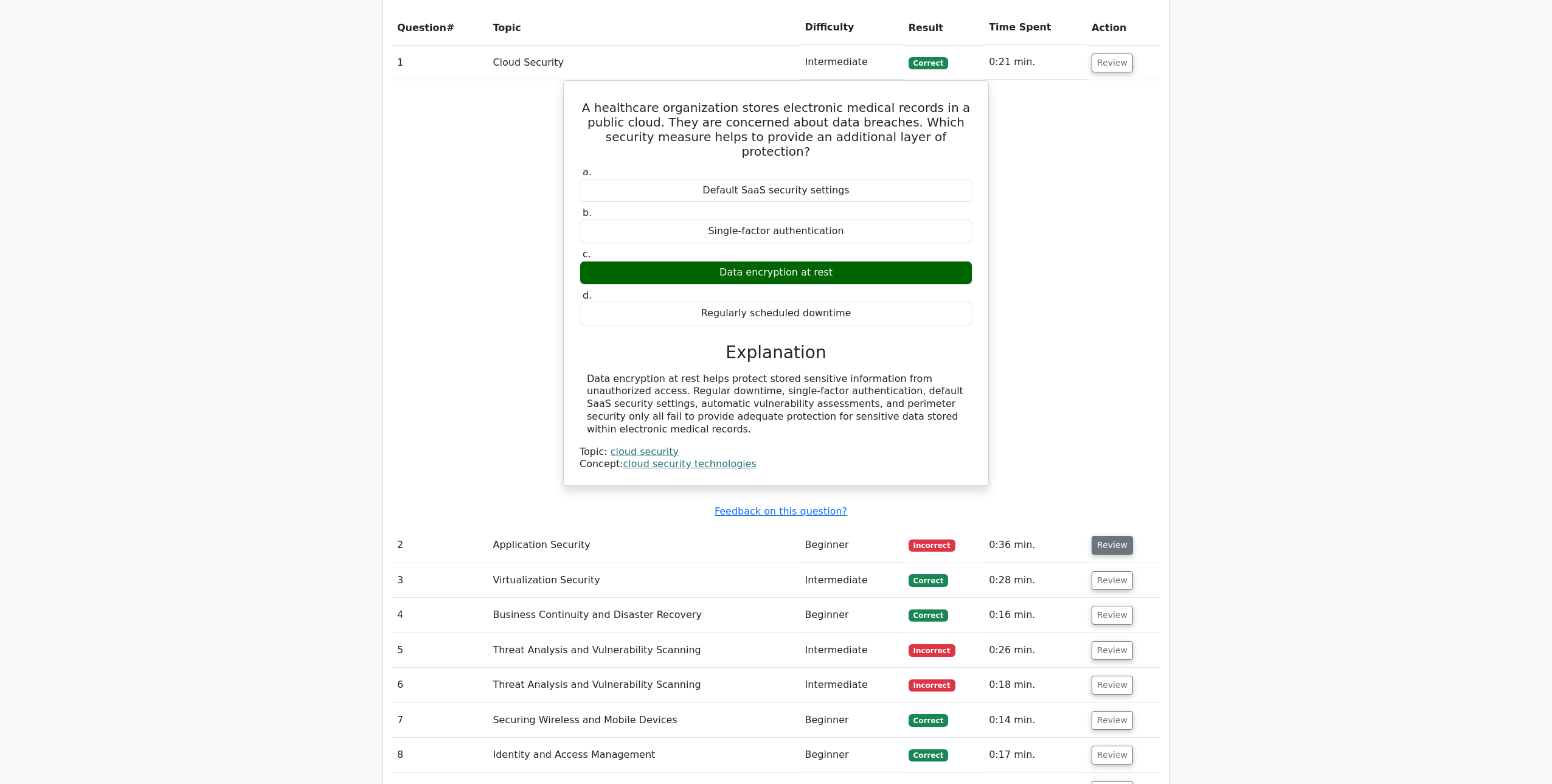
click at [1099, 536] on button "Review" at bounding box center [1113, 545] width 42 height 19
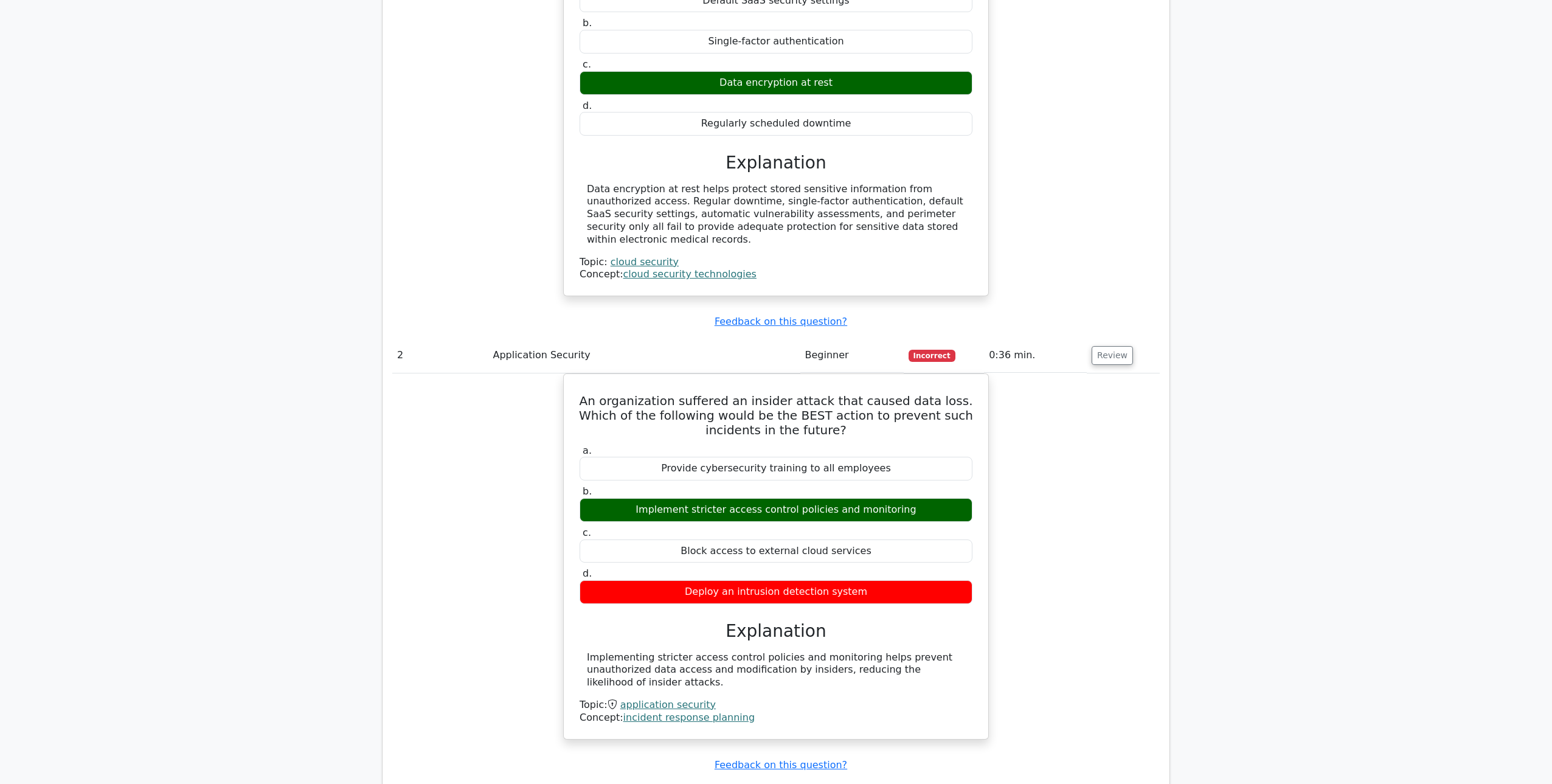
scroll to position [1455, 0]
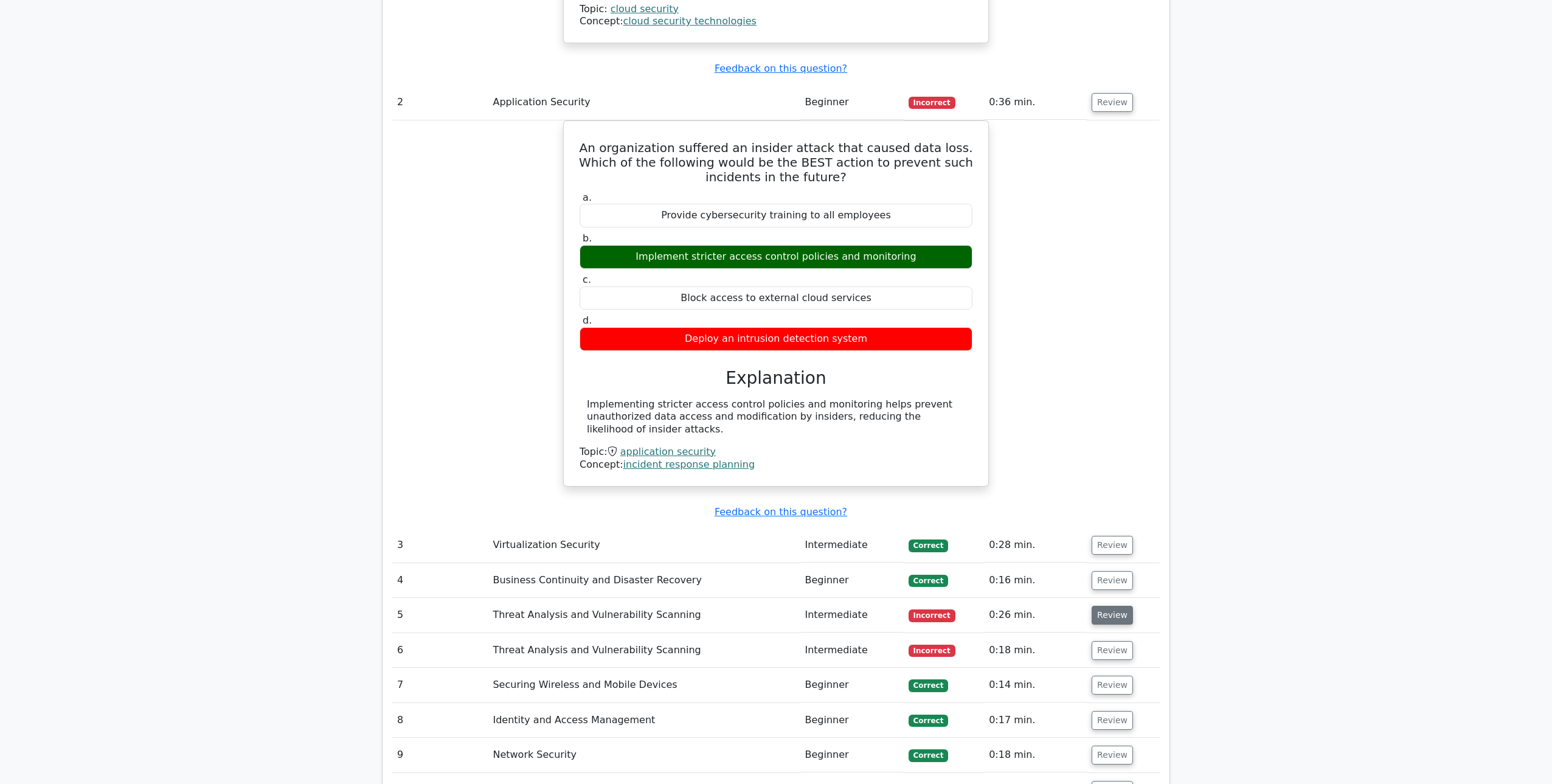
click at [1113, 606] on button "Review" at bounding box center [1113, 615] width 42 height 19
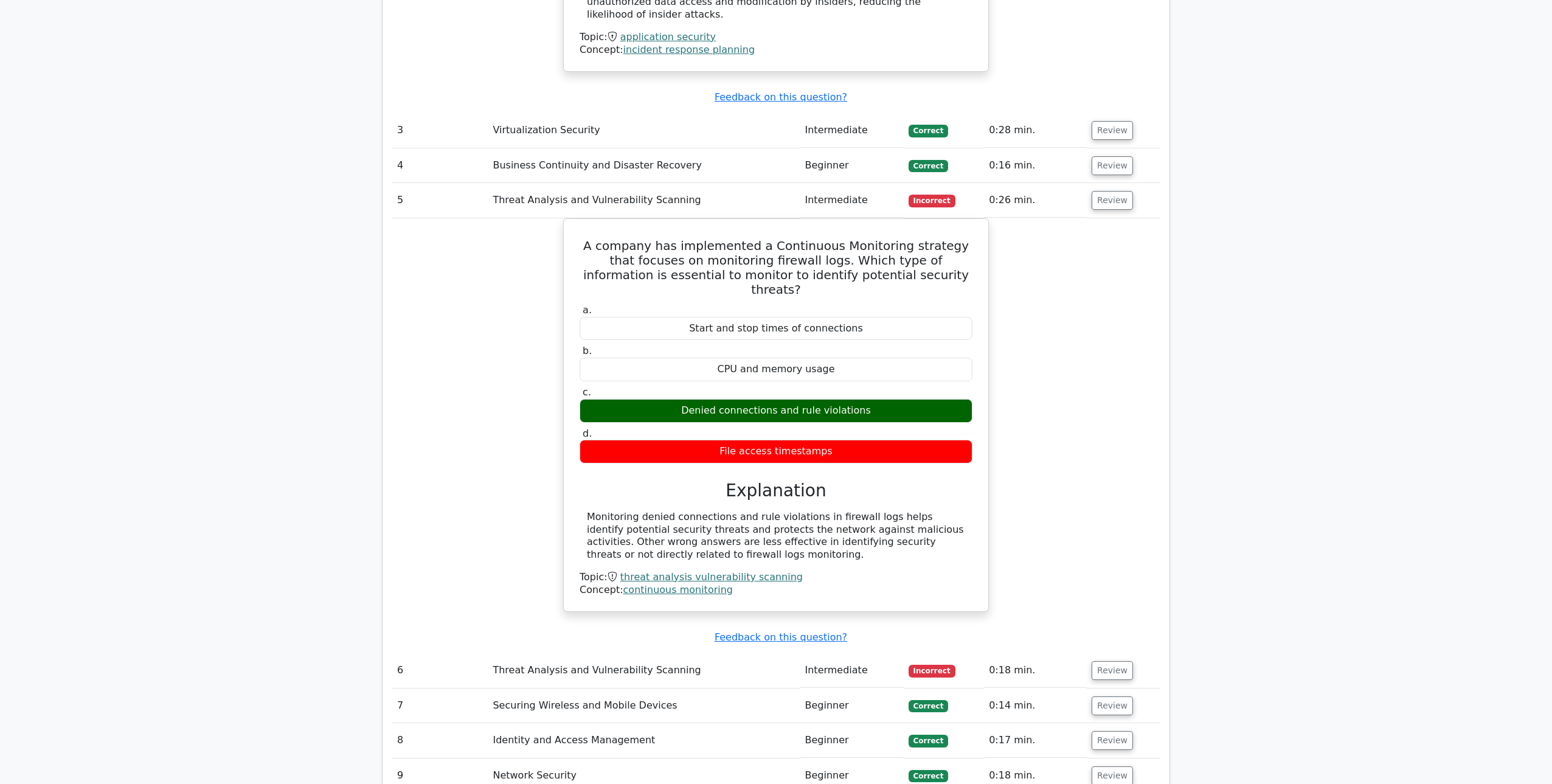
scroll to position [1897, 0]
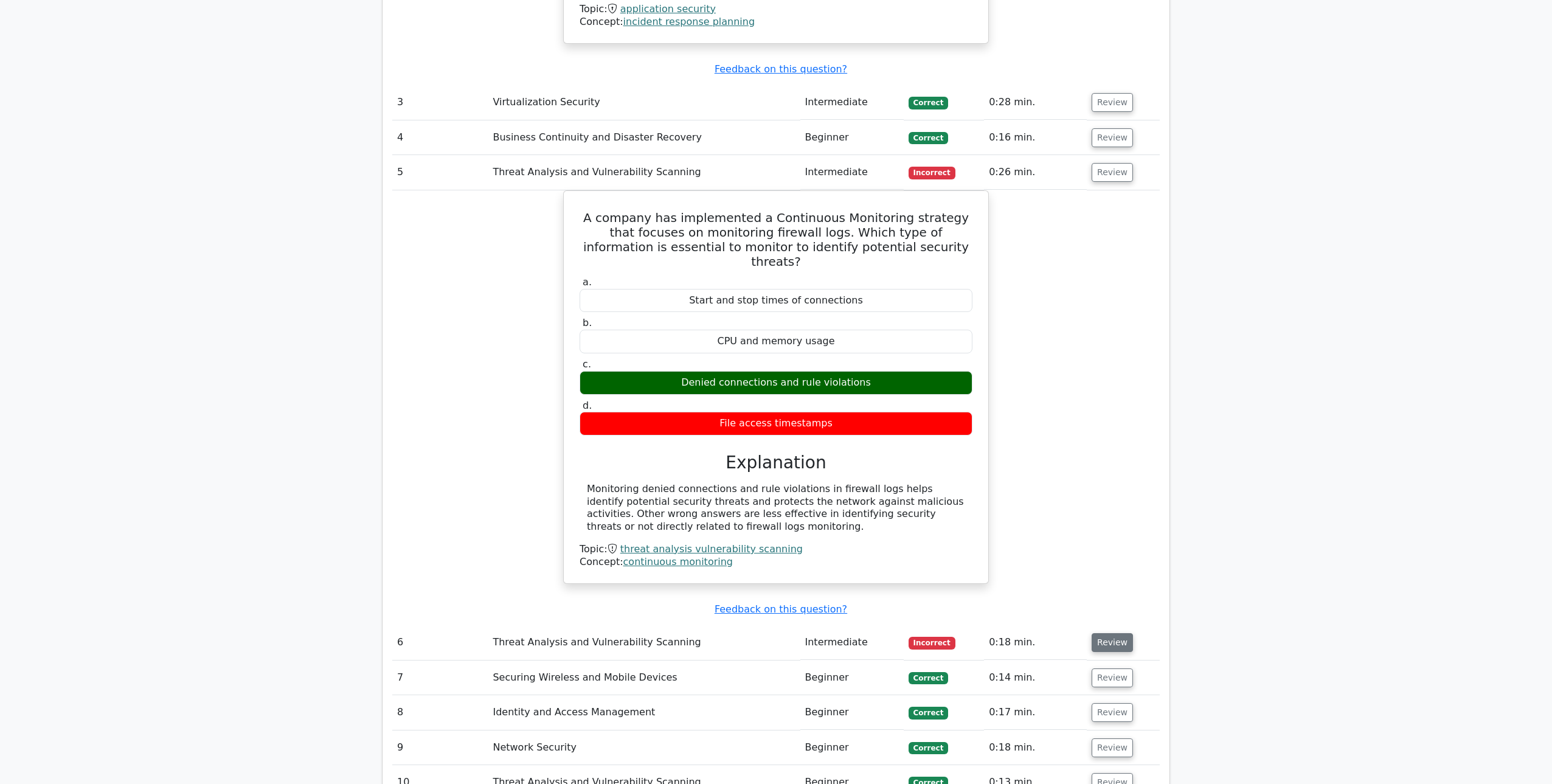
click at [1099, 633] on button "Review" at bounding box center [1113, 642] width 42 height 19
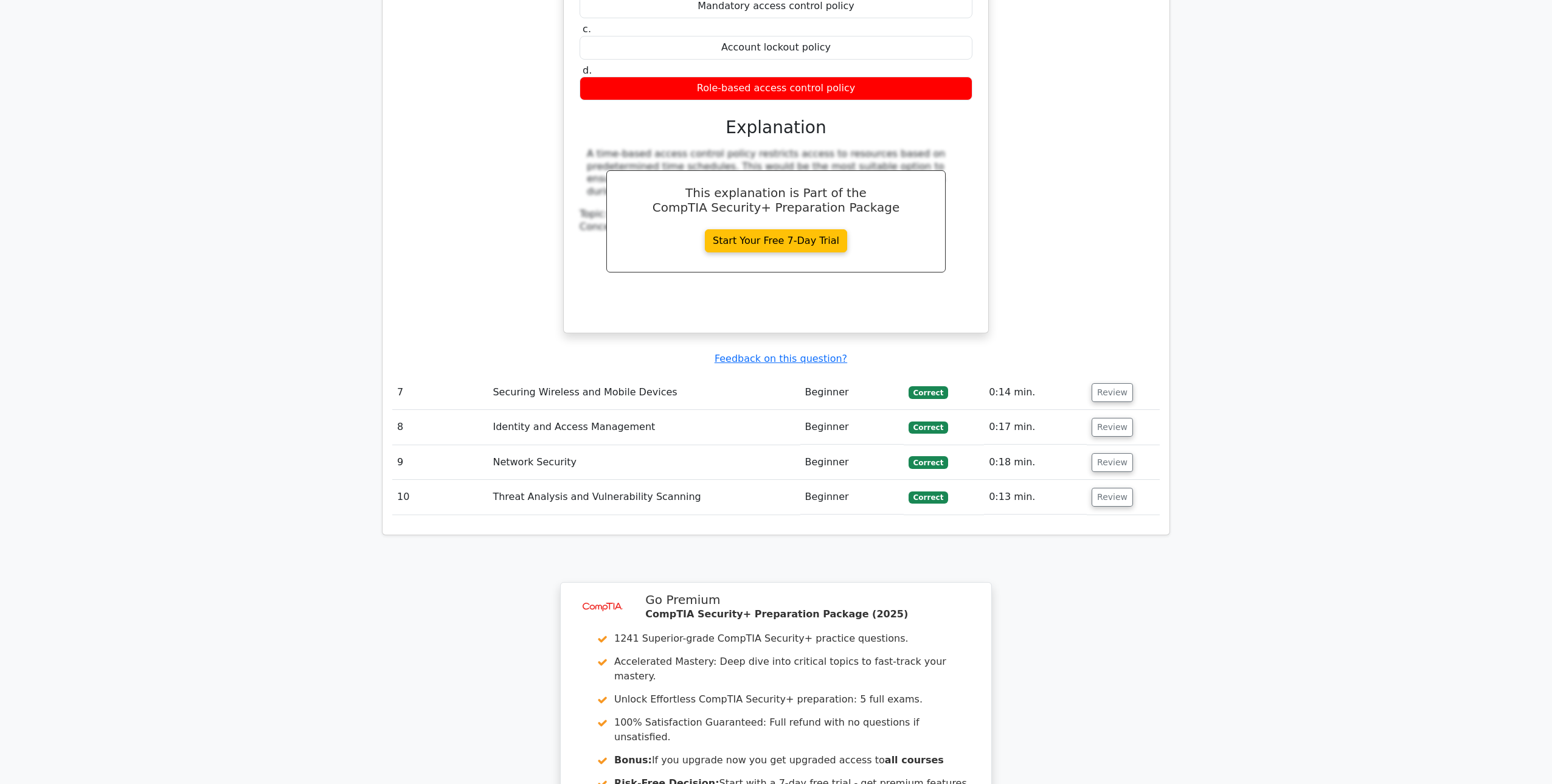
scroll to position [2783, 0]
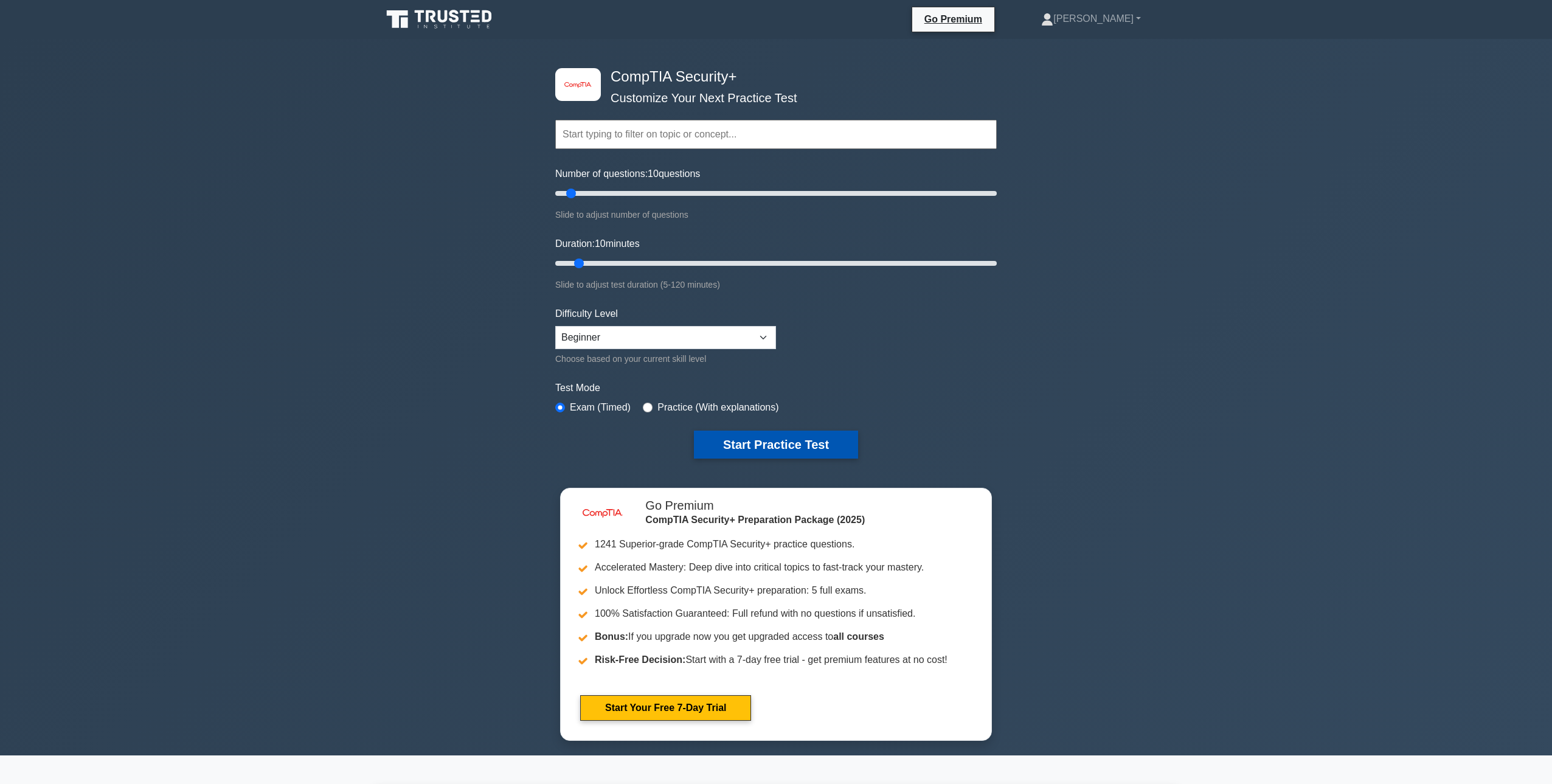
click at [775, 439] on button "Start Practice Test" at bounding box center [776, 445] width 164 height 28
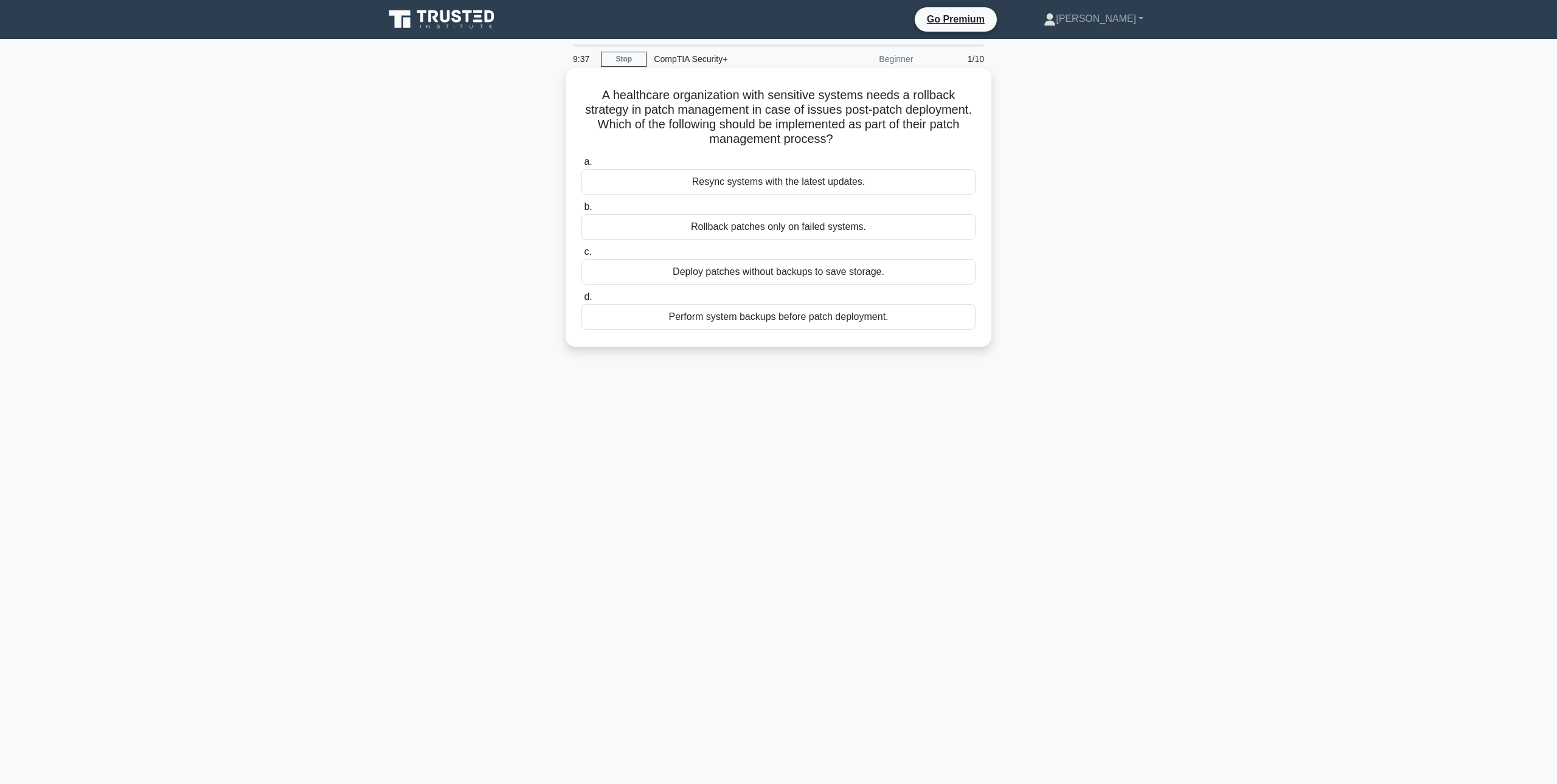
click at [902, 319] on div "Perform system backups before patch deployment." at bounding box center [779, 317] width 394 height 25
click at [582, 301] on input "d. Perform system backups before patch deployment." at bounding box center [582, 297] width 0 height 8
click at [885, 188] on div "Collect and analyze network logs" at bounding box center [779, 182] width 394 height 25
click at [582, 166] on input "a. Collect and analyze network logs" at bounding box center [582, 162] width 0 height 8
click at [937, 231] on div "Conduct a risk assessment and implement appropriate controls" at bounding box center [779, 227] width 394 height 25
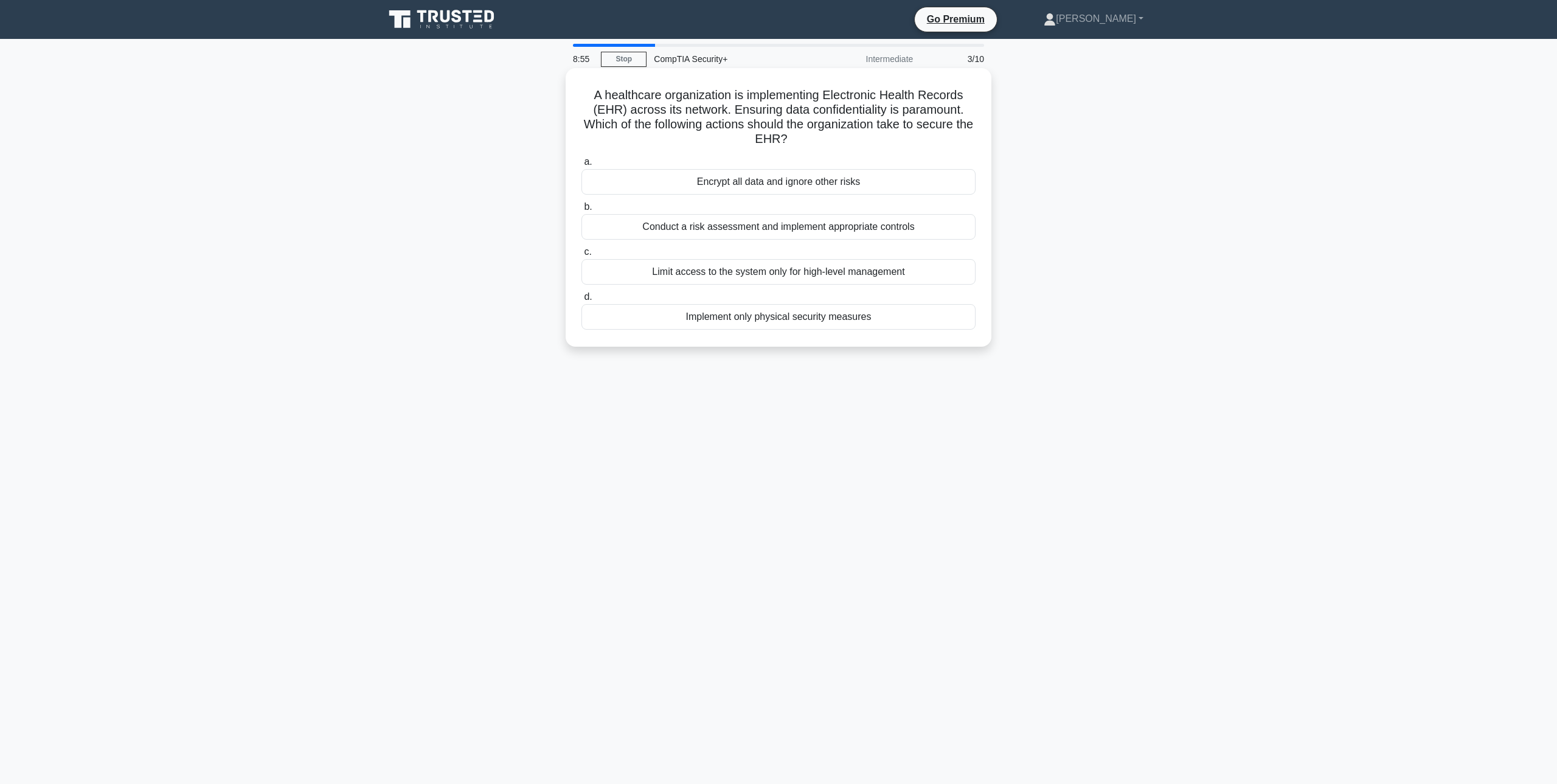
click at [582, 211] on input "b. Conduct a risk assessment and implement appropriate controls" at bounding box center [582, 207] width 0 height 8
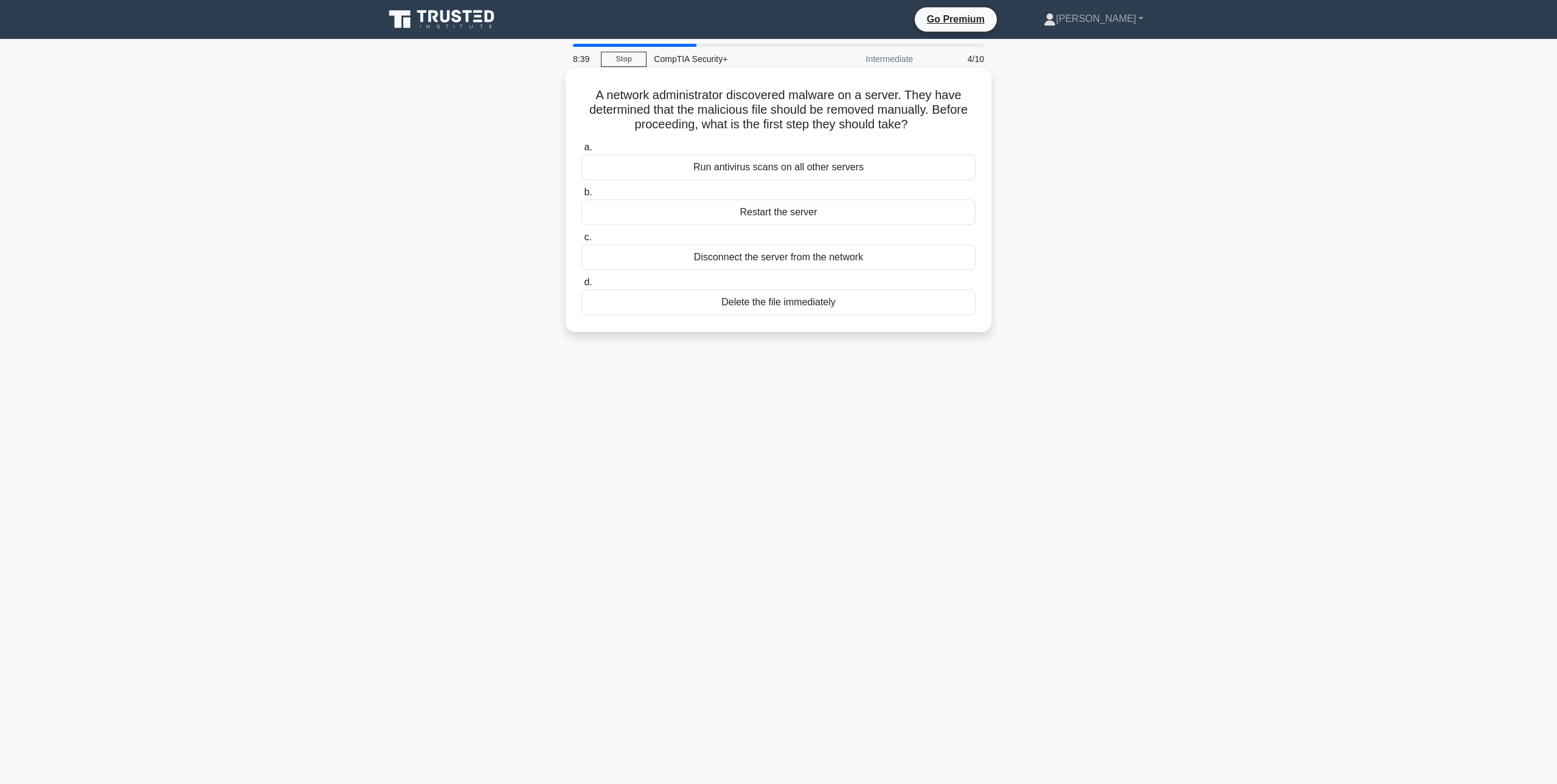
click at [885, 259] on div "Disconnect the server from the network" at bounding box center [779, 258] width 394 height 25
click at [582, 241] on input "c. Disconnect the server from the network" at bounding box center [582, 237] width 0 height 8
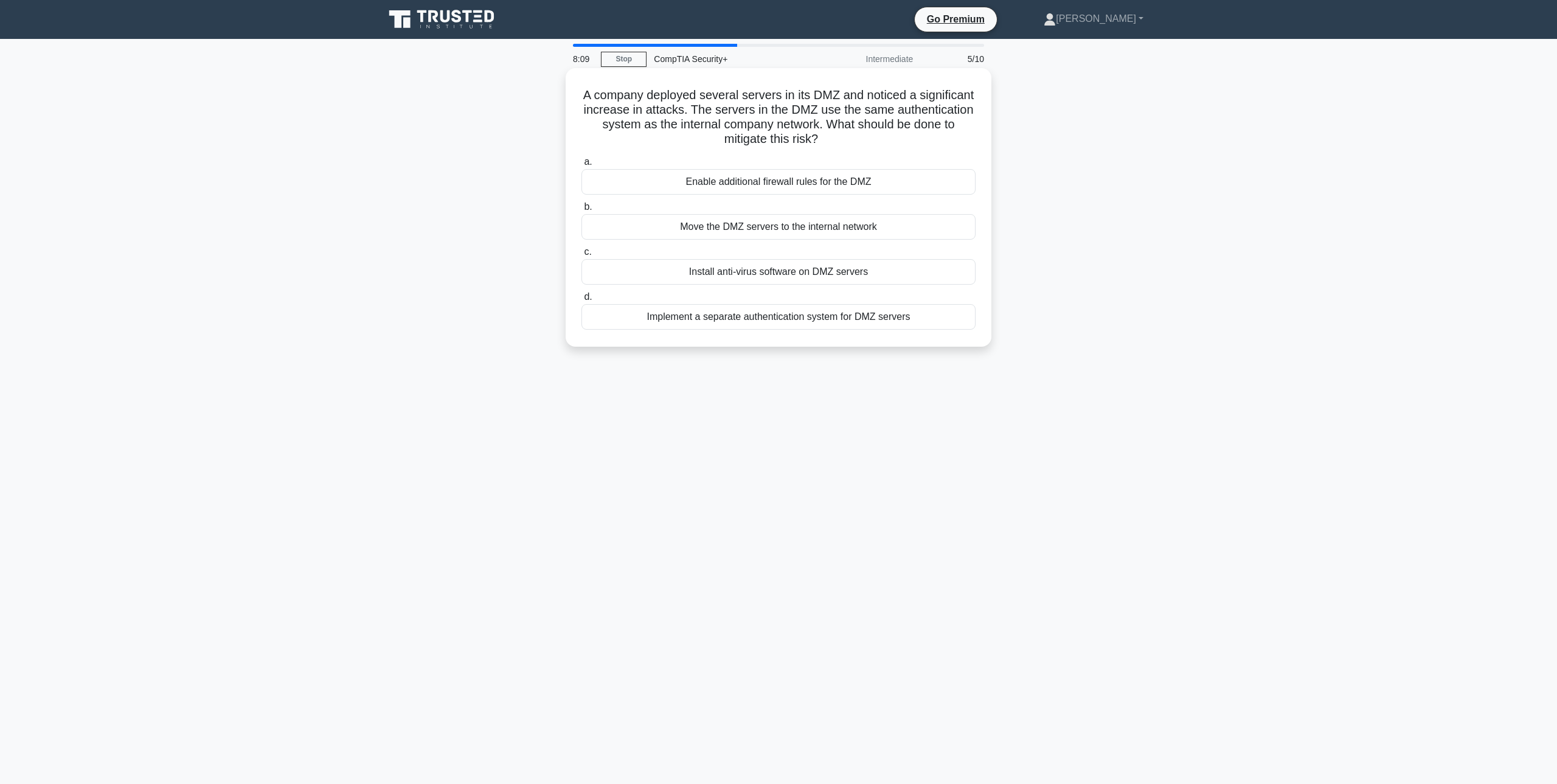
click at [928, 321] on div "Implement a separate authentication system for DMZ servers" at bounding box center [779, 317] width 394 height 25
click at [582, 301] on input "d. Implement a separate authentication system for DMZ servers" at bounding box center [582, 297] width 0 height 8
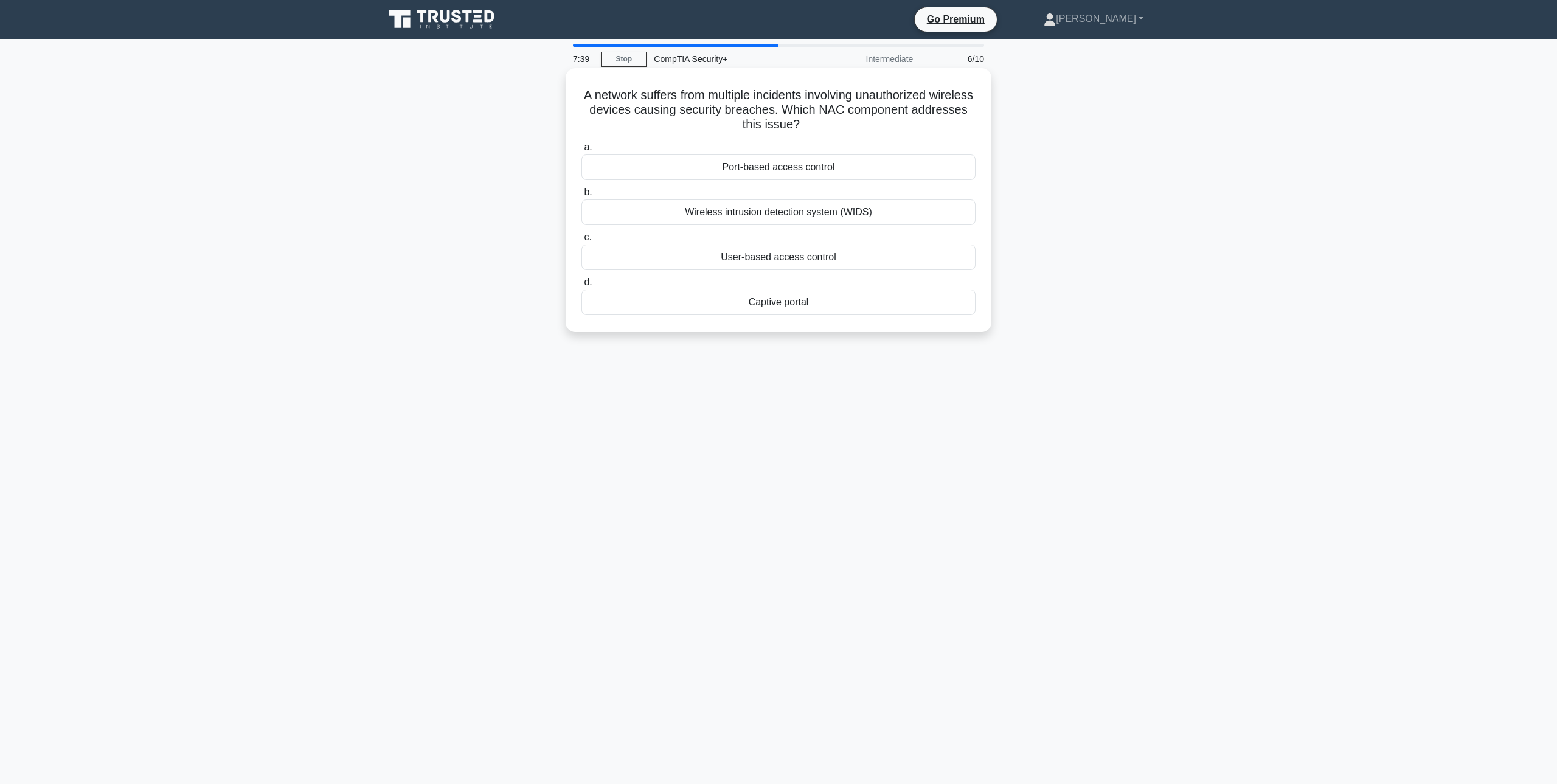
click at [909, 217] on div "Wireless intrusion detection system (WIDS)" at bounding box center [779, 212] width 394 height 25
click at [582, 197] on input "b. Wireless intrusion detection system (WIDS)" at bounding box center [582, 192] width 0 height 8
click at [860, 258] on div "TLS" at bounding box center [779, 258] width 394 height 25
click at [582, 241] on input "c. TLS" at bounding box center [582, 237] width 0 height 8
click at [828, 252] on div "128 bits" at bounding box center [779, 258] width 394 height 25
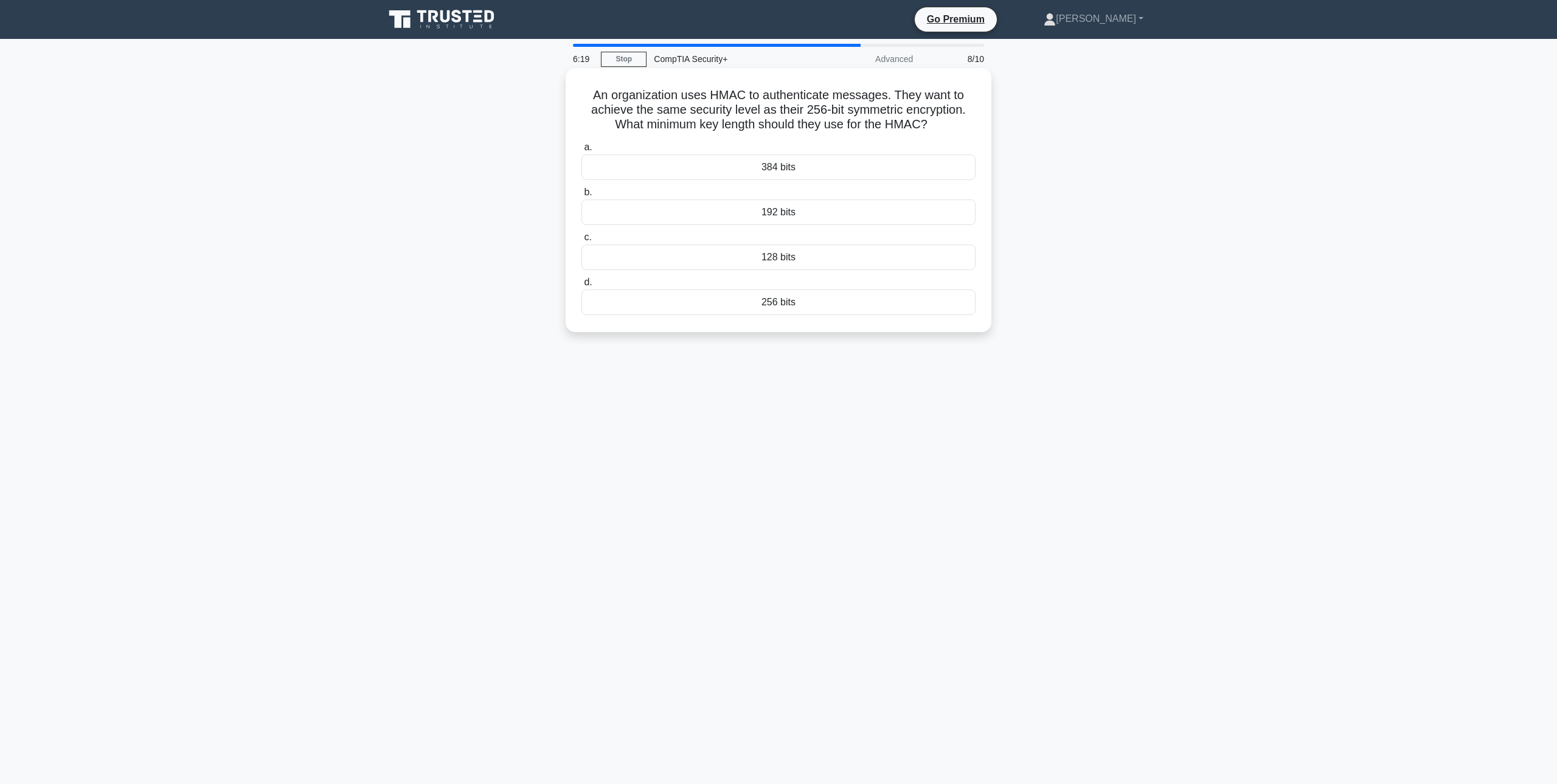
click at [582, 241] on input "c. 128 bits" at bounding box center [582, 237] width 0 height 8
click at [945, 168] on div "Implement a password vault" at bounding box center [779, 167] width 394 height 25
click at [582, 152] on input "a. Implement a password vault" at bounding box center [582, 148] width 0 height 8
click at [885, 309] on div "Manually isolate the infected endpoint." at bounding box center [779, 302] width 394 height 25
click at [582, 286] on input "d. Manually isolate the infected endpoint." at bounding box center [582, 282] width 0 height 8
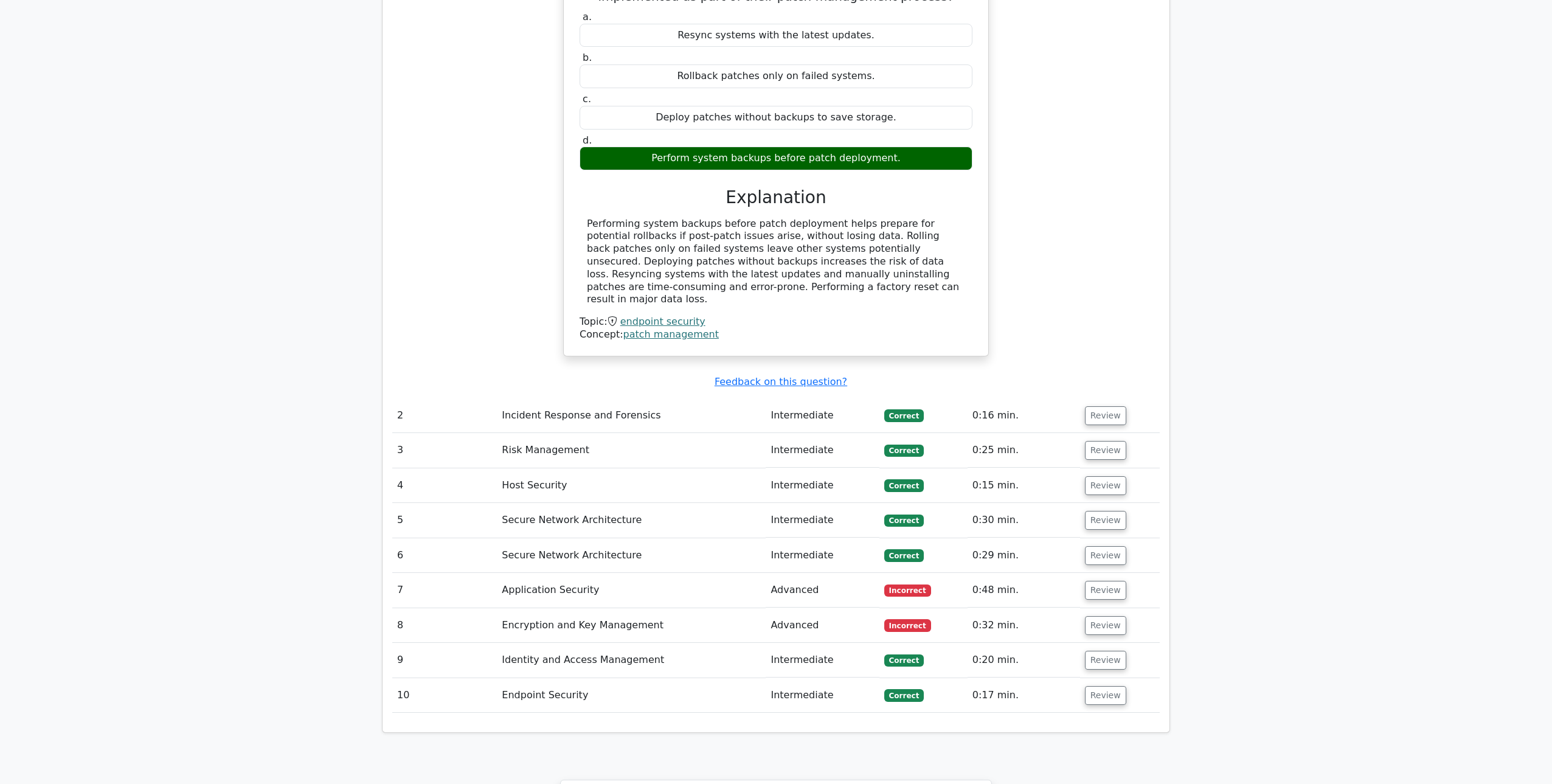
scroll to position [1202, 0]
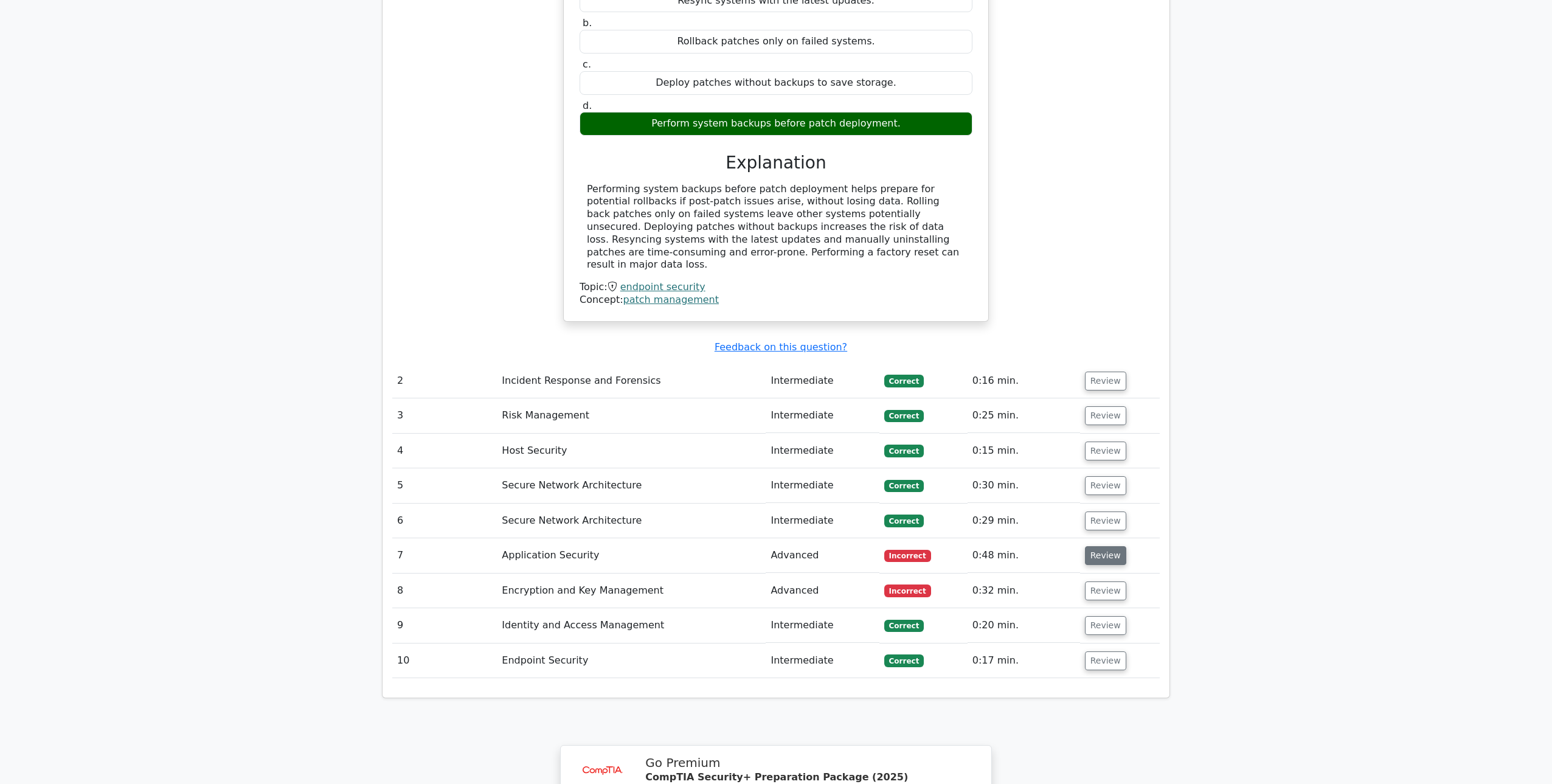
click at [1100, 546] on button "Review" at bounding box center [1106, 555] width 42 height 19
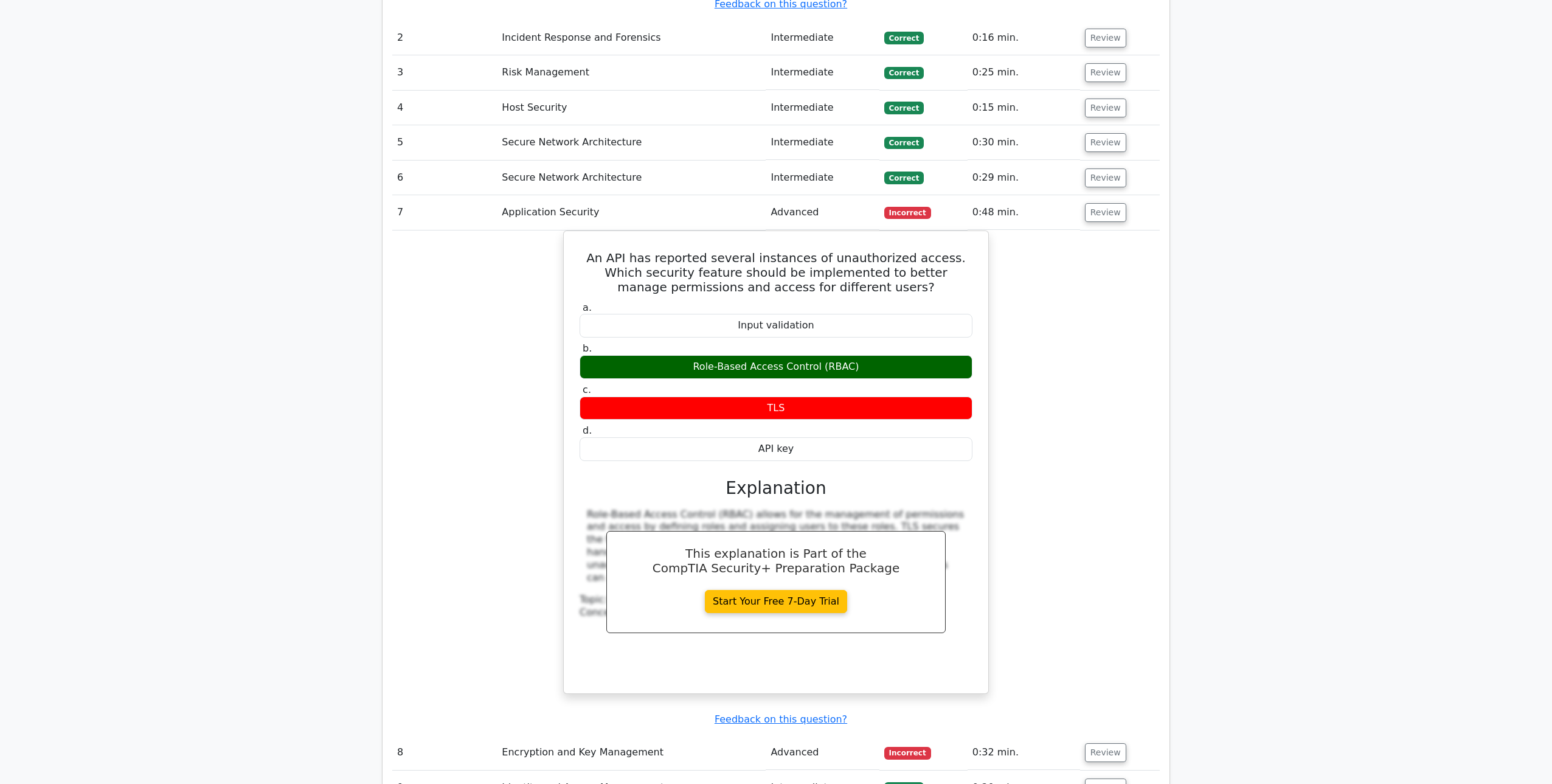
scroll to position [1581, 0]
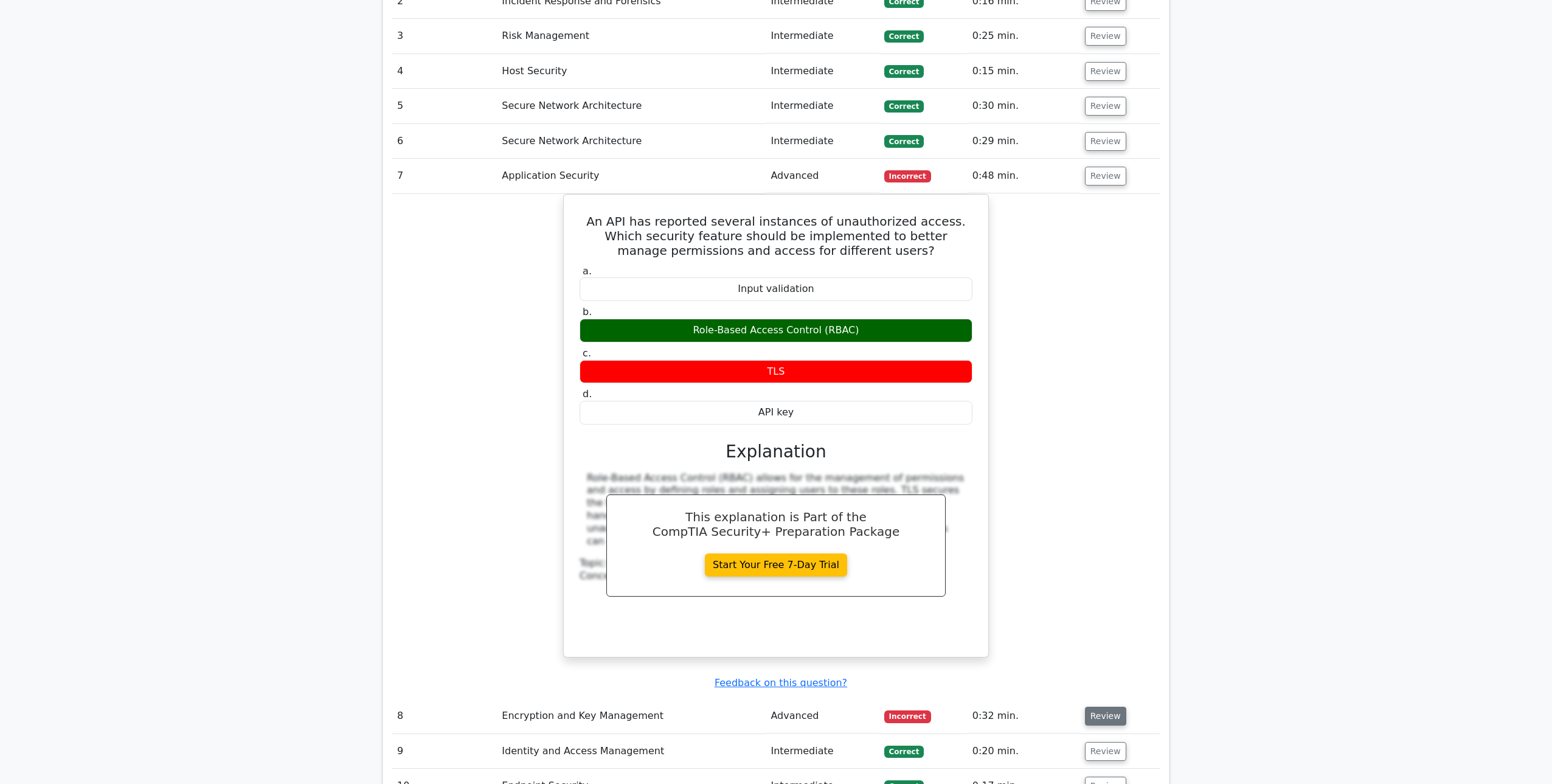
click at [1112, 707] on button "Review" at bounding box center [1106, 716] width 42 height 19
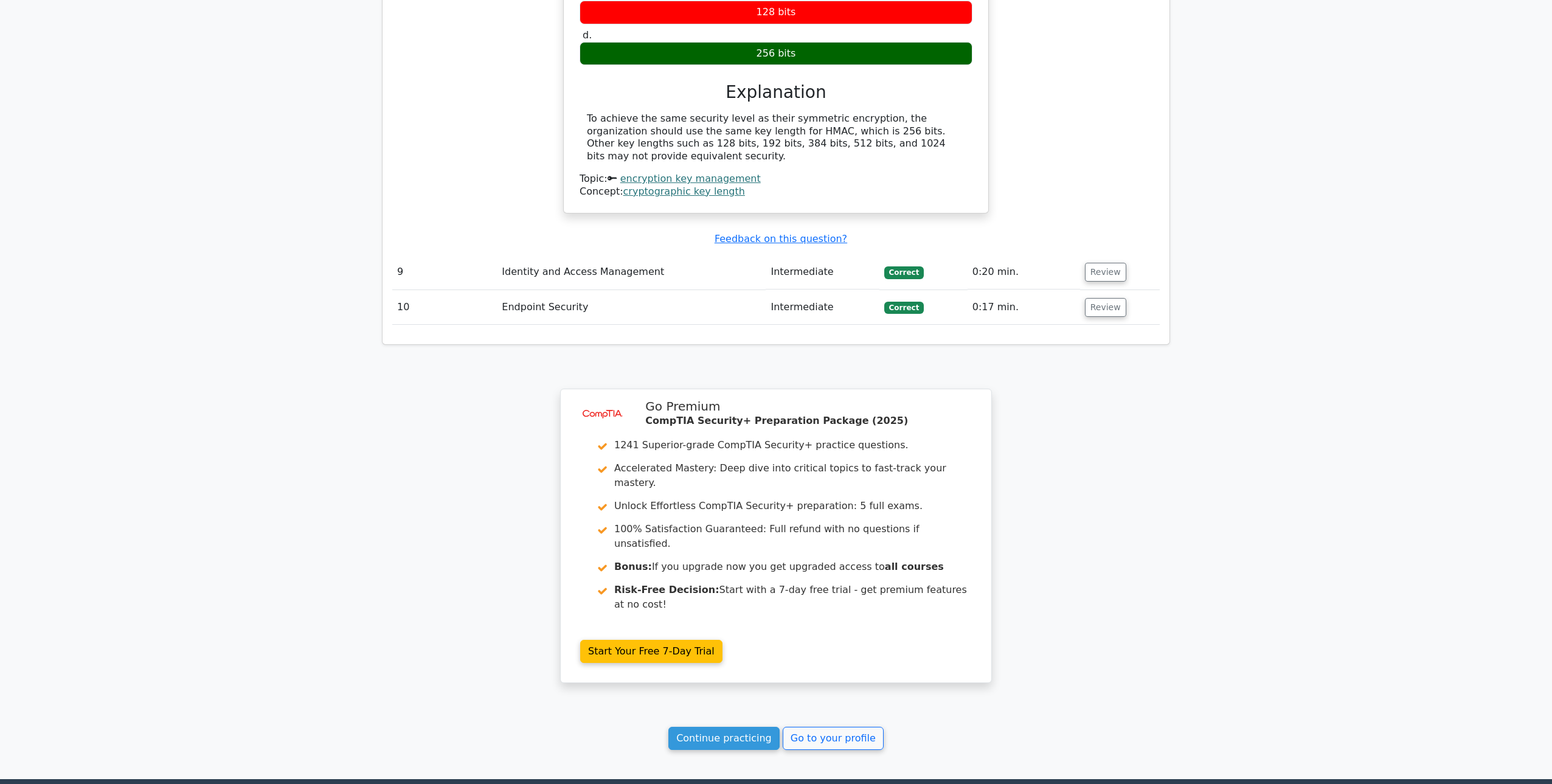
scroll to position [2500, 0]
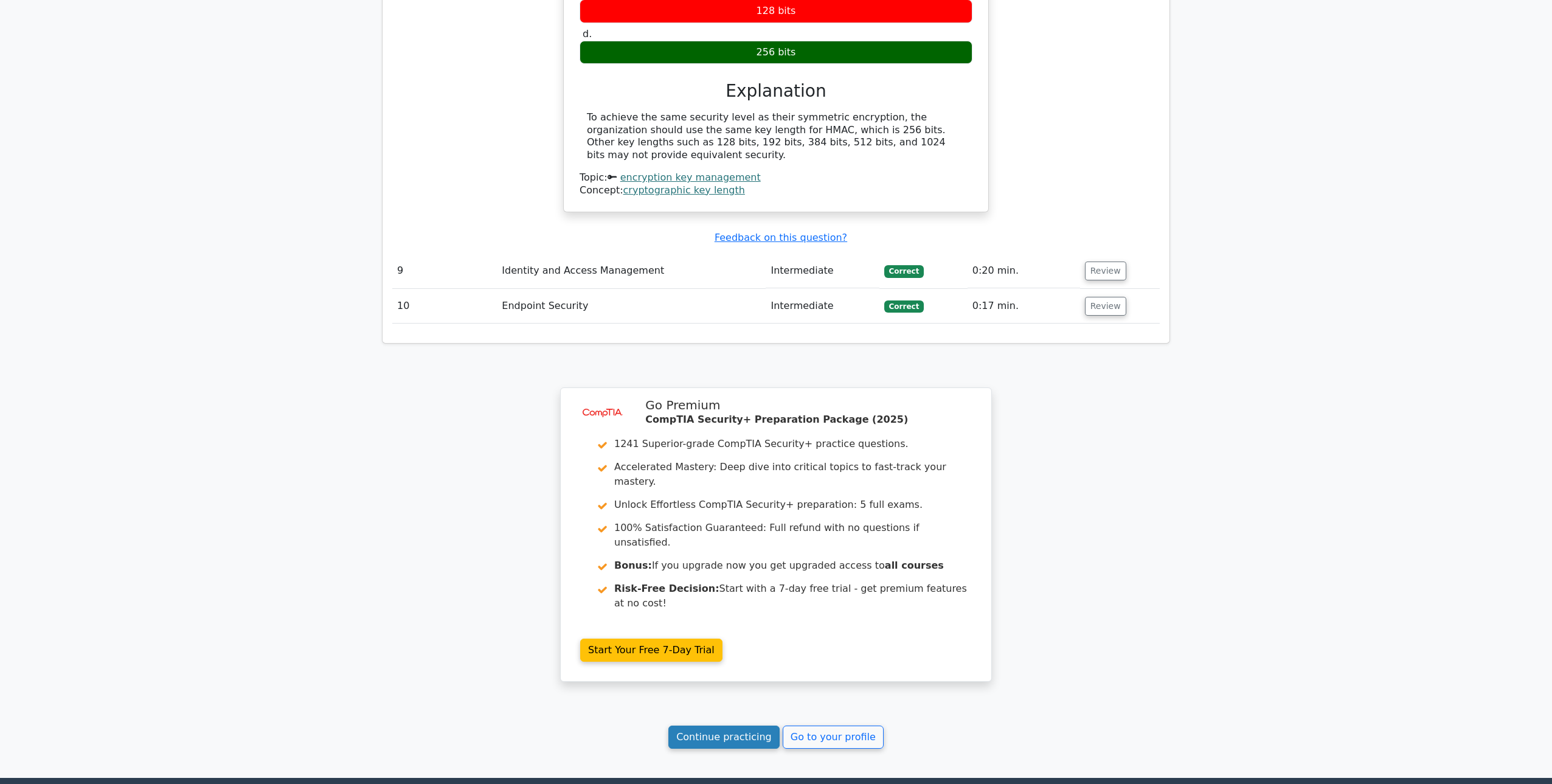
click at [726, 726] on link "Continue practicing" at bounding box center [724, 737] width 111 height 23
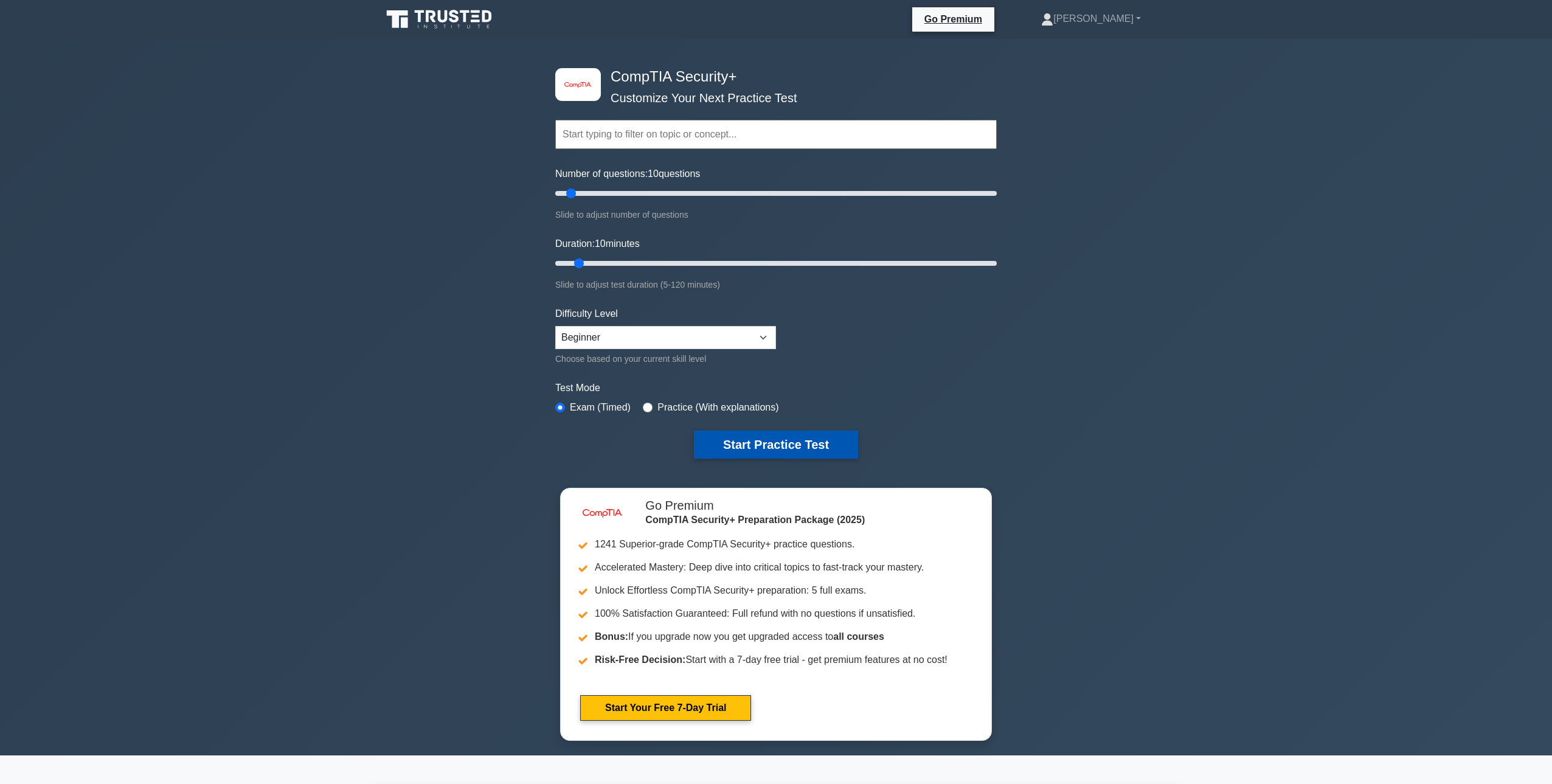
click at [749, 451] on button "Start Practice Test" at bounding box center [776, 445] width 164 height 28
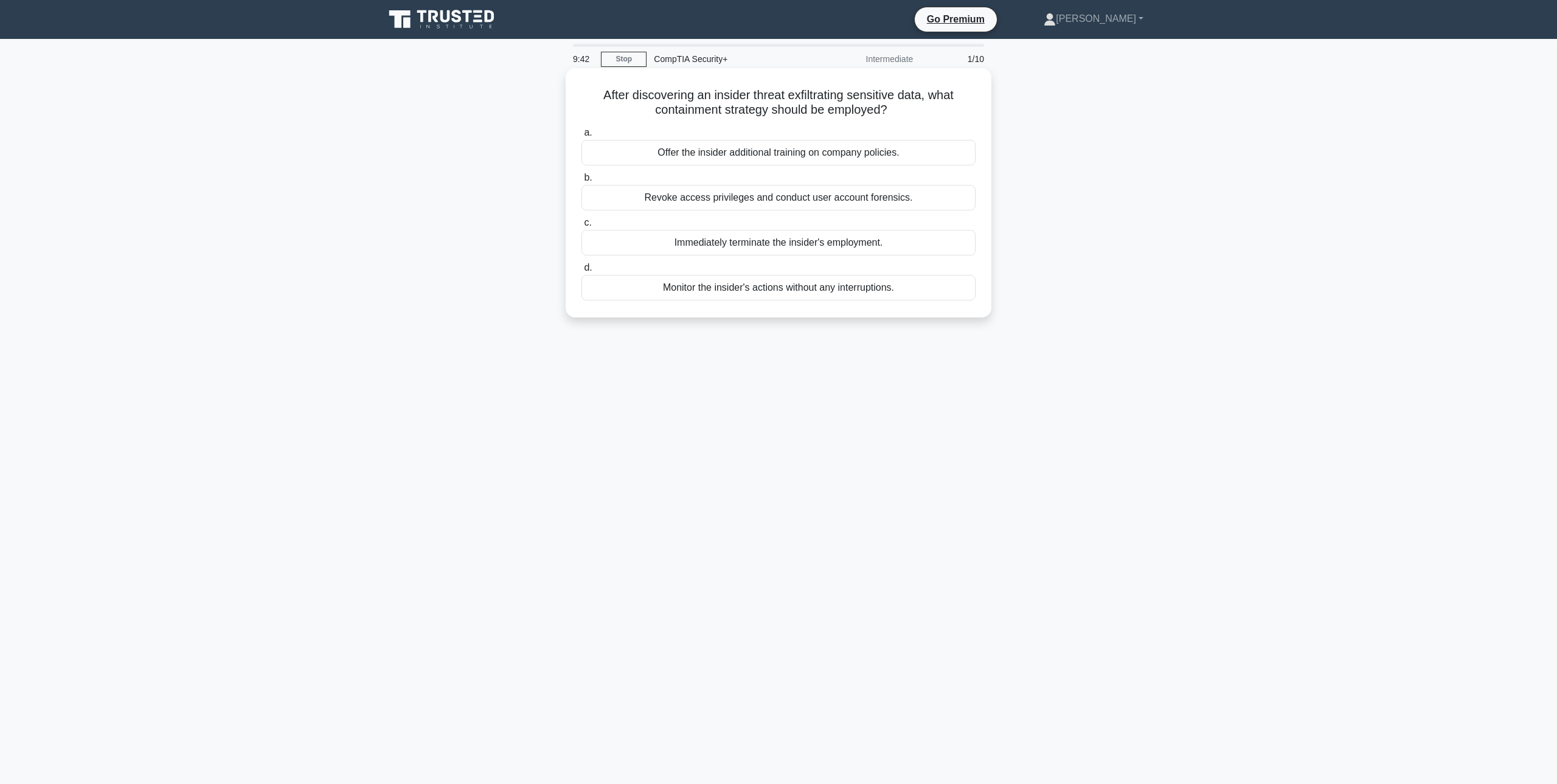
click at [852, 199] on div "Revoke access privileges and conduct user account forensics." at bounding box center [779, 198] width 394 height 25
click at [582, 182] on input "b. Revoke access privileges and conduct user account forensics." at bounding box center [582, 178] width 0 height 8
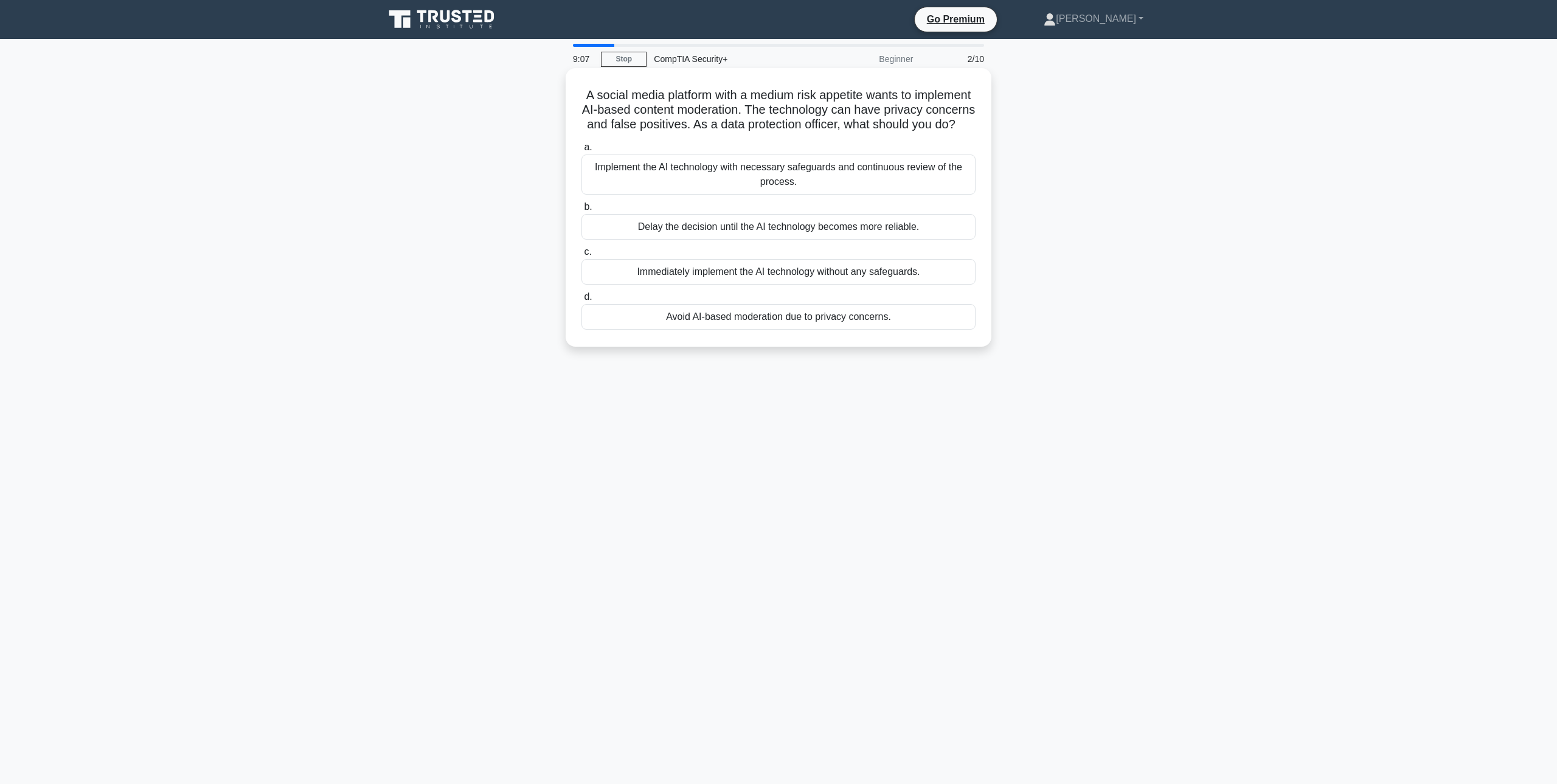
click at [798, 177] on div "Implement the AI technology with necessary safeguards and continuous review of …" at bounding box center [779, 174] width 394 height 40
click at [582, 152] on input "a. Implement the AI technology with necessary safeguards and continuous review …" at bounding box center [582, 148] width 0 height 8
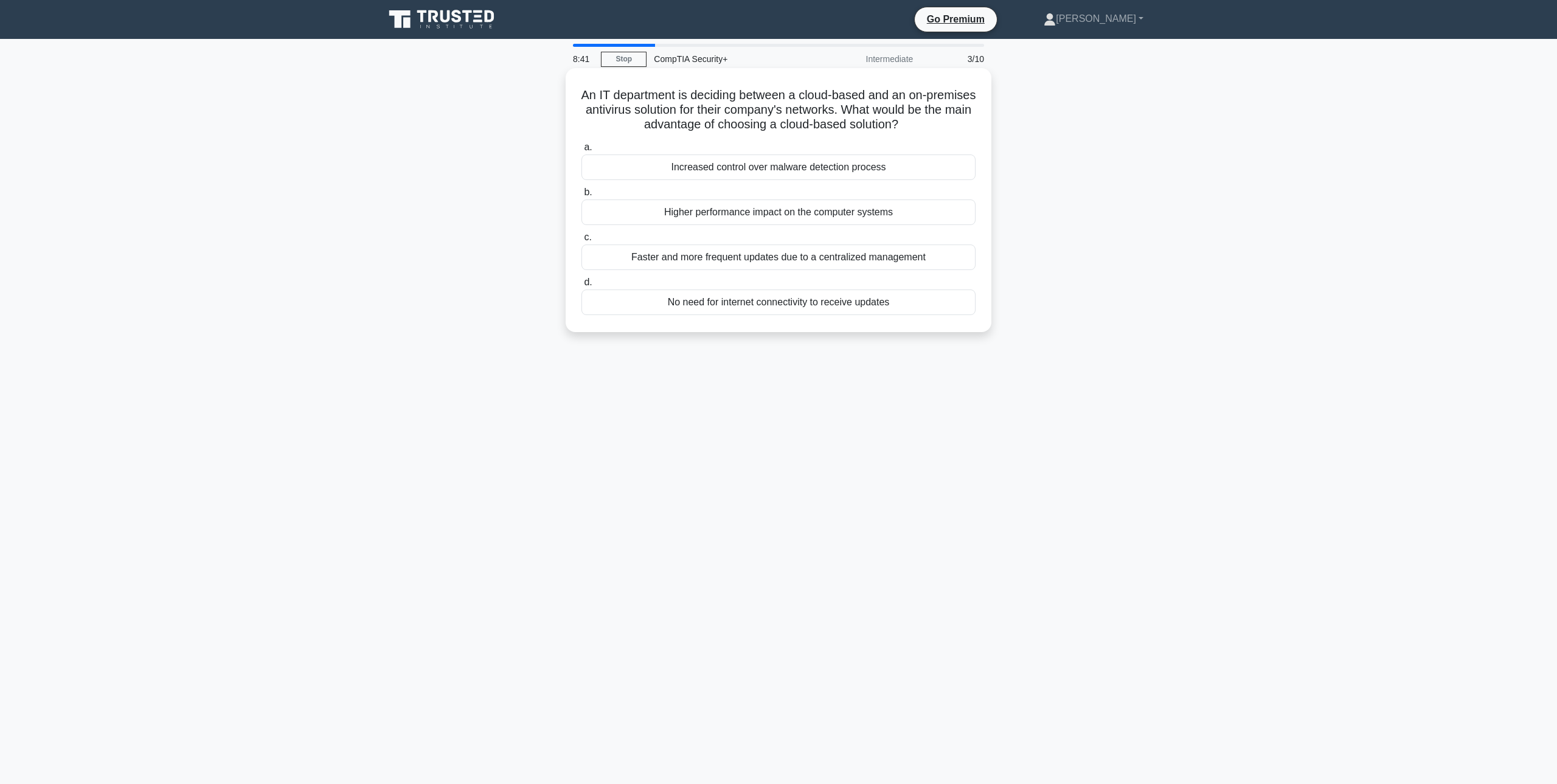
click at [799, 262] on div "Faster and more frequent updates due to a centralized management" at bounding box center [779, 258] width 394 height 25
click at [582, 241] on input "c. Faster and more frequent updates due to a centralized management" at bounding box center [582, 237] width 0 height 8
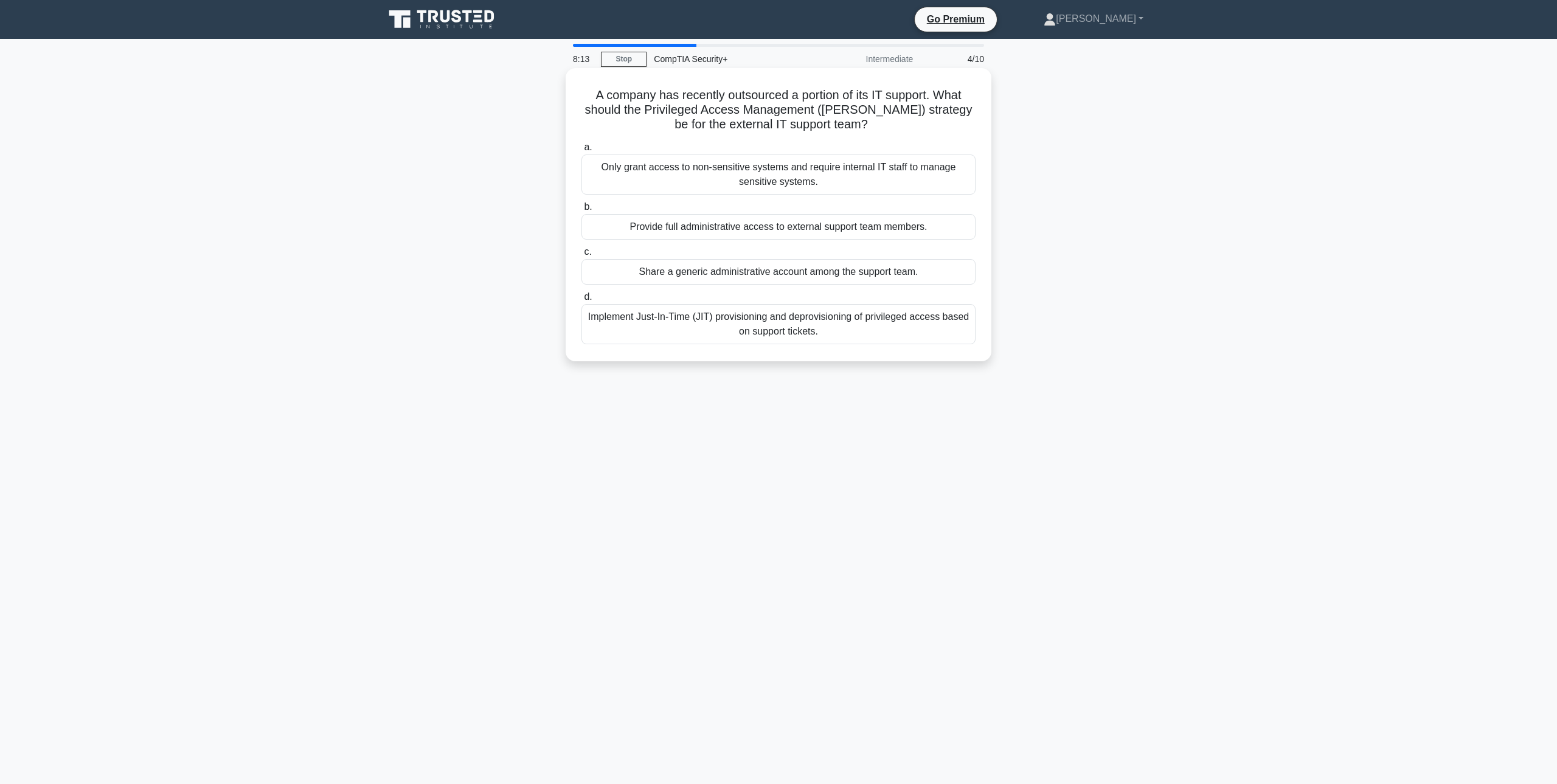
click at [791, 330] on div "Implement Just-In-Time (JIT) provisioning and deprovisioning of privileged acce…" at bounding box center [779, 324] width 394 height 40
click at [582, 301] on input "d. Implement Just-In-Time (JIT) provisioning and deprovisioning of privileged a…" at bounding box center [582, 297] width 0 height 8
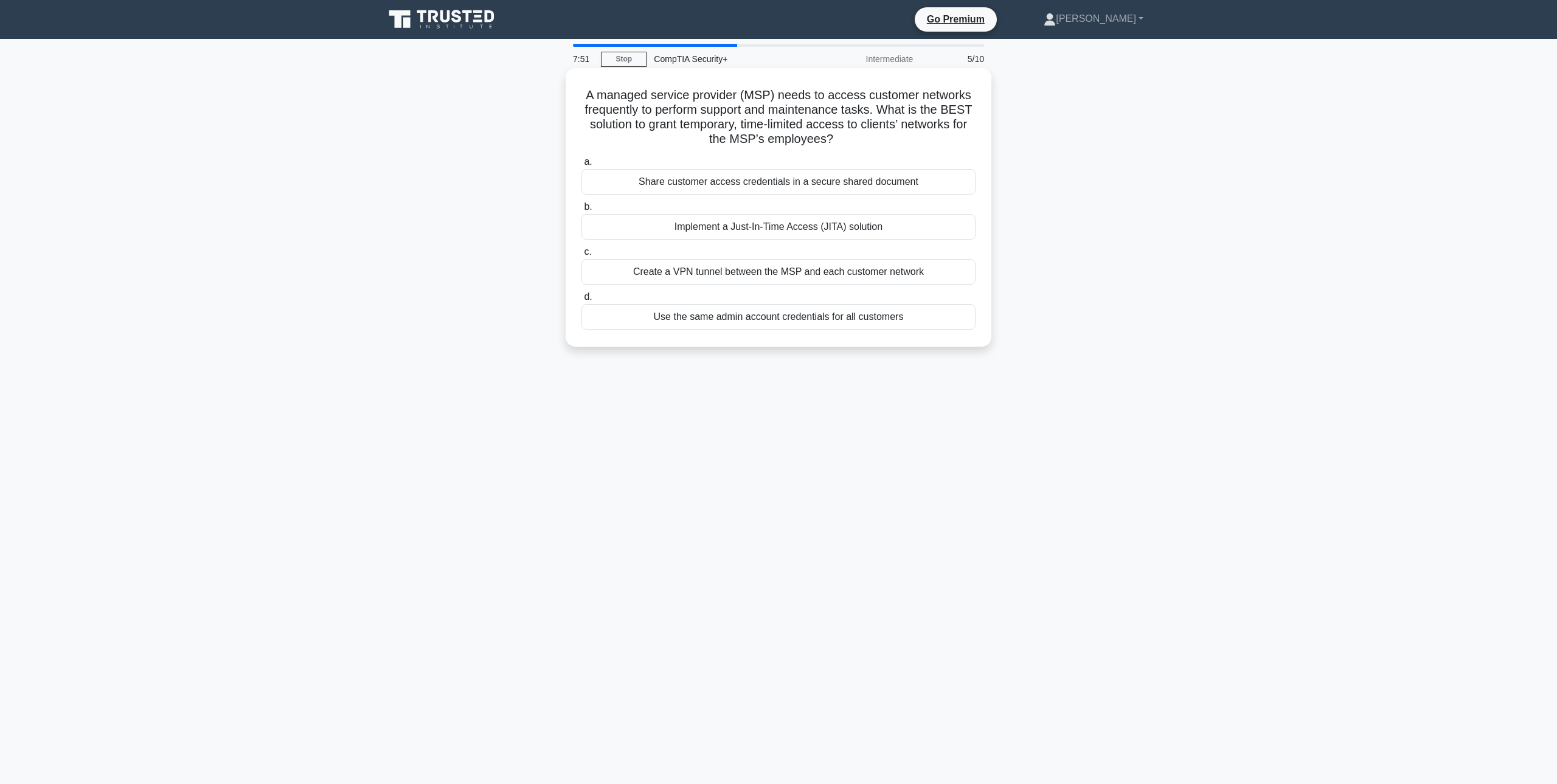
click at [866, 234] on div "Implement a Just-In-Time Access (JITA) solution" at bounding box center [779, 227] width 394 height 25
click at [582, 211] on input "b. Implement a Just-In-Time Access (JITA) solution" at bounding box center [582, 207] width 0 height 8
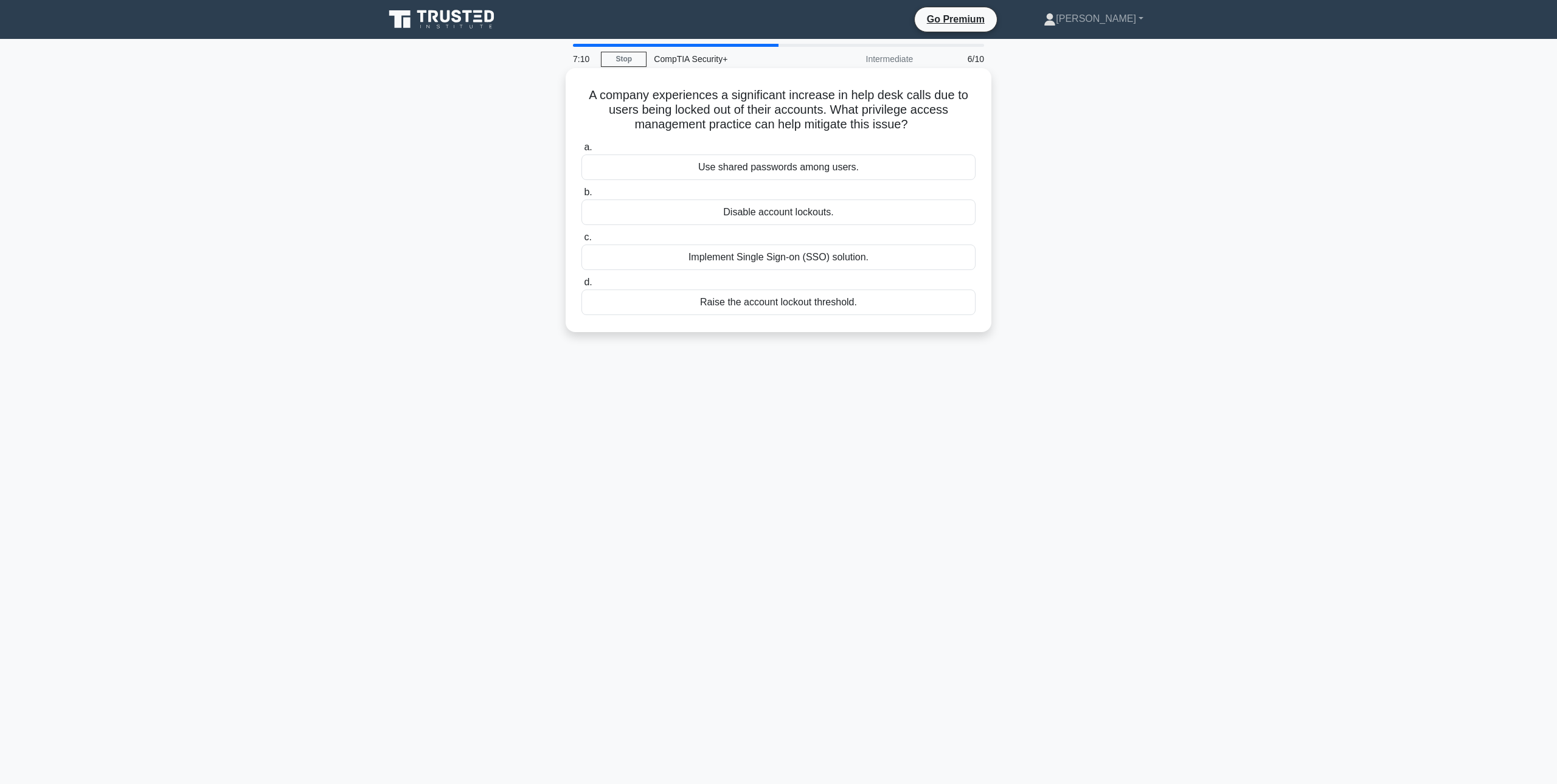
click at [826, 264] on div "Implement Single Sign-on (SSO) solution." at bounding box center [779, 258] width 394 height 25
click at [582, 241] on input "c. Implement Single Sign-on (SSO) solution." at bounding box center [582, 237] width 0 height 8
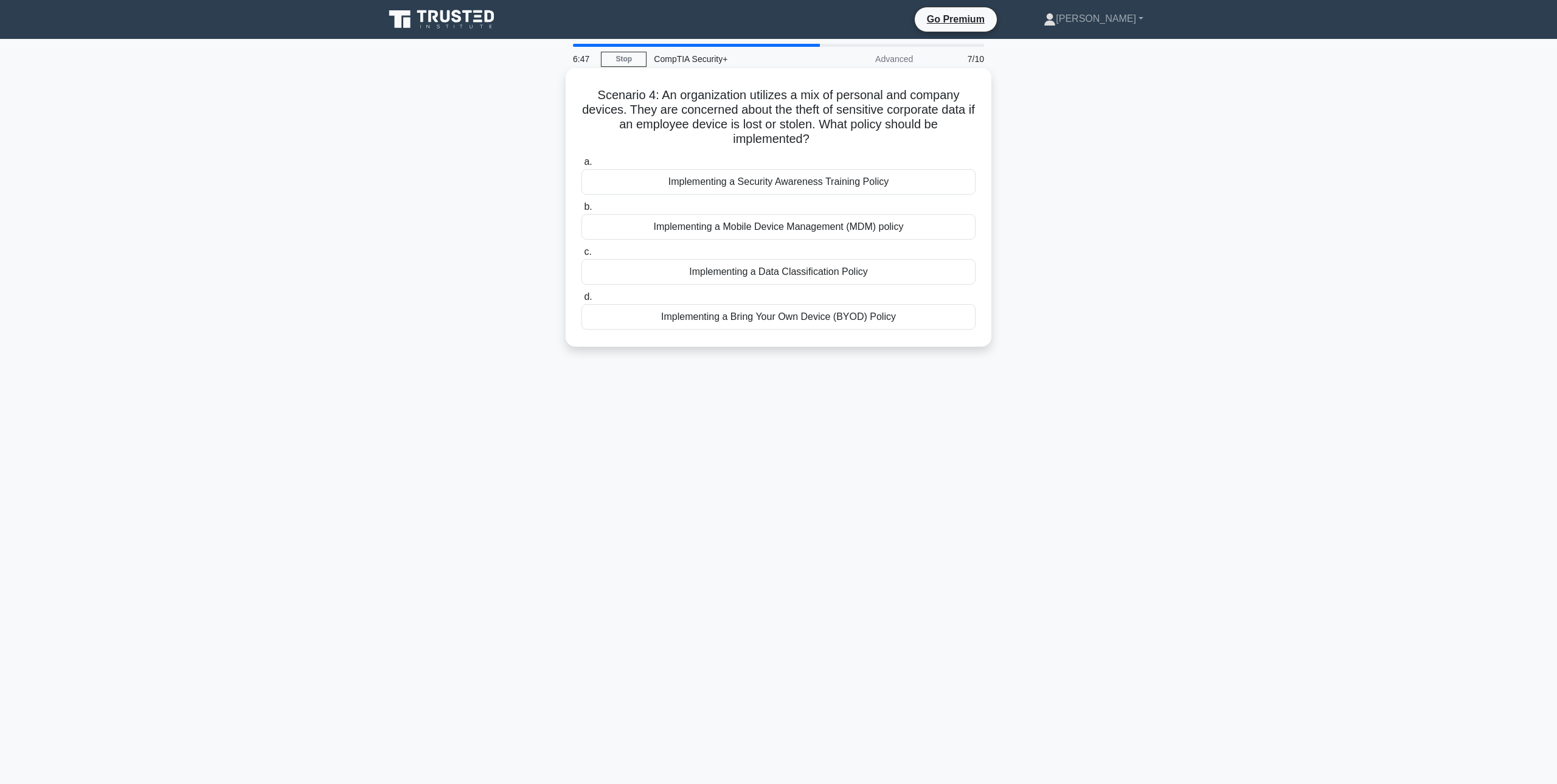
click at [846, 322] on div "Implementing a Bring Your Own Device (BYOD) Policy" at bounding box center [779, 317] width 394 height 25
click at [582, 301] on input "d. Implementing a Bring Your Own Device (BYOD) Policy" at bounding box center [582, 297] width 0 height 8
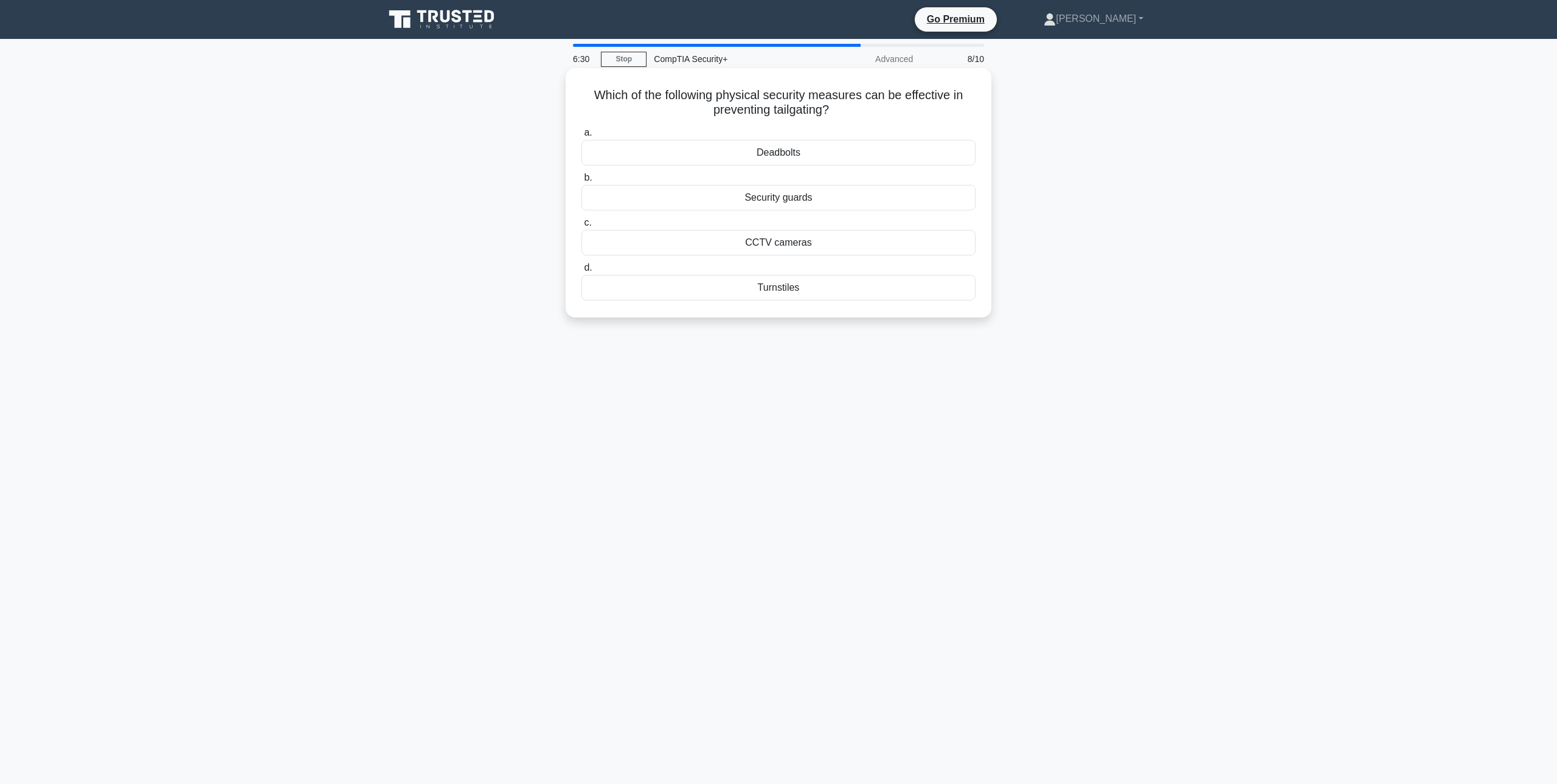
click at [794, 155] on div "Deadbolts" at bounding box center [779, 153] width 394 height 25
click at [582, 137] on input "a. Deadbolts" at bounding box center [582, 133] width 0 height 8
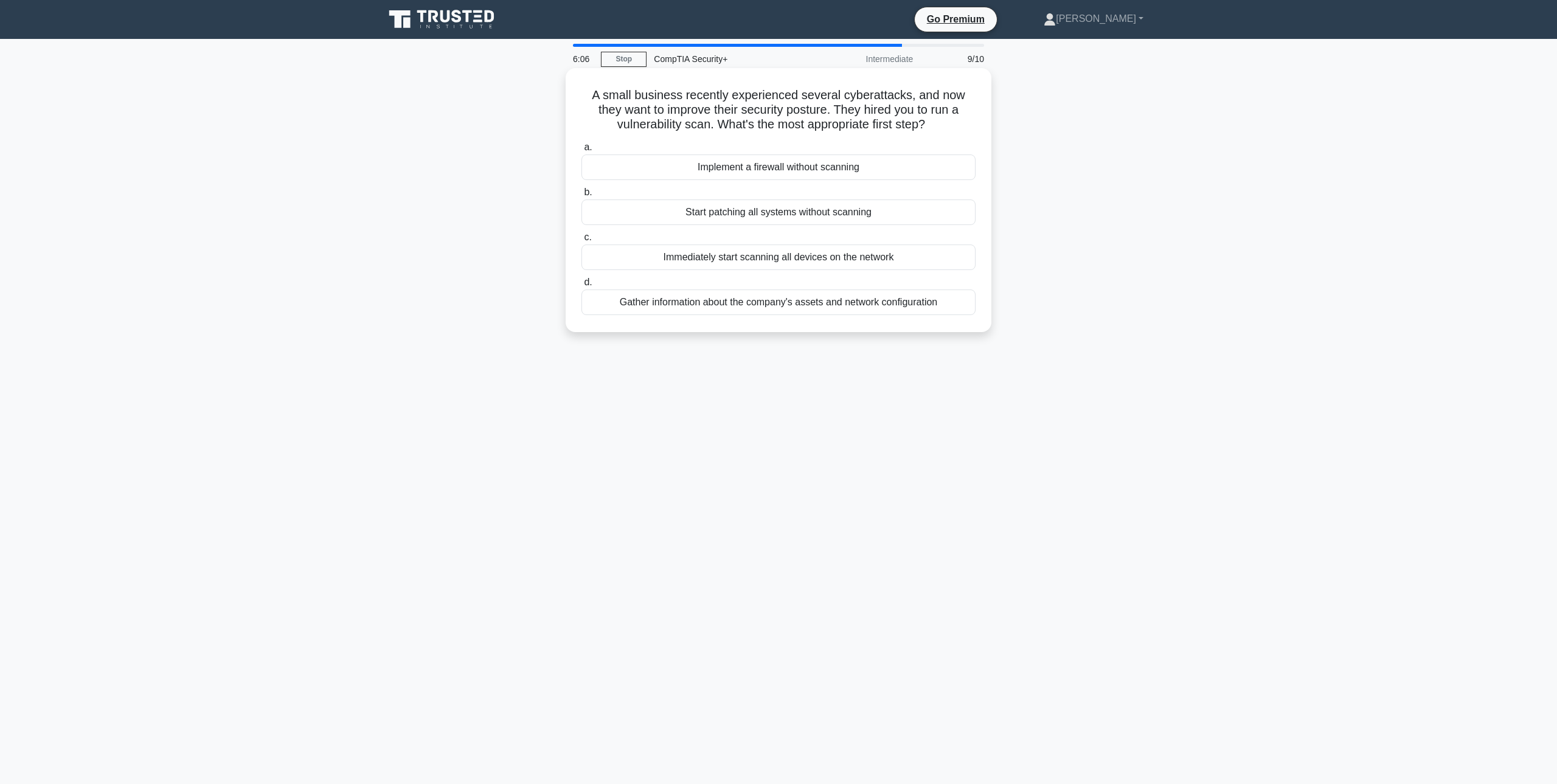
click at [912, 307] on div "Gather information about the company's assets and network configuration" at bounding box center [779, 302] width 394 height 25
click at [582, 286] on input "d. Gather information about the company's assets and network configuration" at bounding box center [582, 282] width 0 height 8
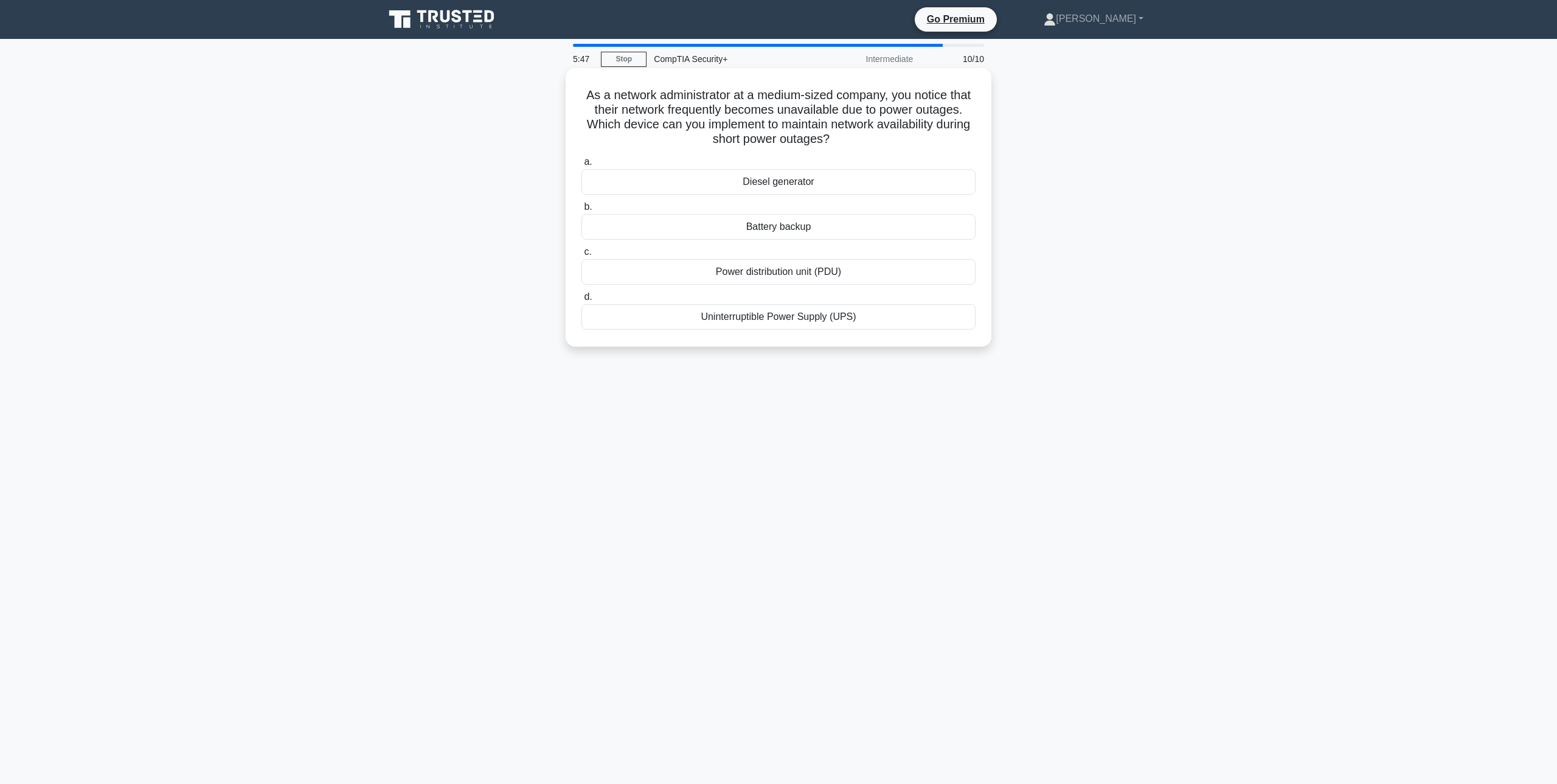
click at [811, 323] on div "Uninterruptible Power Supply (UPS)" at bounding box center [779, 317] width 394 height 25
click at [582, 301] on input "d. Uninterruptible Power Supply (UPS)" at bounding box center [582, 297] width 0 height 8
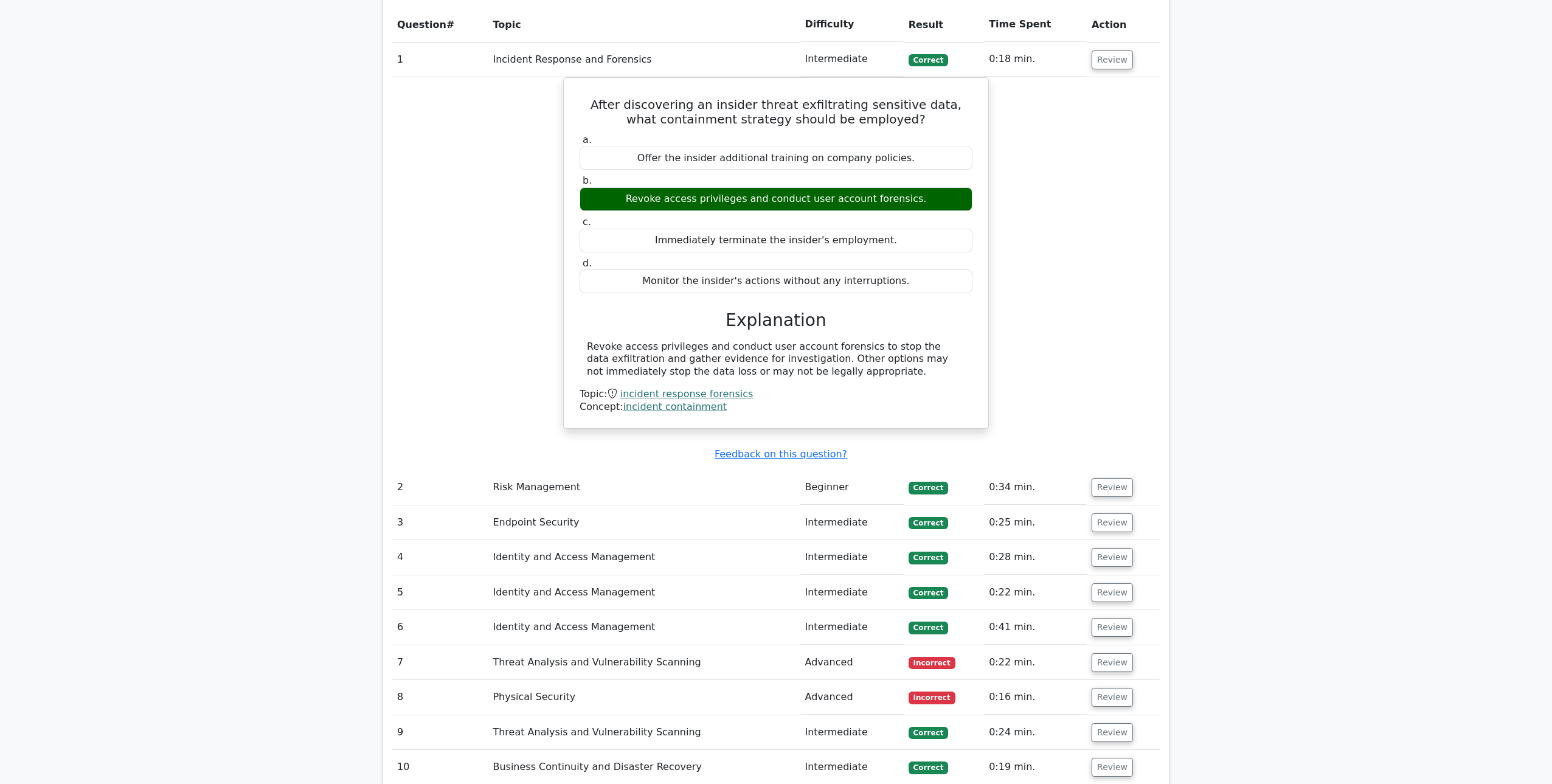
scroll to position [1012, 0]
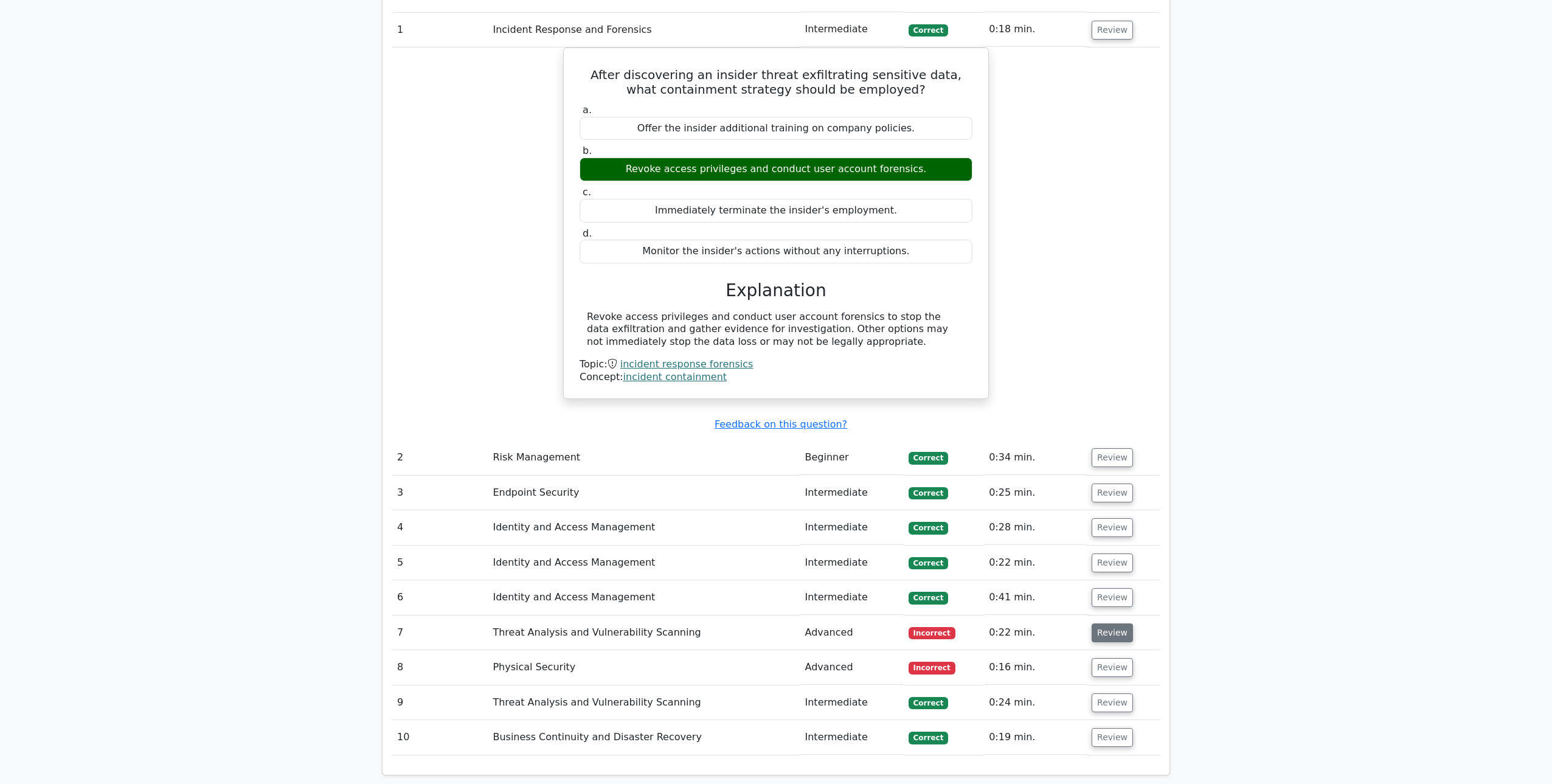
click at [1126, 623] on button "Review" at bounding box center [1113, 632] width 42 height 19
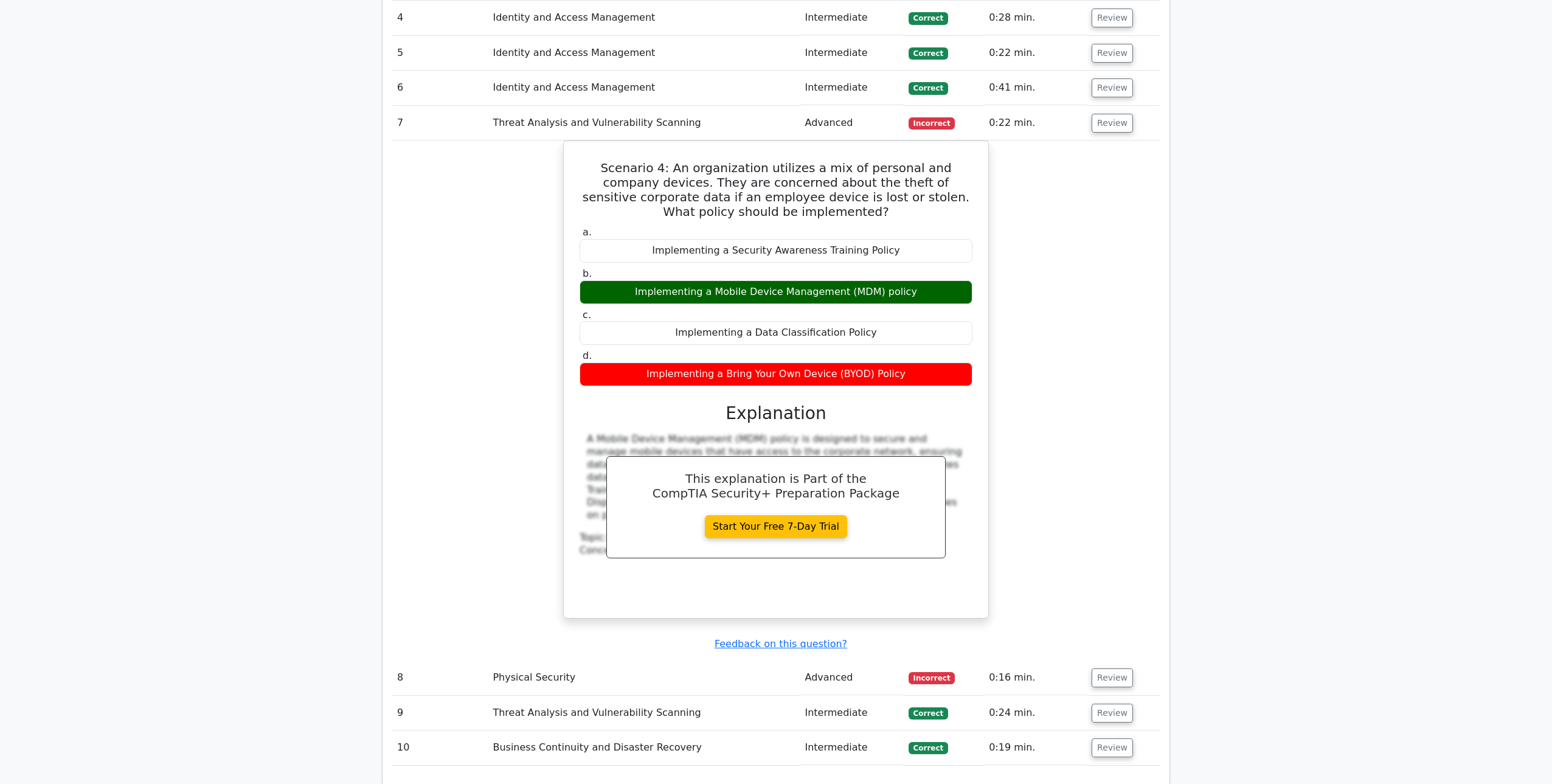
scroll to position [1581, 0]
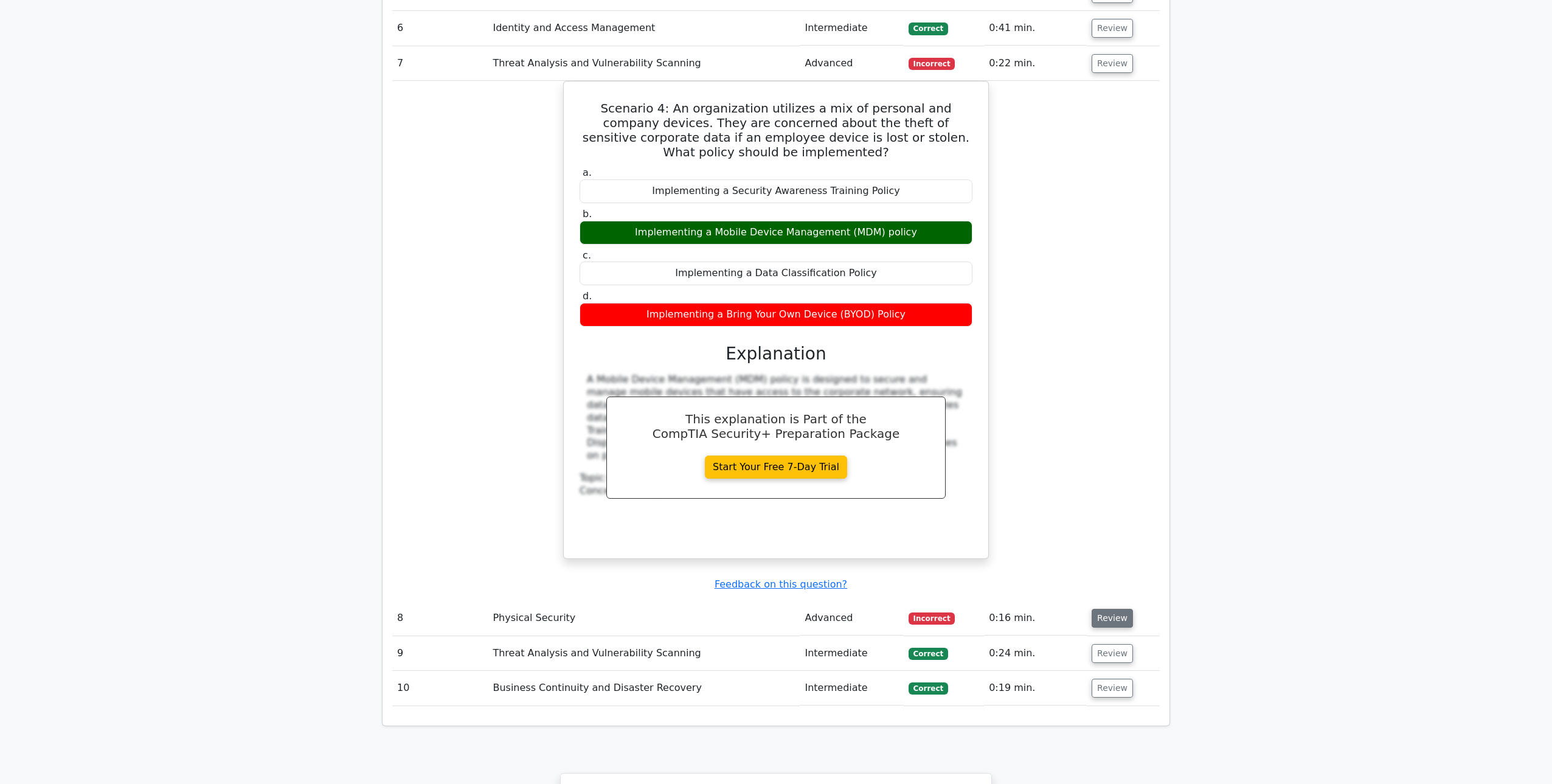
click at [1095, 609] on button "Review" at bounding box center [1113, 618] width 42 height 19
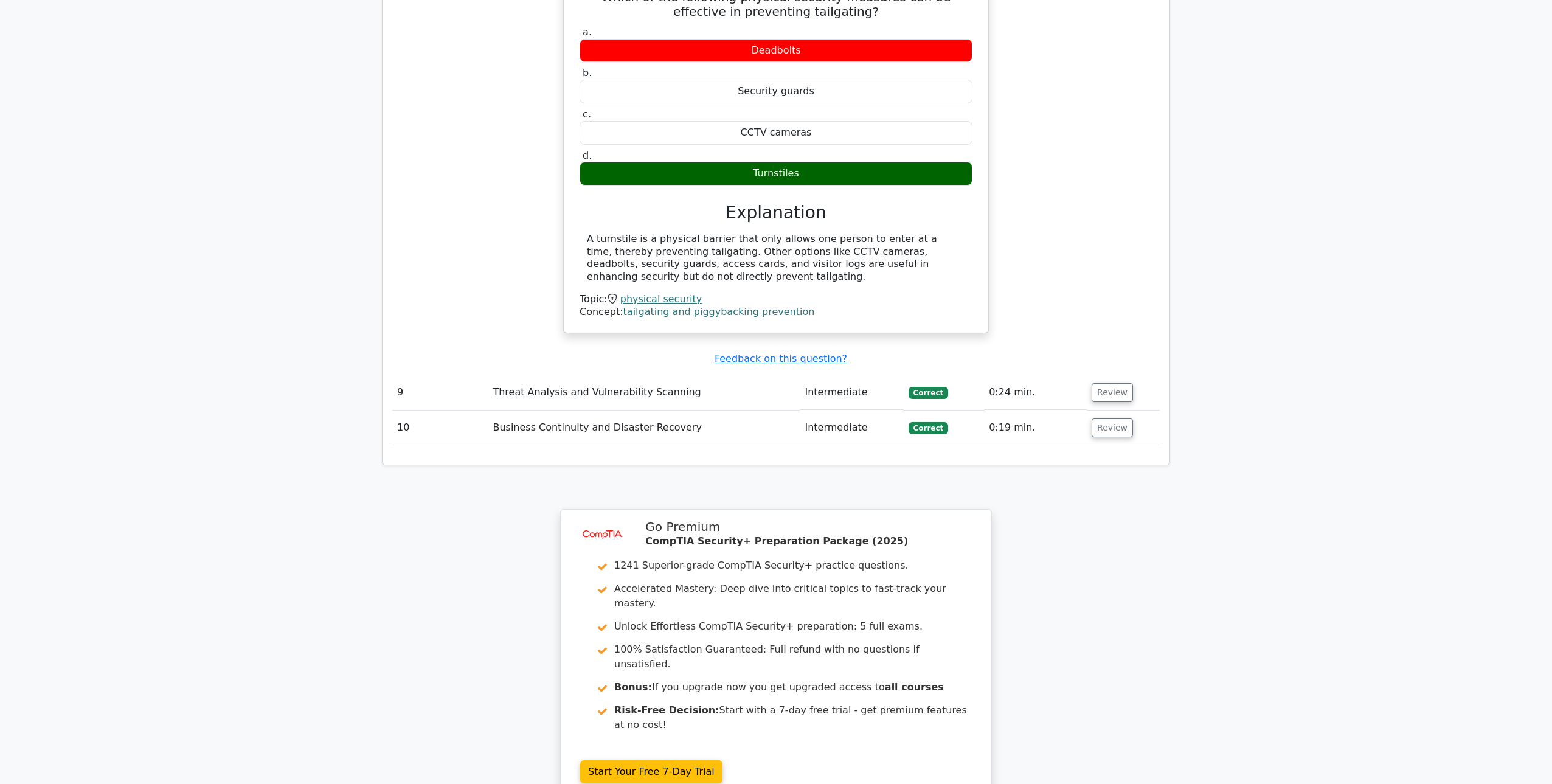
scroll to position [2340, 0]
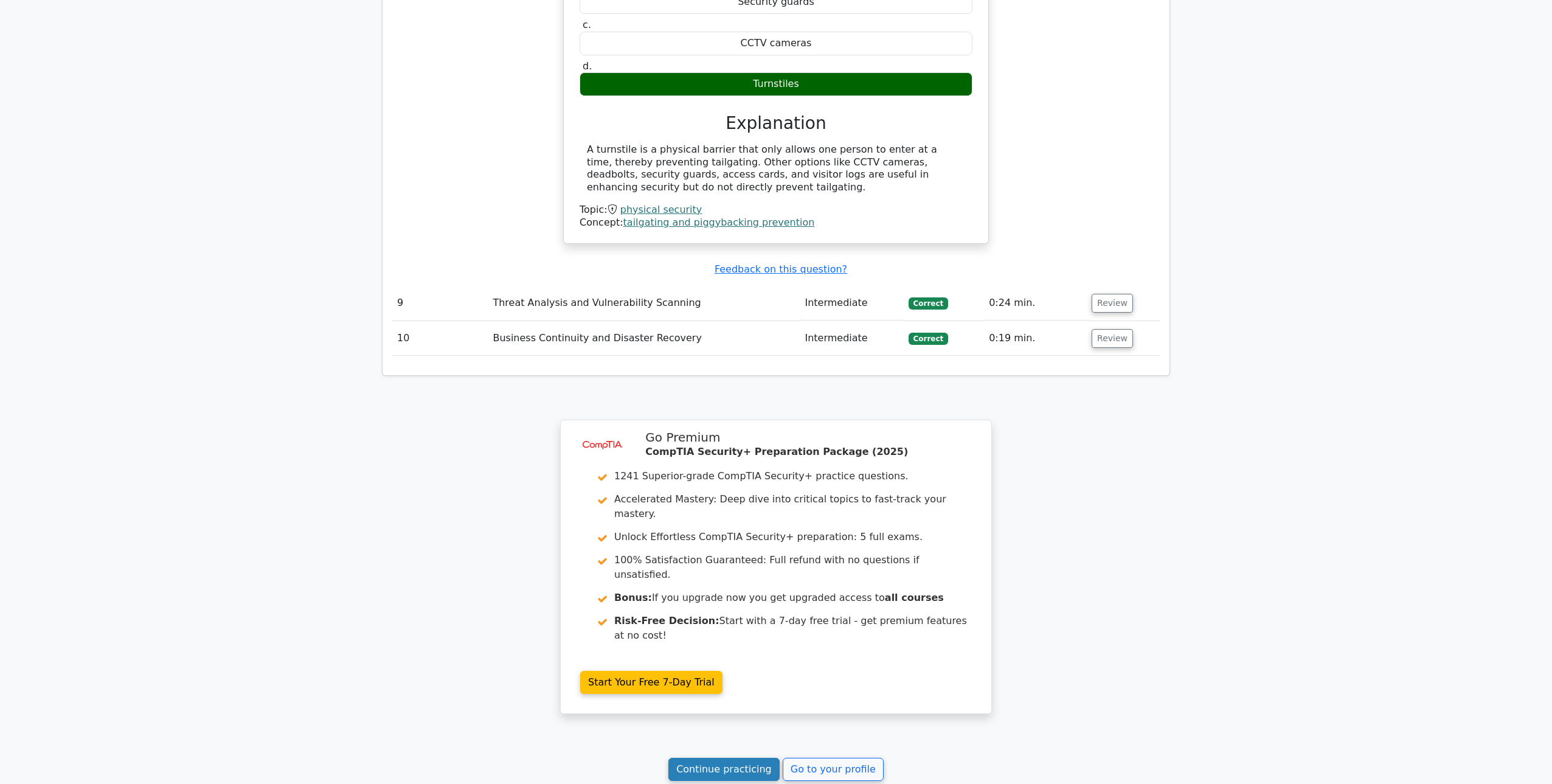
click at [718, 758] on link "Continue practicing" at bounding box center [724, 769] width 111 height 23
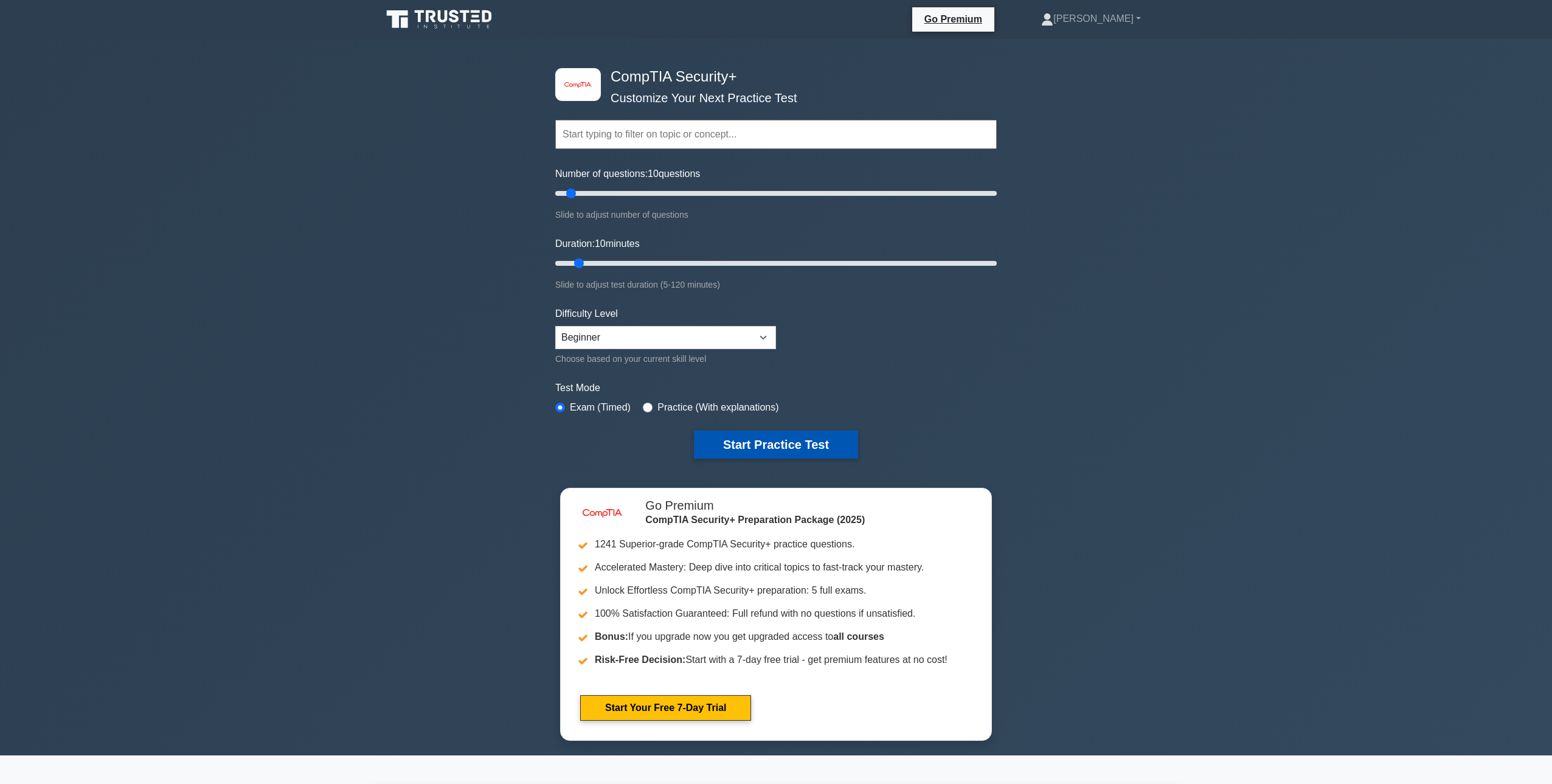
click at [761, 435] on button "Start Practice Test" at bounding box center [776, 445] width 164 height 28
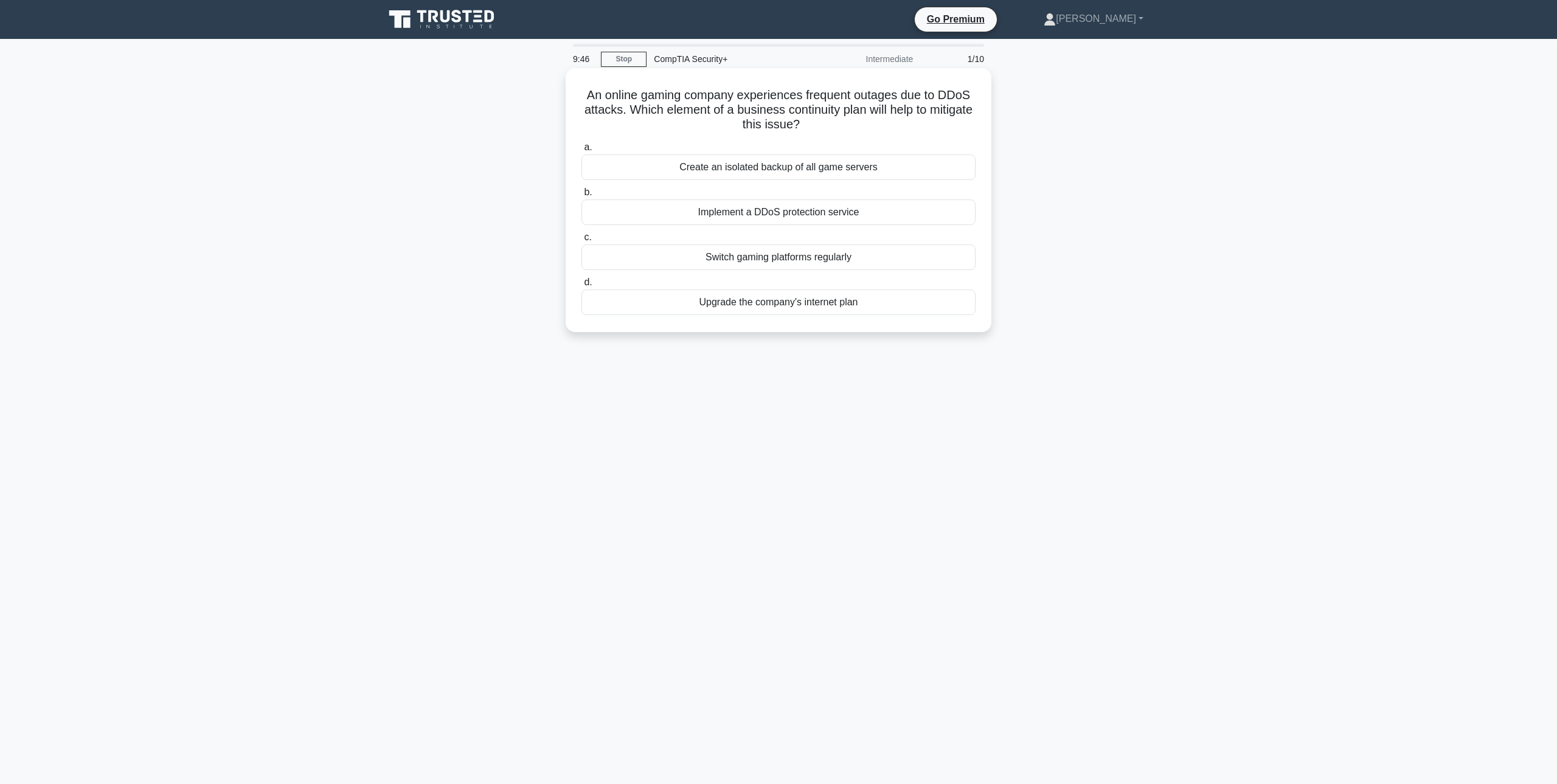
click at [841, 215] on div "Implement a DDoS protection service" at bounding box center [779, 212] width 394 height 25
click at [582, 197] on input "b. Implement a DDoS protection service" at bounding box center [582, 192] width 0 height 8
click at [811, 213] on div "Post-incident report" at bounding box center [779, 212] width 394 height 25
click at [582, 197] on input "b. Post-incident report" at bounding box center [582, 192] width 0 height 8
click at [916, 213] on div "Implement account lockouts after multiple failed attempts" at bounding box center [779, 212] width 394 height 25
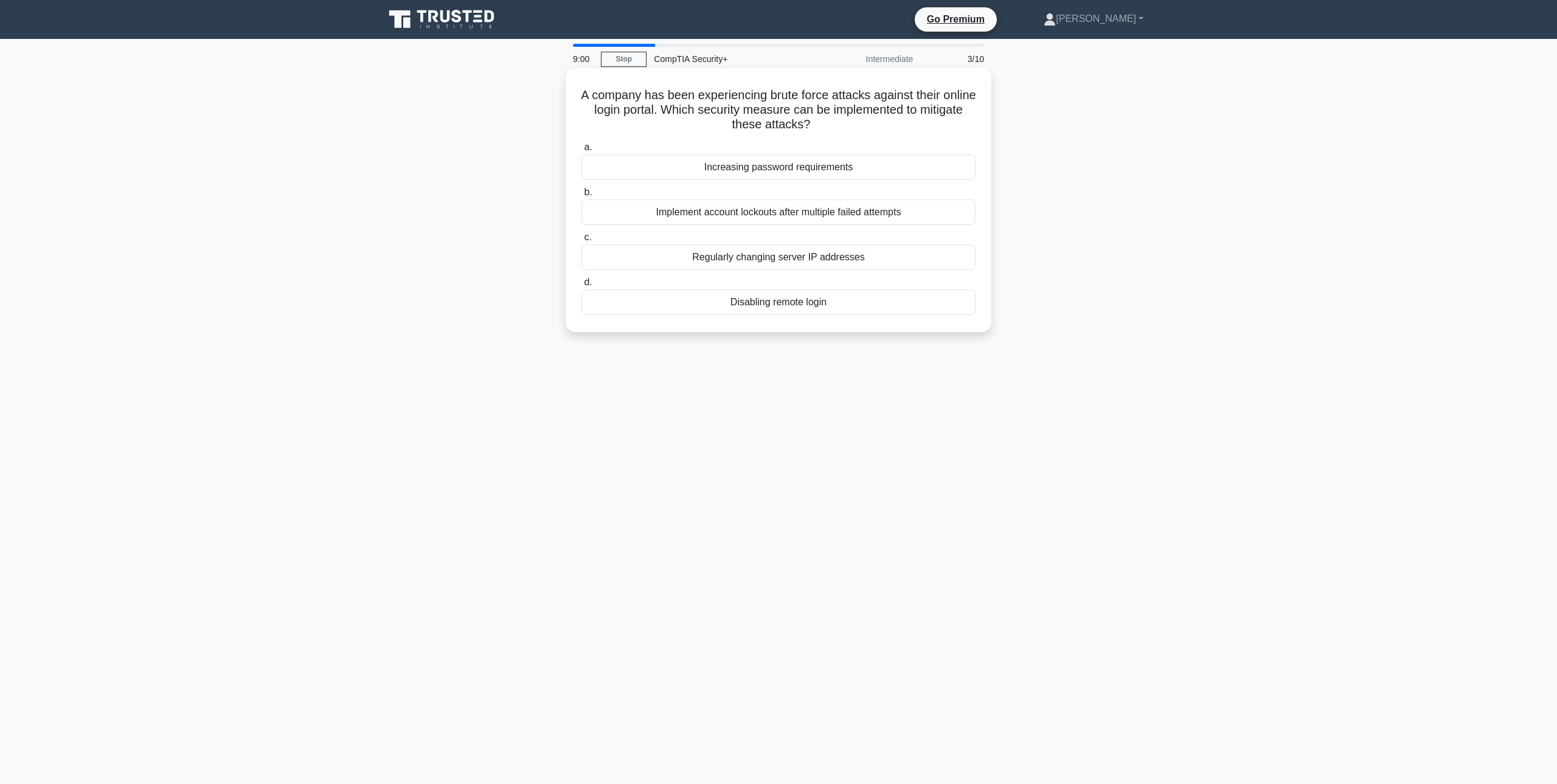
click at [582, 197] on input "b. Implement account lockouts after multiple failed attempts" at bounding box center [582, 192] width 0 height 8
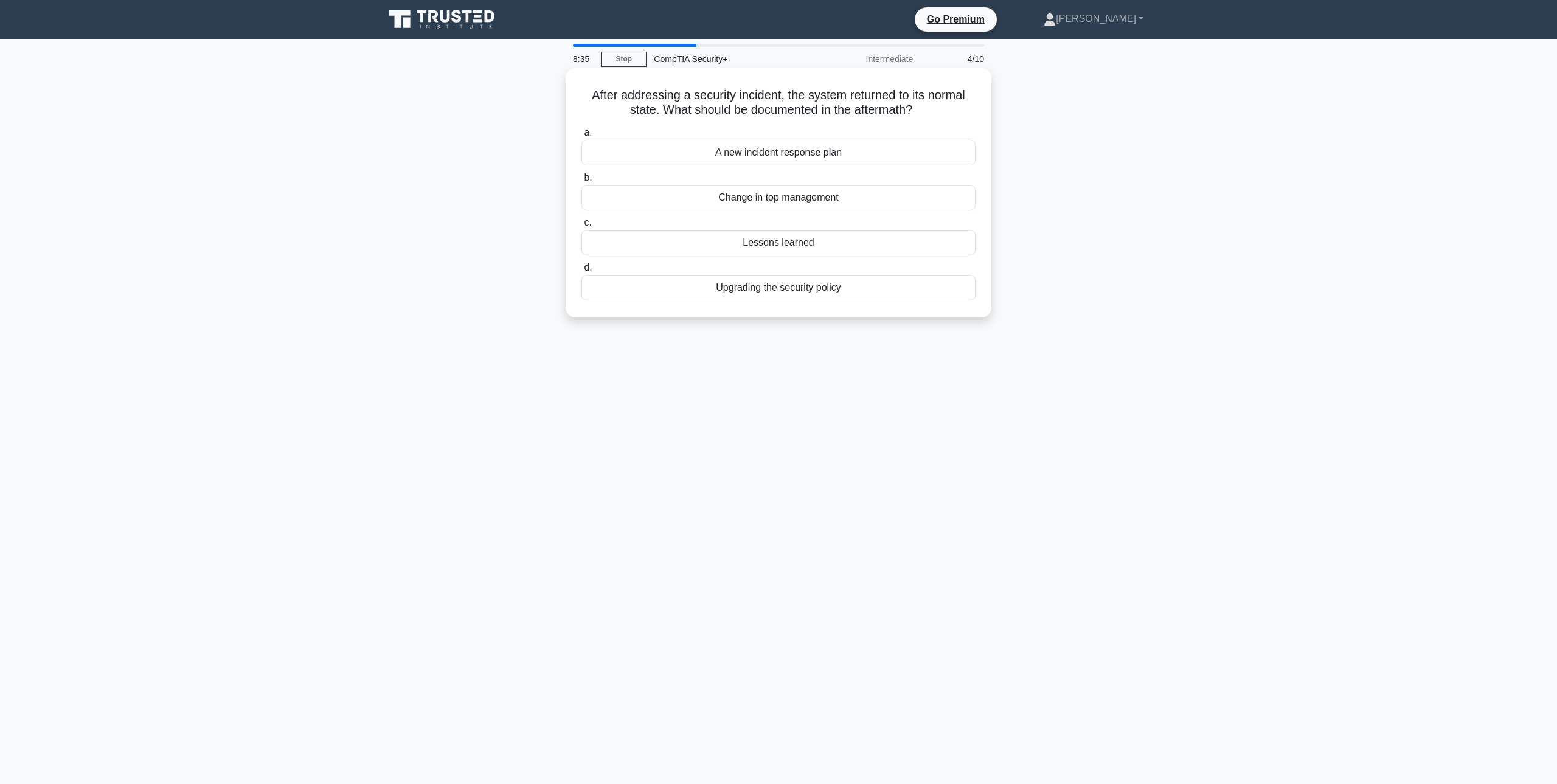
click at [786, 160] on div "A new incident response plan" at bounding box center [779, 153] width 394 height 25
click at [582, 137] on input "a. A new incident response plan" at bounding box center [582, 133] width 0 height 8
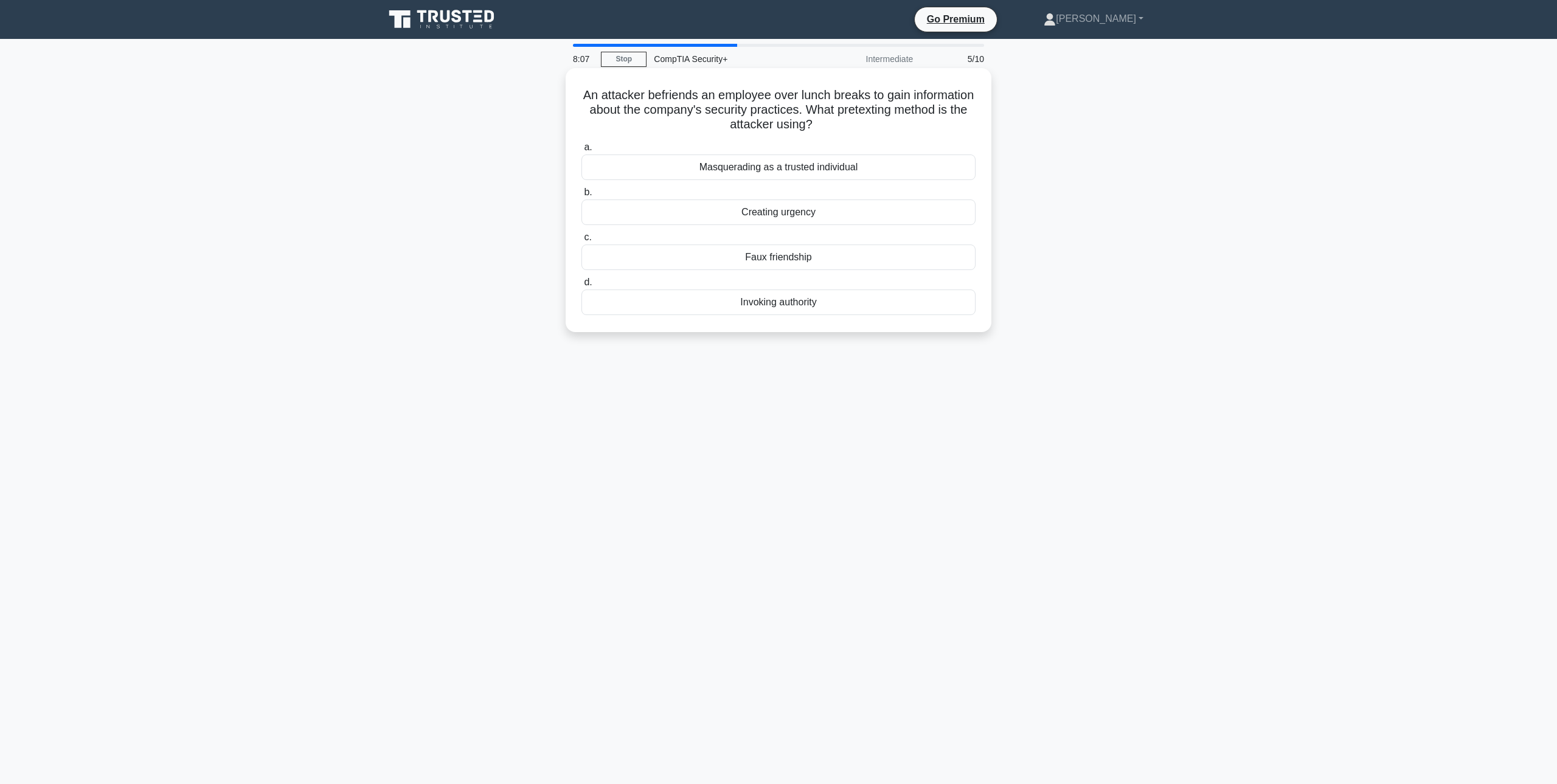
click at [800, 260] on div "Faux friendship" at bounding box center [779, 258] width 394 height 25
click at [582, 241] on input "c. Faux friendship" at bounding box center [582, 237] width 0 height 8
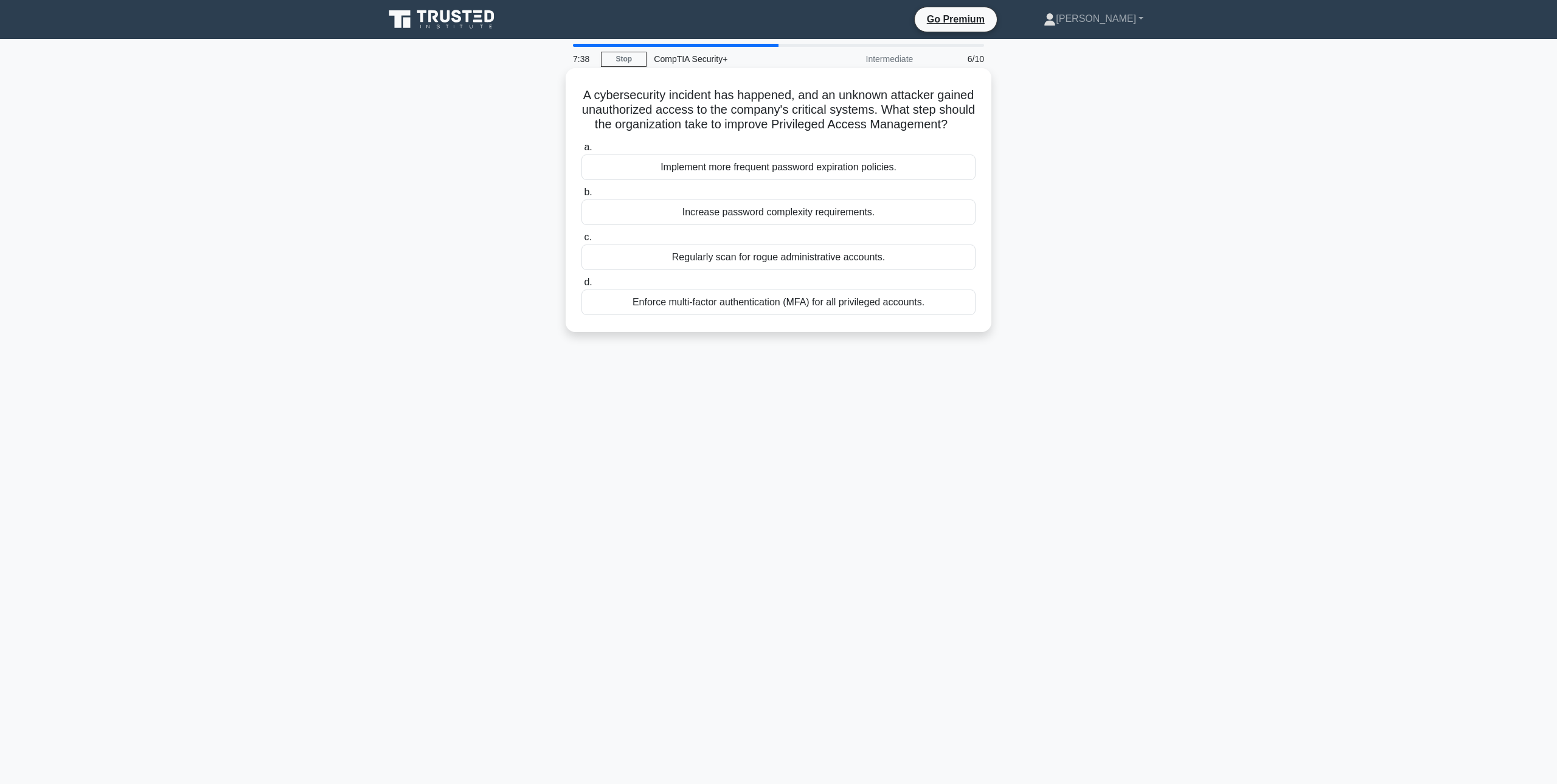
click at [911, 307] on div "Enforce multi-factor authentication (MFA) for all privileged accounts." at bounding box center [779, 302] width 394 height 25
click at [582, 286] on input "d. Enforce multi-factor authentication (MFA) for all privileged accounts." at bounding box center [582, 282] width 0 height 8
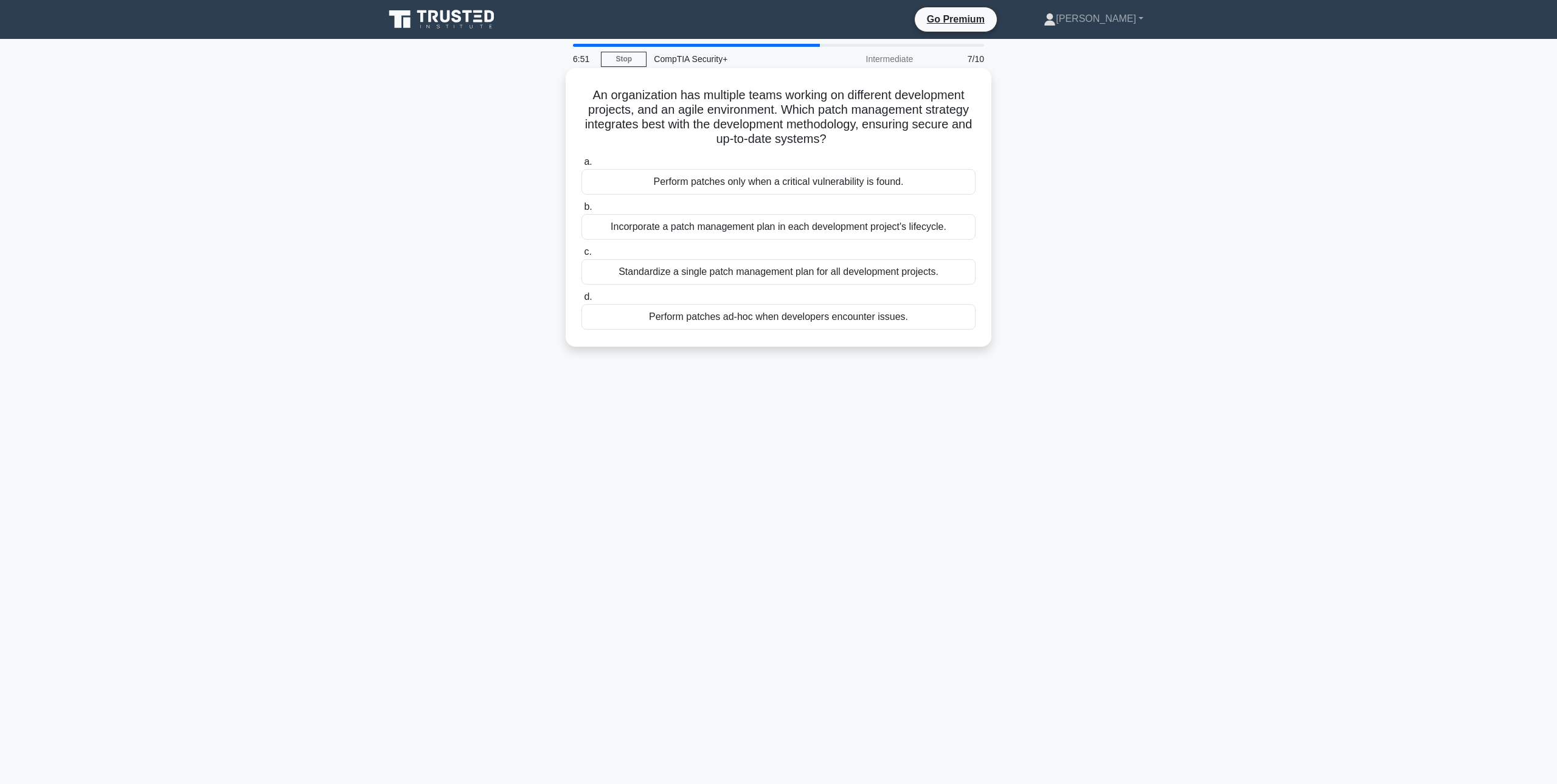
click at [883, 269] on div "Standardize a single patch management plan for all development projects." at bounding box center [779, 272] width 394 height 25
click at [582, 256] on input "c. Standardize a single patch management plan for all development projects." at bounding box center [582, 252] width 0 height 8
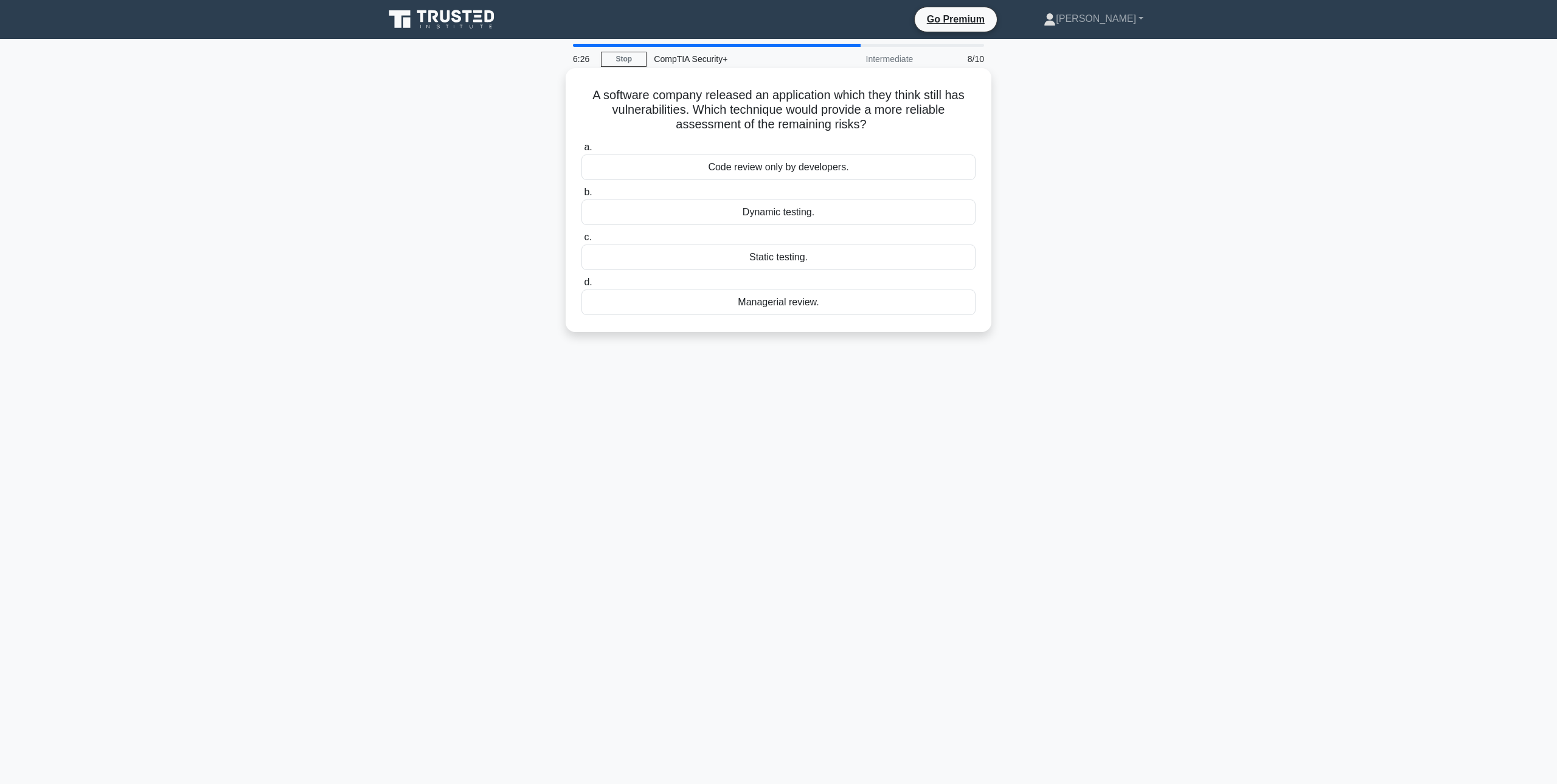
click at [769, 258] on div "Static testing." at bounding box center [779, 258] width 394 height 25
click at [582, 241] on input "c. Static testing." at bounding box center [582, 237] width 0 height 8
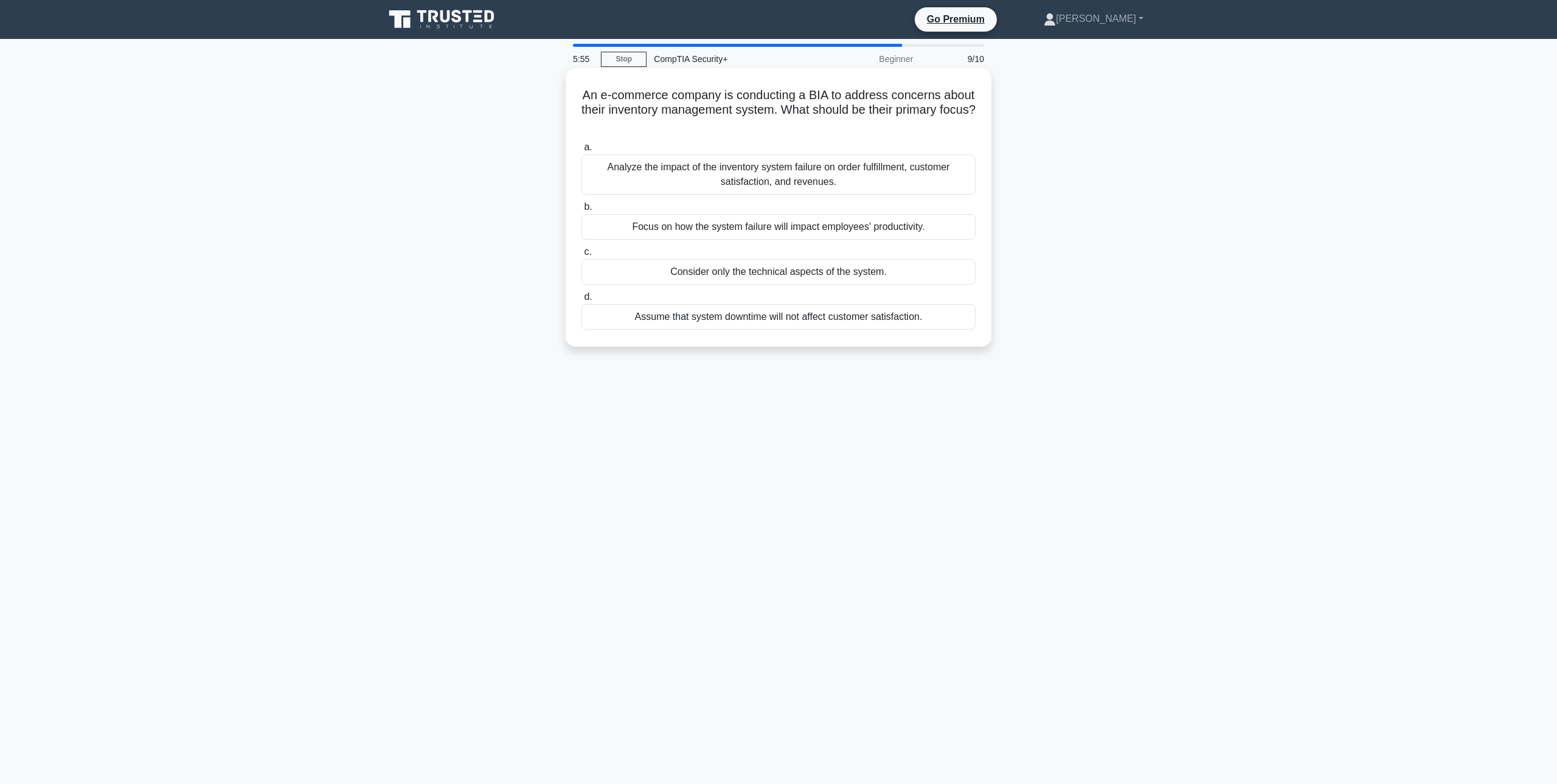
click at [829, 176] on div "Analyze the impact of the inventory system failure on order fulfillment, custom…" at bounding box center [779, 174] width 394 height 40
click at [582, 152] on input "a. Analyze the impact of the inventory system failure on order fulfillment, cus…" at bounding box center [582, 148] width 0 height 8
click at [882, 183] on div "Use AWS IAM Access Analyzer to detect unused or unnecessary permissions and mak…" at bounding box center [779, 174] width 394 height 40
click at [582, 152] on input "a. Use AWS IAM Access Analyzer to detect unused or unnecessary permissions and …" at bounding box center [582, 148] width 0 height 8
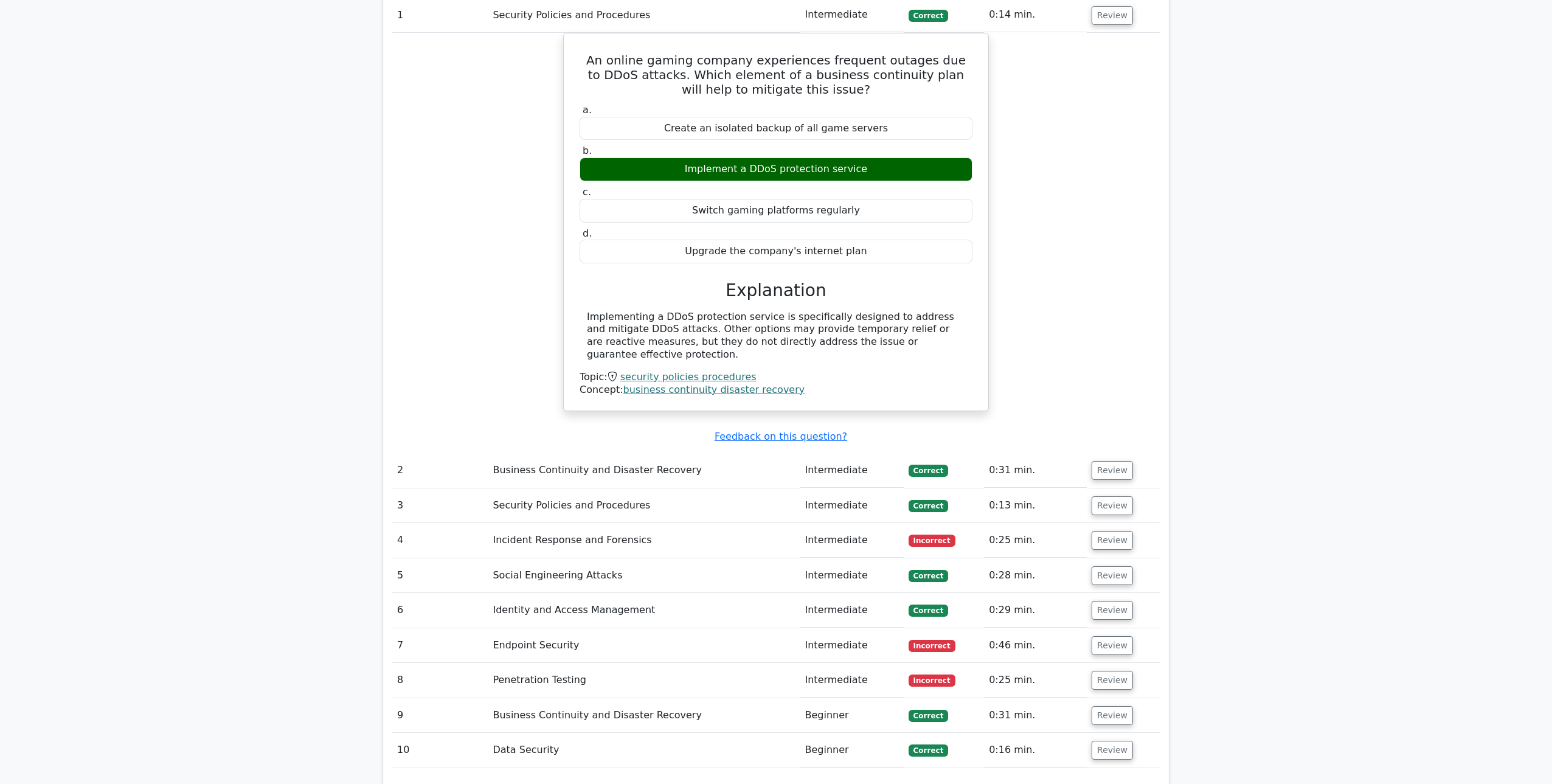
scroll to position [1075, 0]
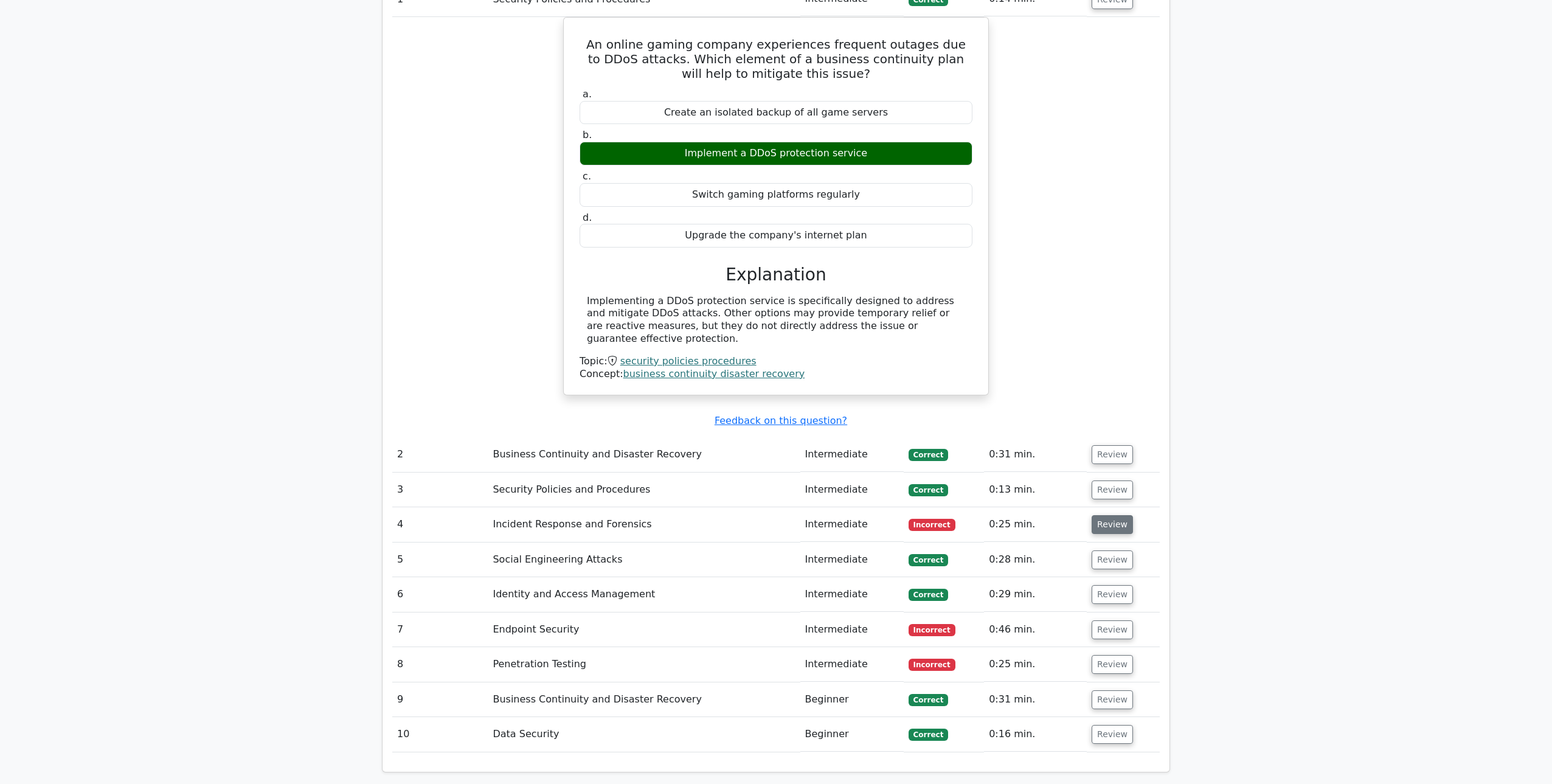
click at [1107, 515] on button "Review" at bounding box center [1113, 524] width 42 height 19
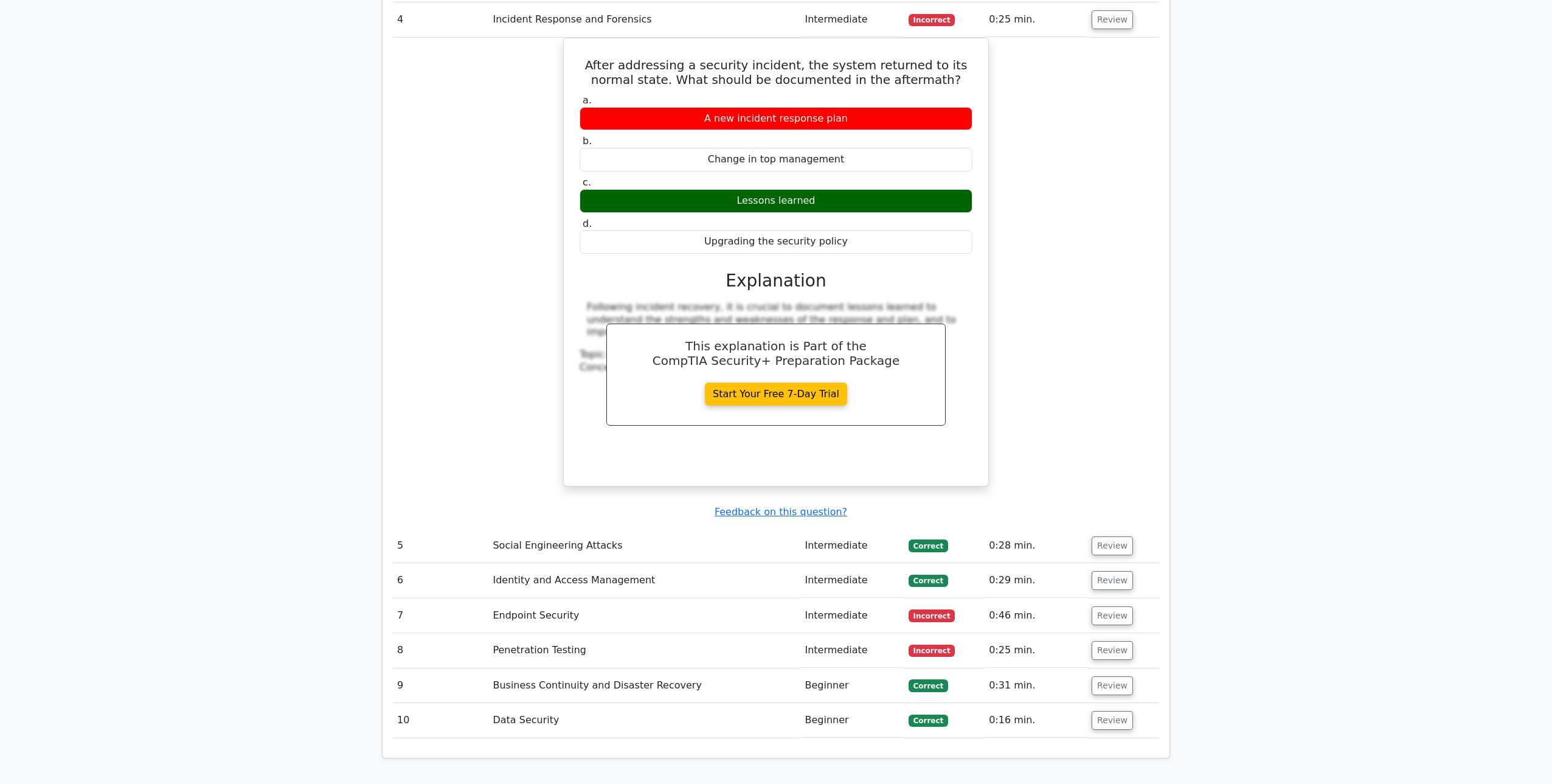
scroll to position [1581, 0]
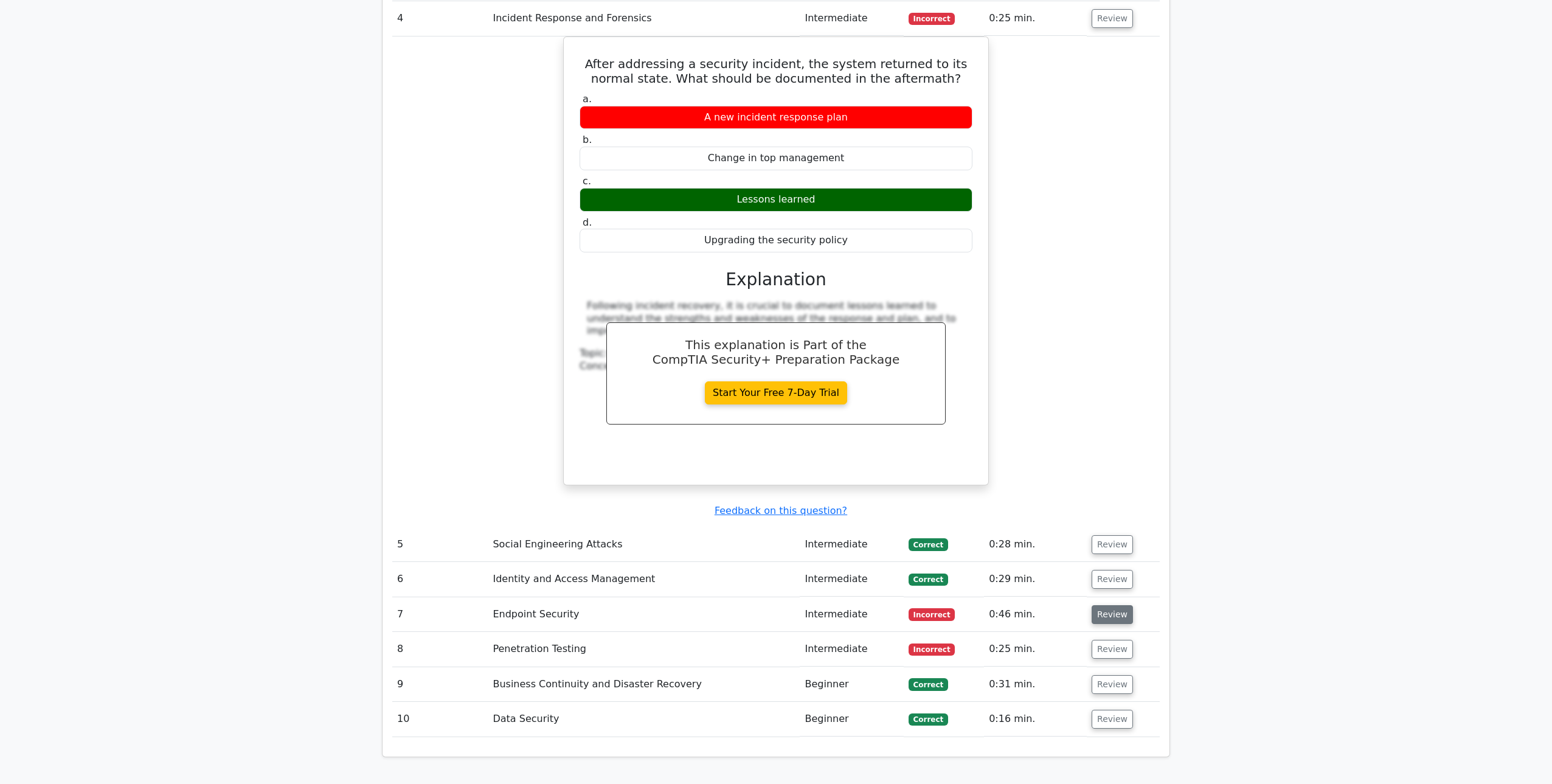
click at [1106, 605] on button "Review" at bounding box center [1113, 614] width 42 height 19
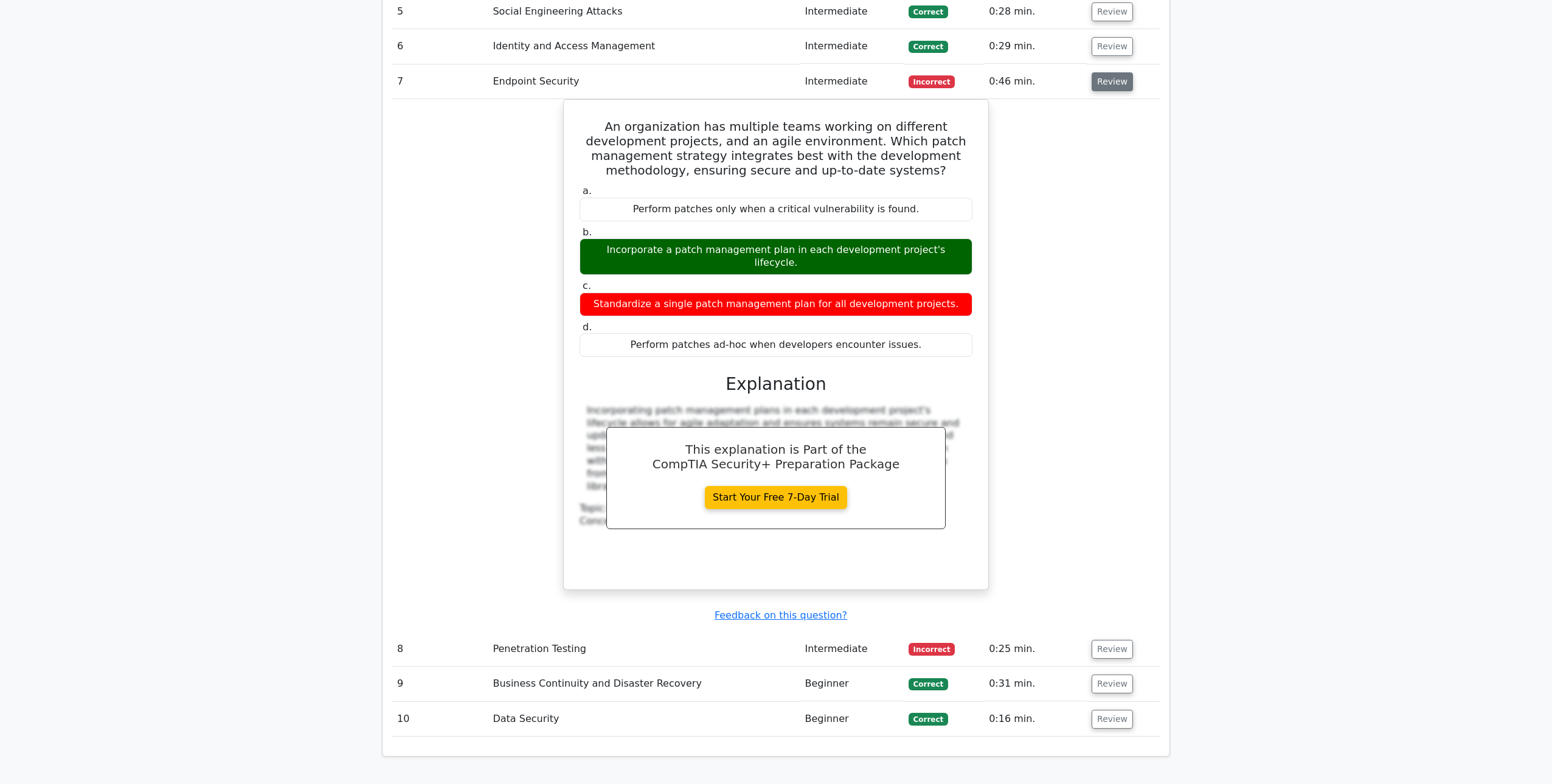
scroll to position [2151, 0]
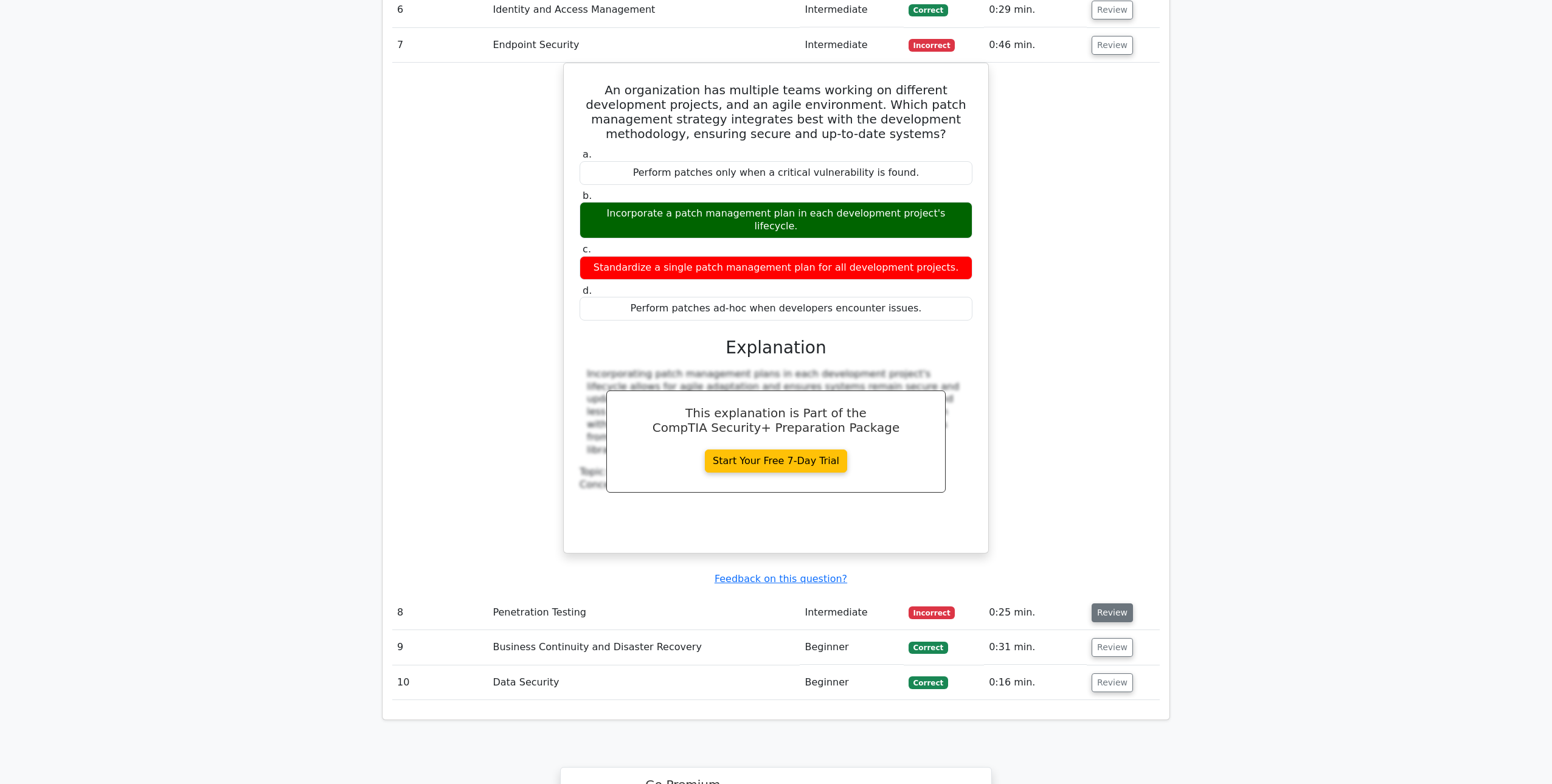
click at [1103, 604] on button "Review" at bounding box center [1113, 613] width 42 height 19
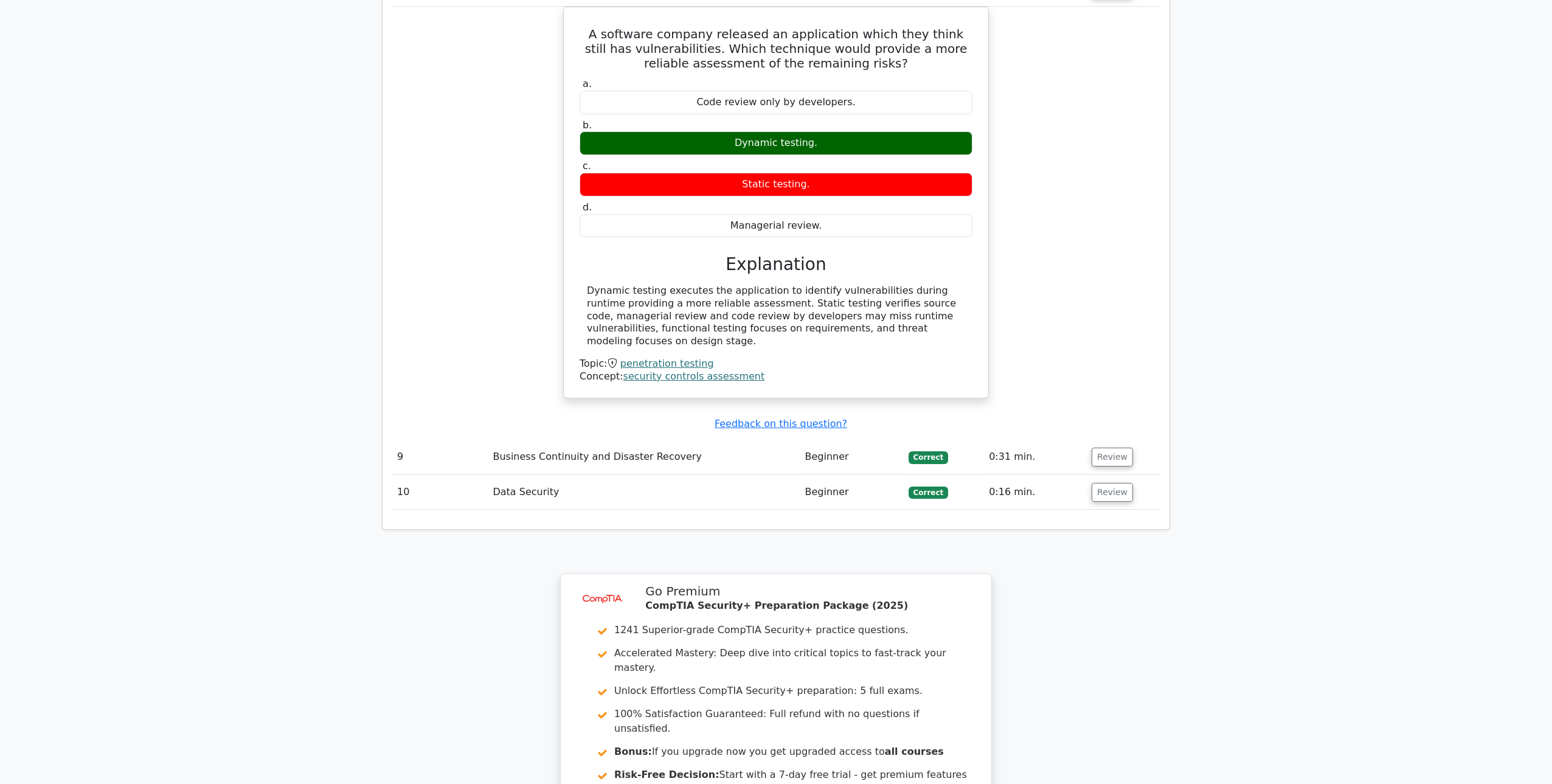
scroll to position [2963, 0]
